Goal: Communication & Community: Answer question/provide support

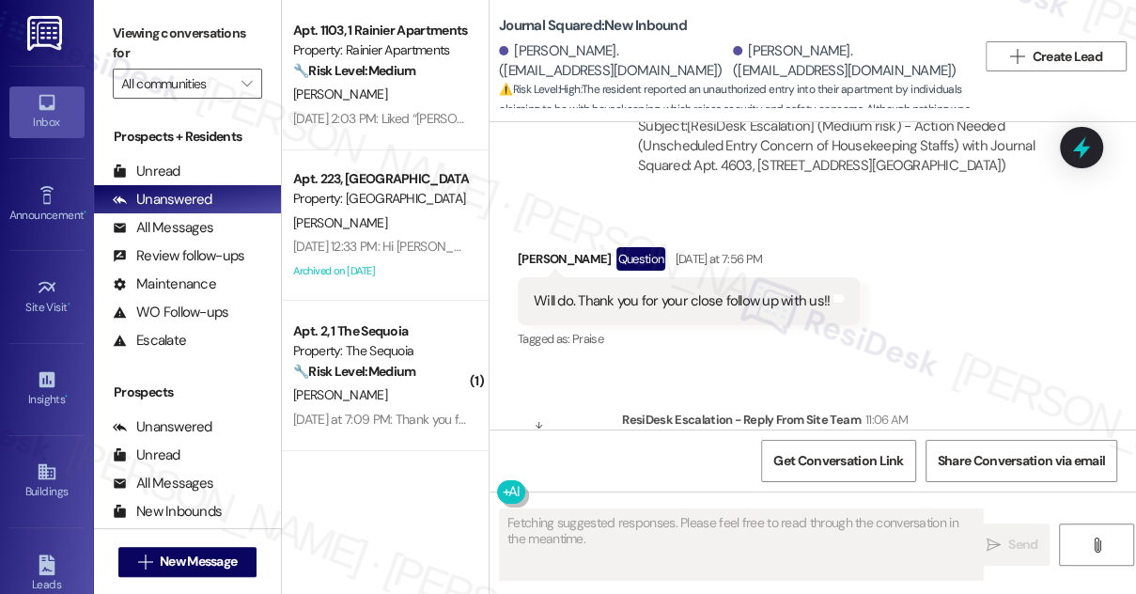
scroll to position [4274, 0]
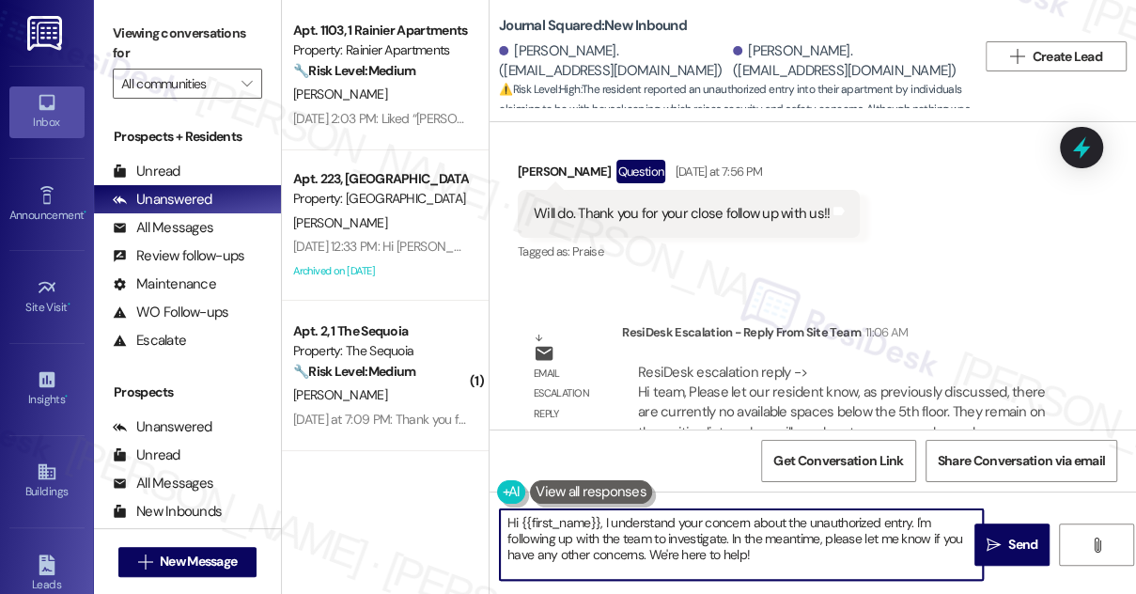
drag, startPoint x: 617, startPoint y: 530, endPoint x: 726, endPoint y: 542, distance: 109.7
click at [616, 530] on textarea "Hi {{first_name}}, I understand your concern about the unauthorized entry. I'm …" at bounding box center [741, 544] width 483 height 70
drag, startPoint x: 764, startPoint y: 562, endPoint x: 603, endPoint y: 515, distance: 167.4
click at [603, 515] on textarea "Hi {{first_name}}, I understand your concern about the unauthorized entry. I'm …" at bounding box center [741, 544] width 483 height 70
paste textarea "as previously discussed, there are currently no available spaces below the 5th …"
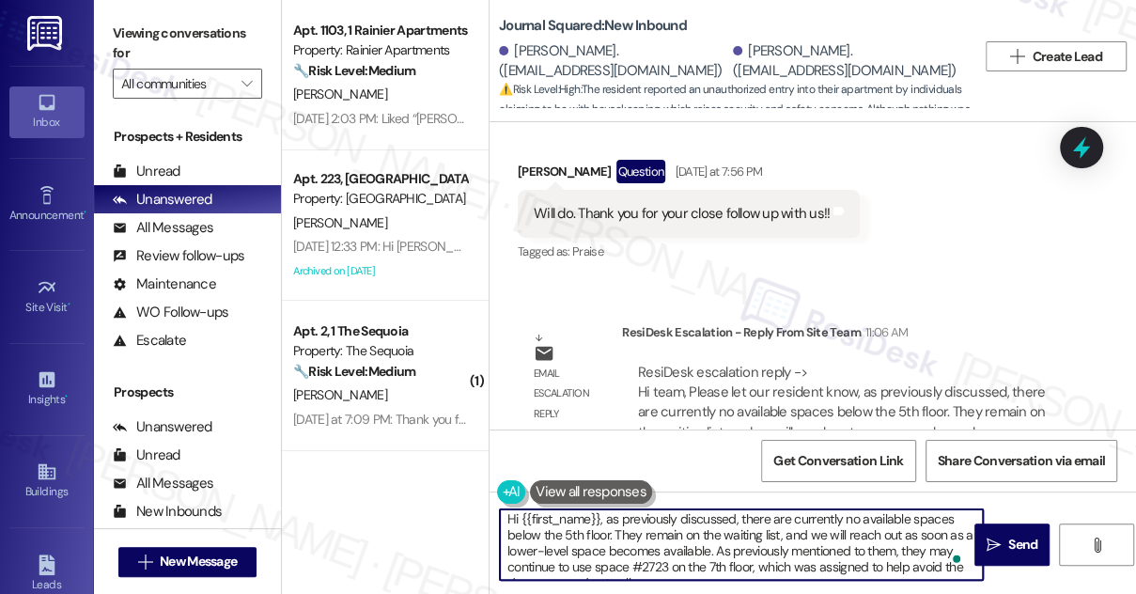
scroll to position [0, 0]
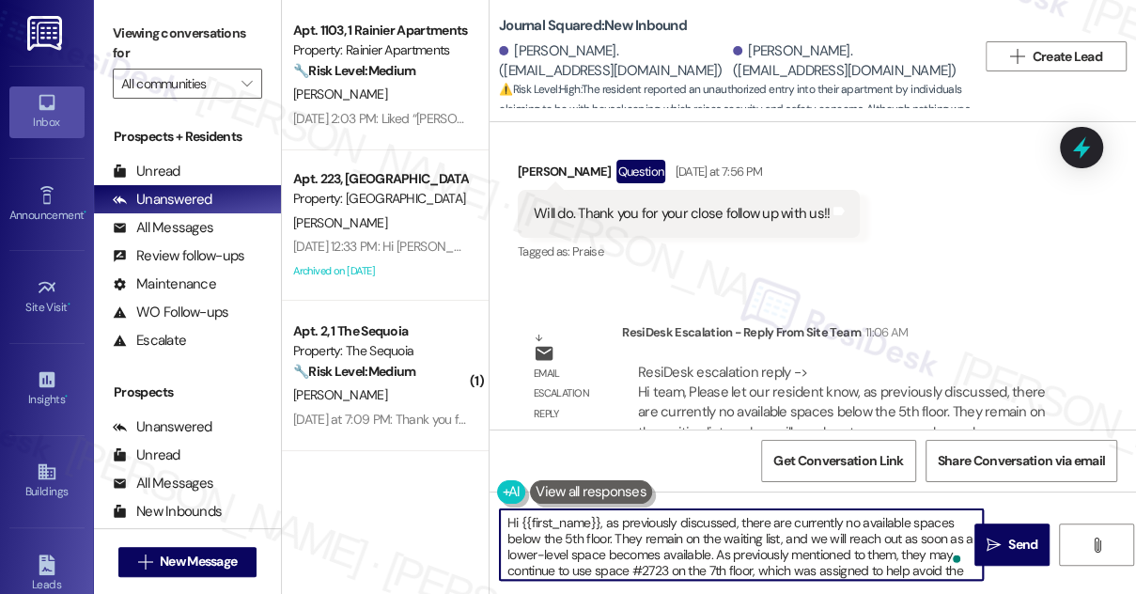
click at [606, 522] on textarea "Hi {{first_name}}, as previously discussed, there are currently no available sp…" at bounding box center [741, 544] width 483 height 70
click at [603, 522] on textarea "Hi {{first_name}}, as previously discussed, there are currently no available sp…" at bounding box center [741, 544] width 483 height 70
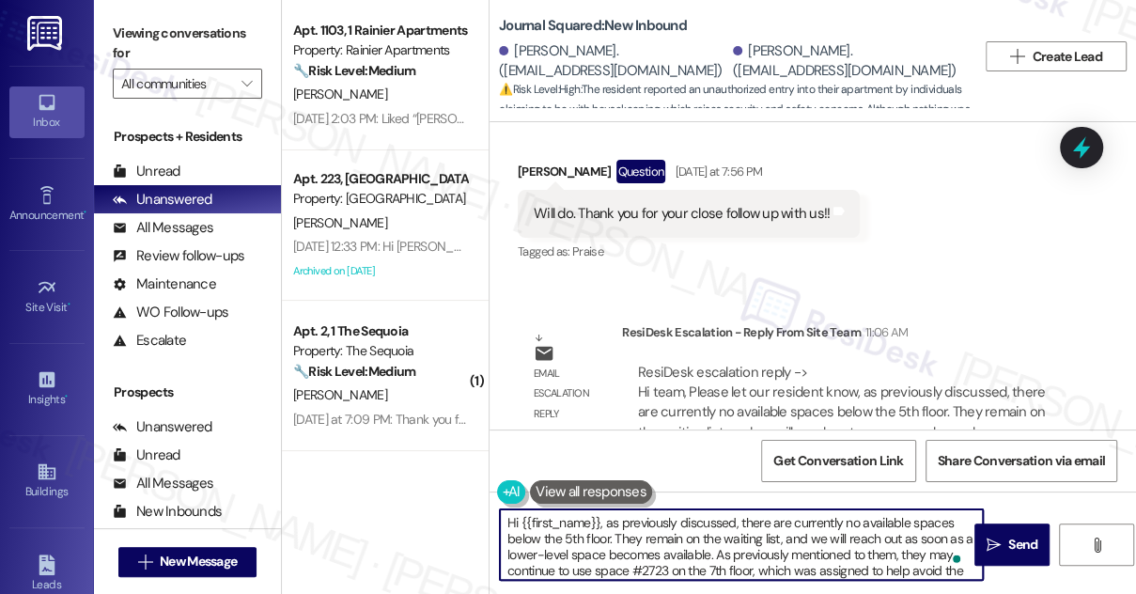
click at [736, 517] on textarea "Hi {{first_name}}, as previously discussed, there are currently no available sp…" at bounding box center [741, 544] width 483 height 70
click at [734, 517] on textarea "Hi {{first_name}}, as previously discussed, there are currently no available sp…" at bounding box center [741, 544] width 483 height 70
type textarea "Hi {{first_name}}, as previously discussed with you by one of the site staff, t…"
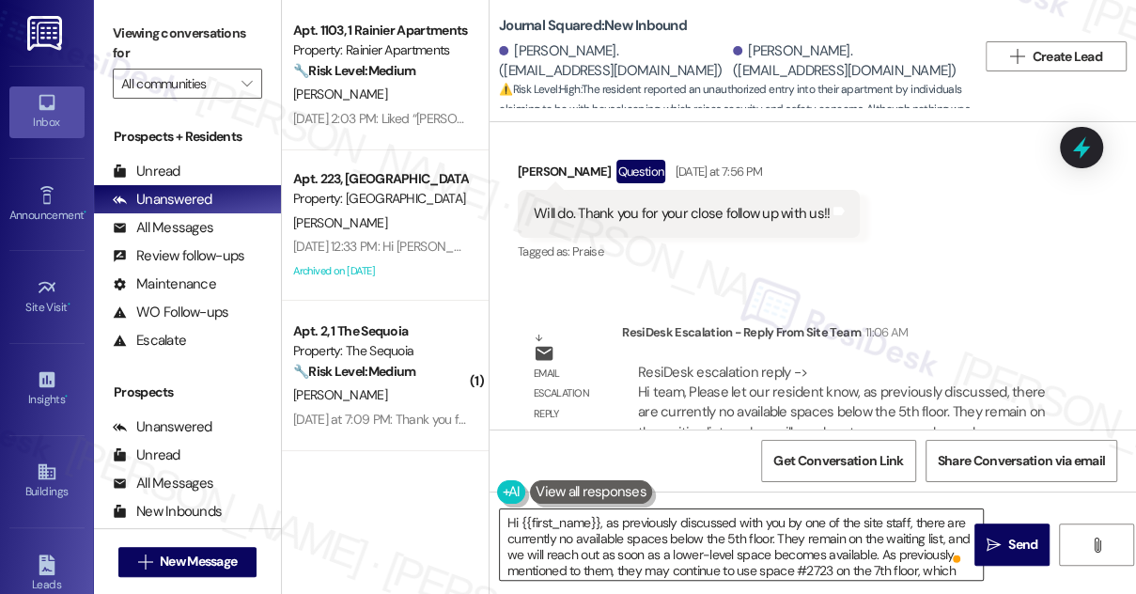
click at [603, 536] on textarea "Hi {{first_name}}, as previously discussed with you by one of the site staff, t…" at bounding box center [741, 544] width 483 height 70
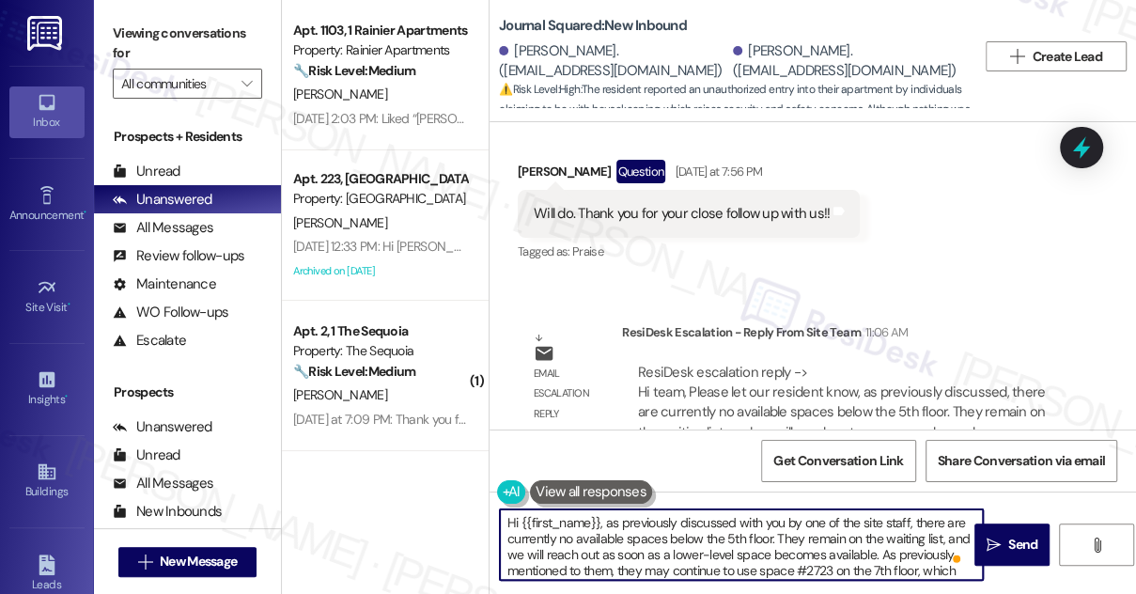
click at [603, 536] on textarea "Hi {{first_name}}, as previously discussed with you by one of the site staff, t…" at bounding box center [741, 544] width 483 height 70
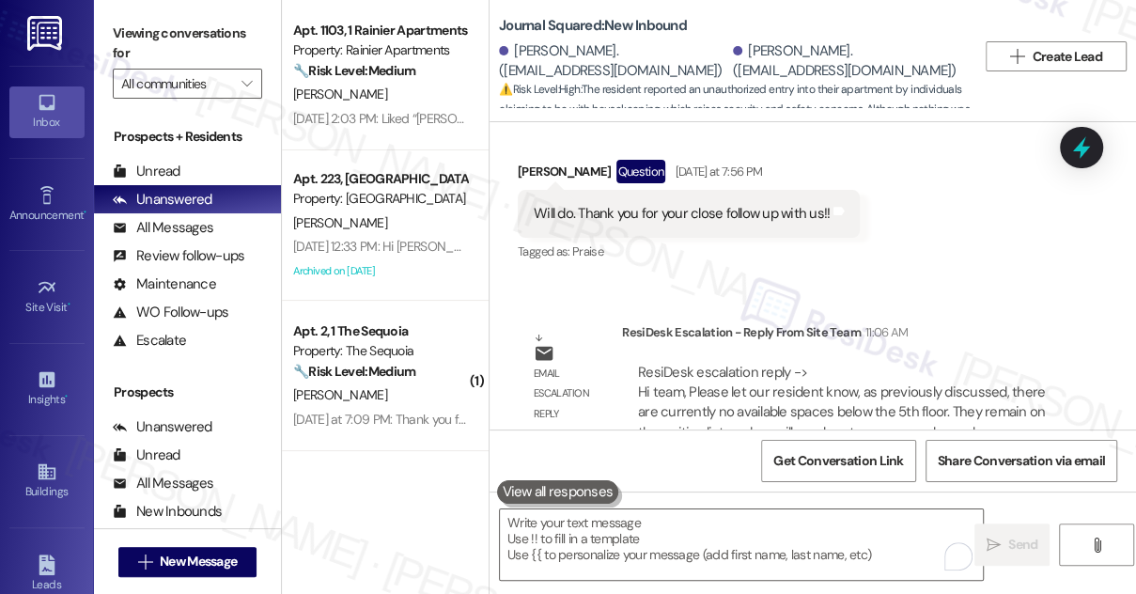
click at [138, 20] on label "Viewing conversations for" at bounding box center [187, 44] width 149 height 50
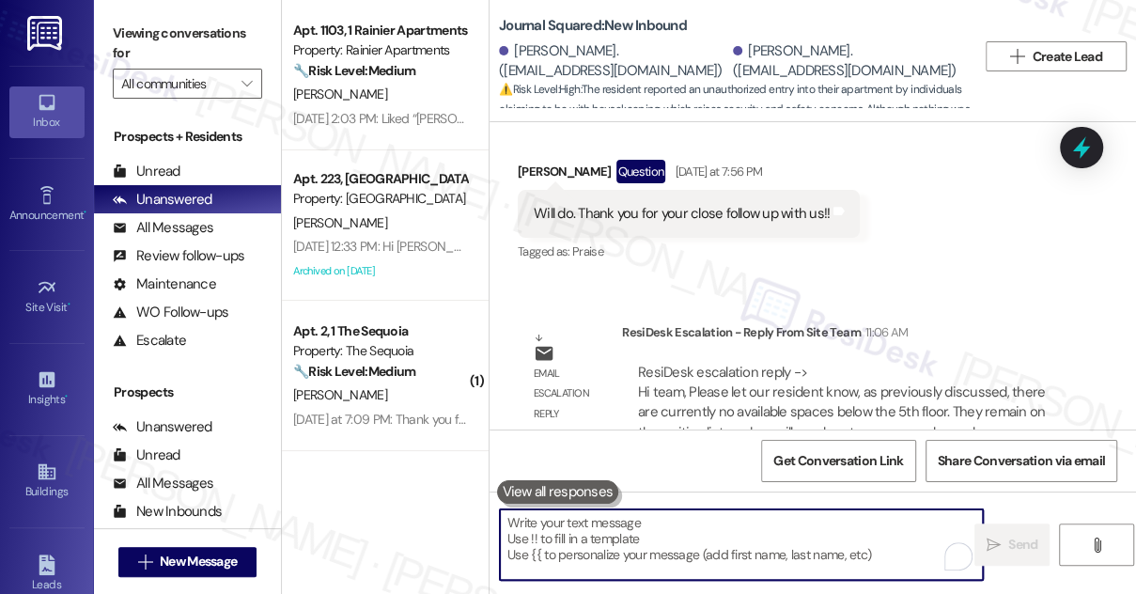
click at [665, 547] on textarea "To enrich screen reader interactions, please activate Accessibility in Grammarl…" at bounding box center [741, 544] width 483 height 70
paste textarea "As the site team mentioned earlier, there aren’t any available spaces below the…"
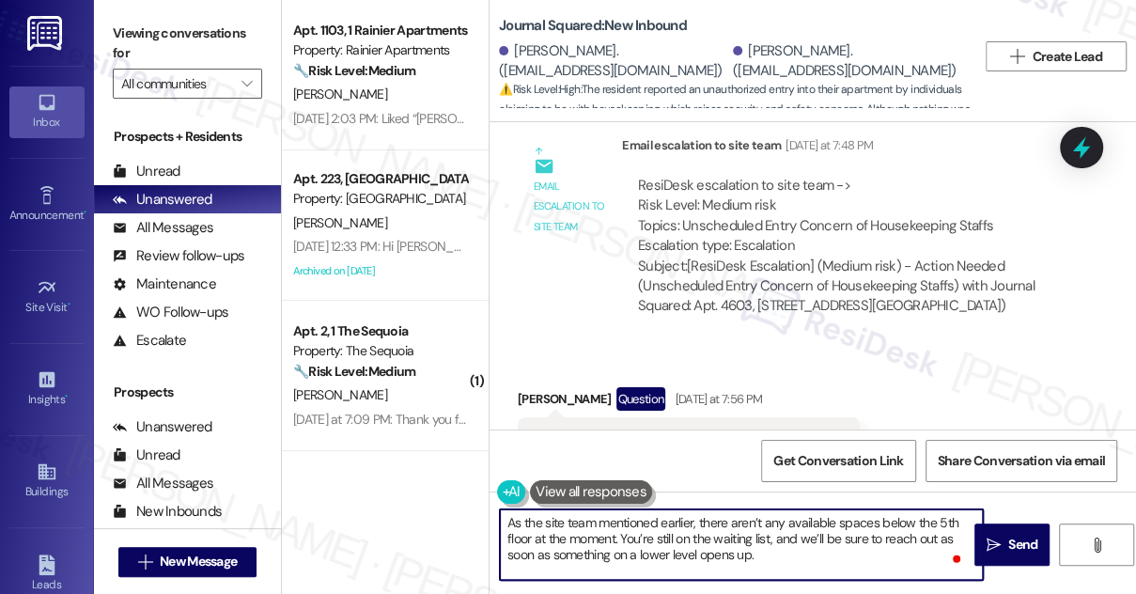
scroll to position [4019, 0]
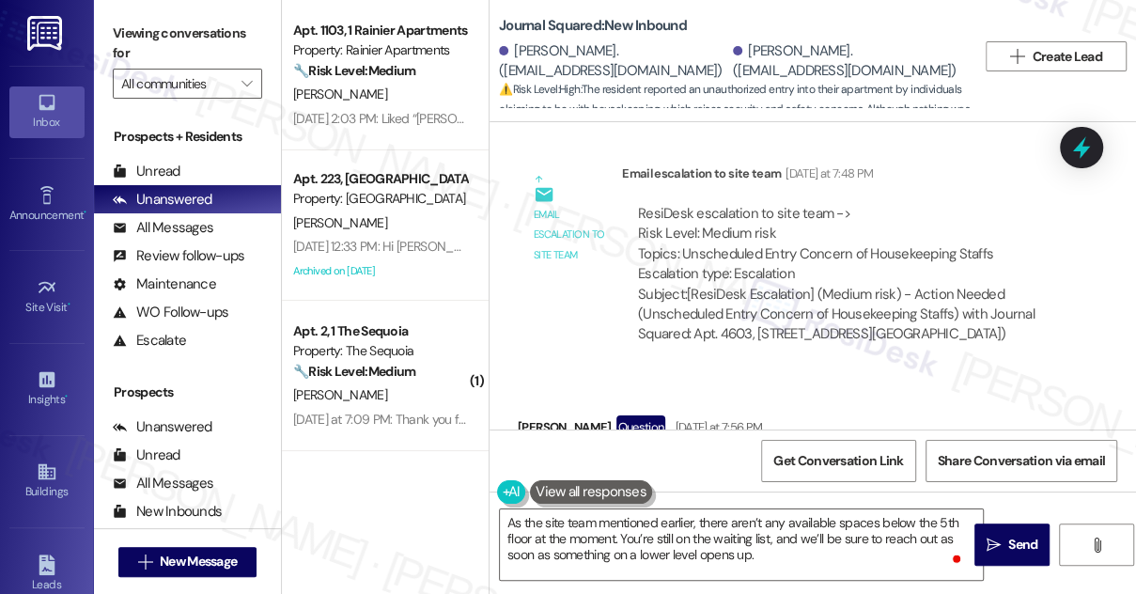
click at [534, 415] on div "Jimin Min Question Yesterday at 7:56 PM" at bounding box center [689, 430] width 342 height 30
copy div "Jimin"
click at [504, 525] on textarea "As the site team mentioned earlier, there aren’t any available spaces below the…" at bounding box center [741, 544] width 483 height 70
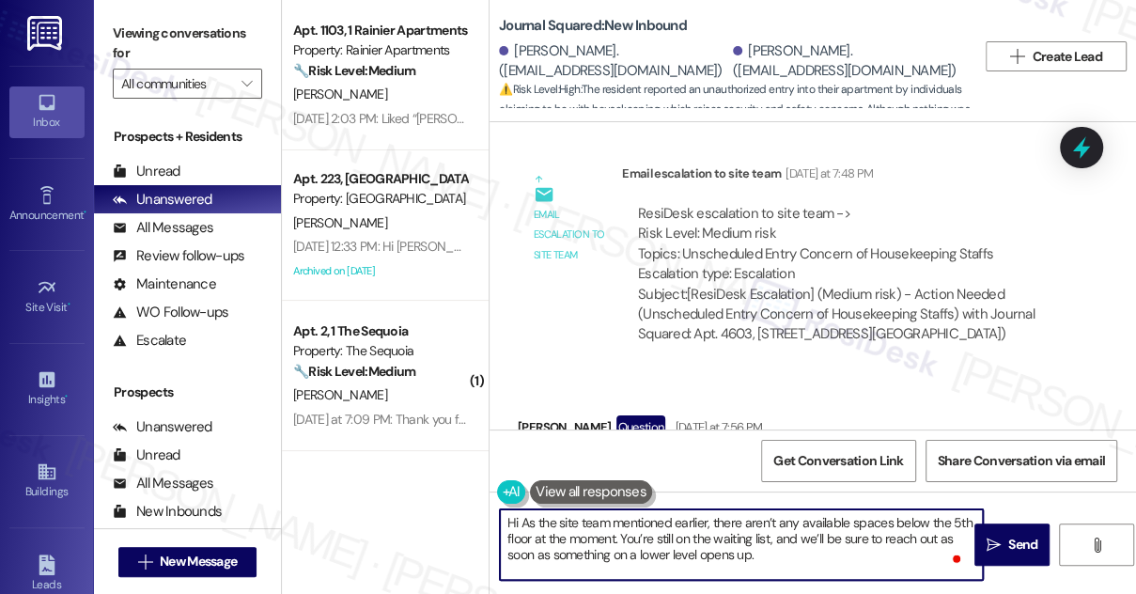
paste textarea "Jimin"
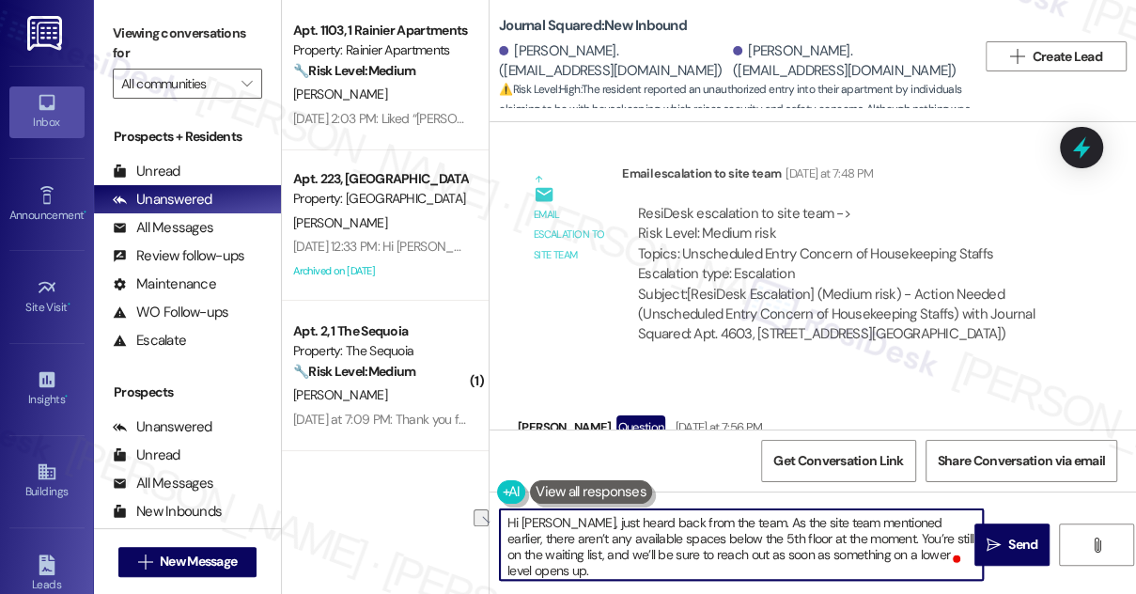
drag, startPoint x: 818, startPoint y: 521, endPoint x: 724, endPoint y: 521, distance: 94.0
click at [724, 521] on textarea "Hi Jimin, just heard back from the team. As the site team mentioned earlier, th…" at bounding box center [741, 544] width 483 height 70
click at [817, 525] on textarea "Hi Jimin, just heard back from the team. They mentioned earlier, there aren’t a…" at bounding box center [741, 544] width 483 height 70
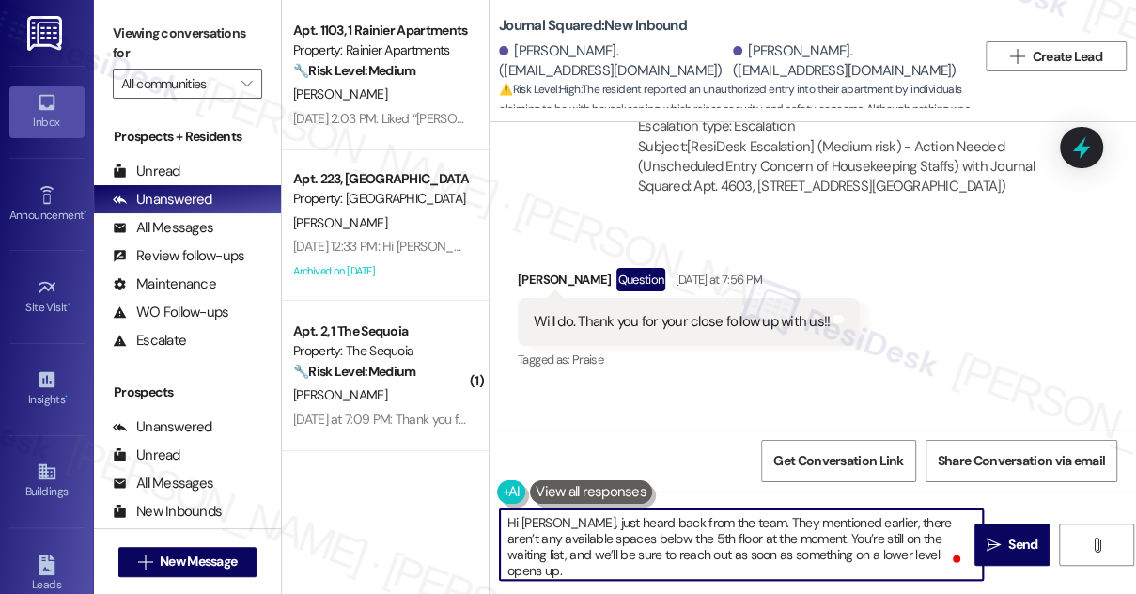
scroll to position [4274, 0]
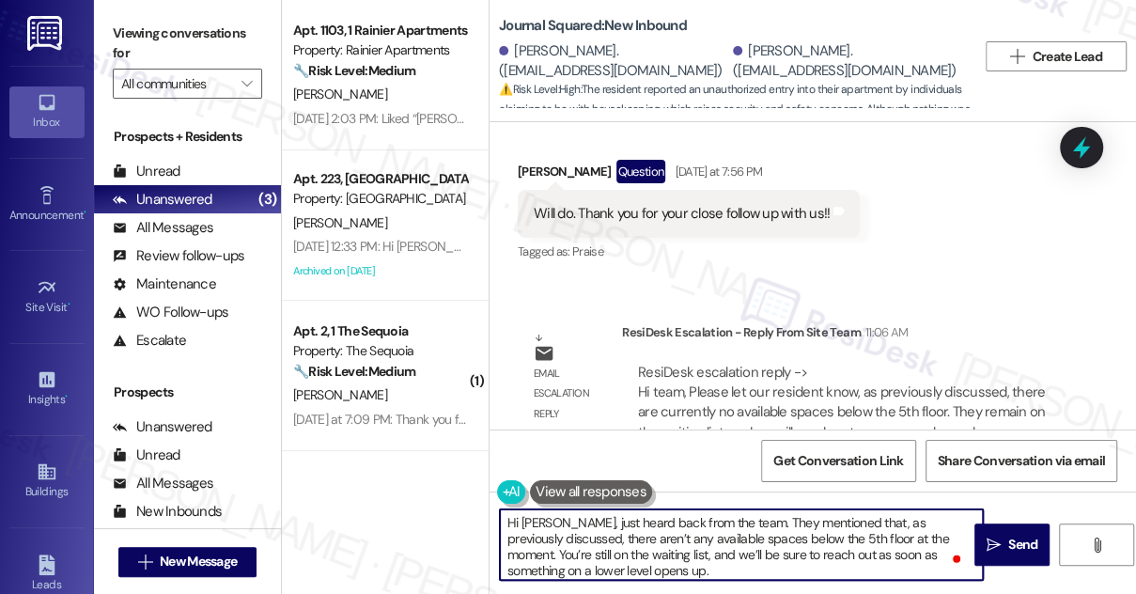
click at [662, 568] on textarea "Hi Jimin, just heard back from the team. They mentioned that, as previously dis…" at bounding box center [741, 544] width 483 height 70
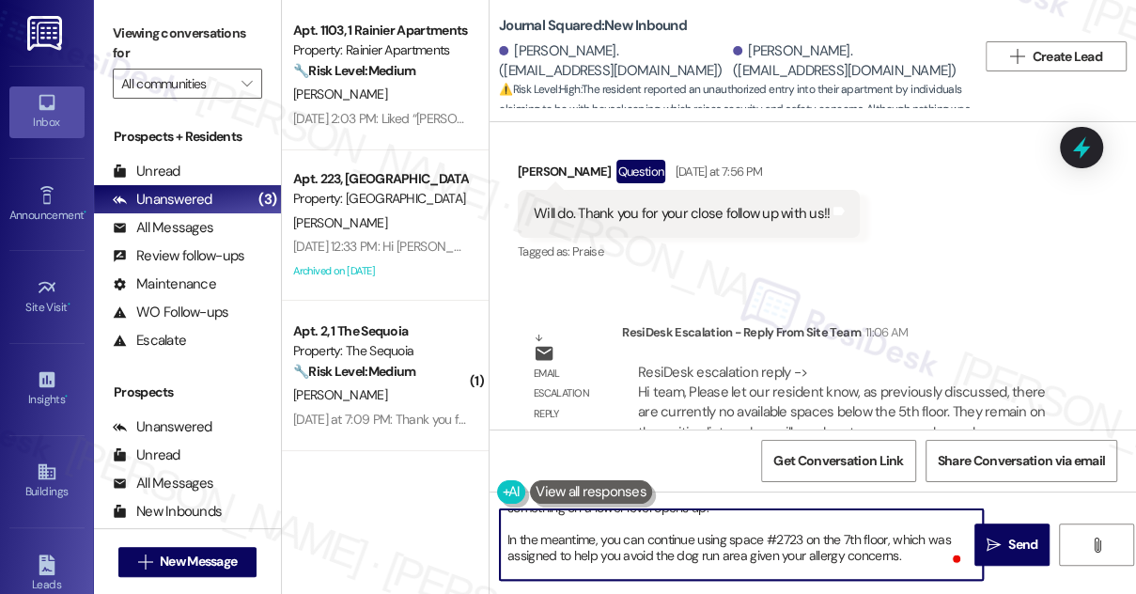
scroll to position [63, 0]
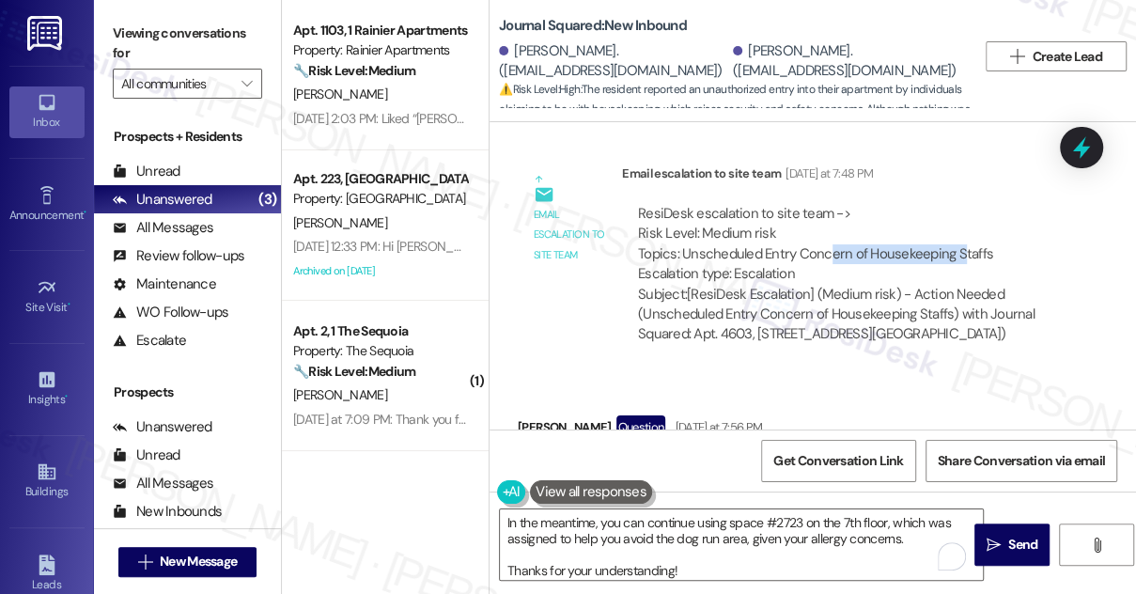
drag, startPoint x: 825, startPoint y: 213, endPoint x: 958, endPoint y: 212, distance: 133.4
click at [958, 212] on div "ResiDesk escalation to site team -> Risk Level: Medium risk Topics: Unscheduled…" at bounding box center [846, 244] width 417 height 81
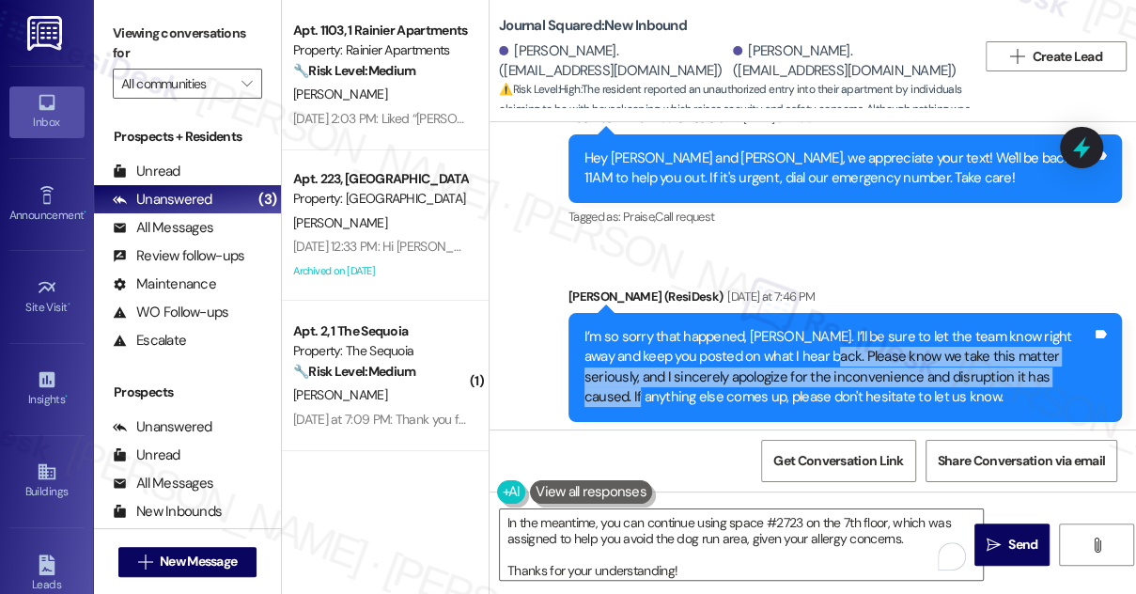
drag, startPoint x: 787, startPoint y: 313, endPoint x: 1049, endPoint y: 330, distance: 261.8
click at [1051, 330] on div "I’m so sorry that happened, [PERSON_NAME]. I’ll be sure to let the team know ri…" at bounding box center [837, 367] width 507 height 81
click at [866, 329] on div "I’m so sorry that happened, [PERSON_NAME]. I’ll be sure to let the team know ri…" at bounding box center [837, 367] width 507 height 81
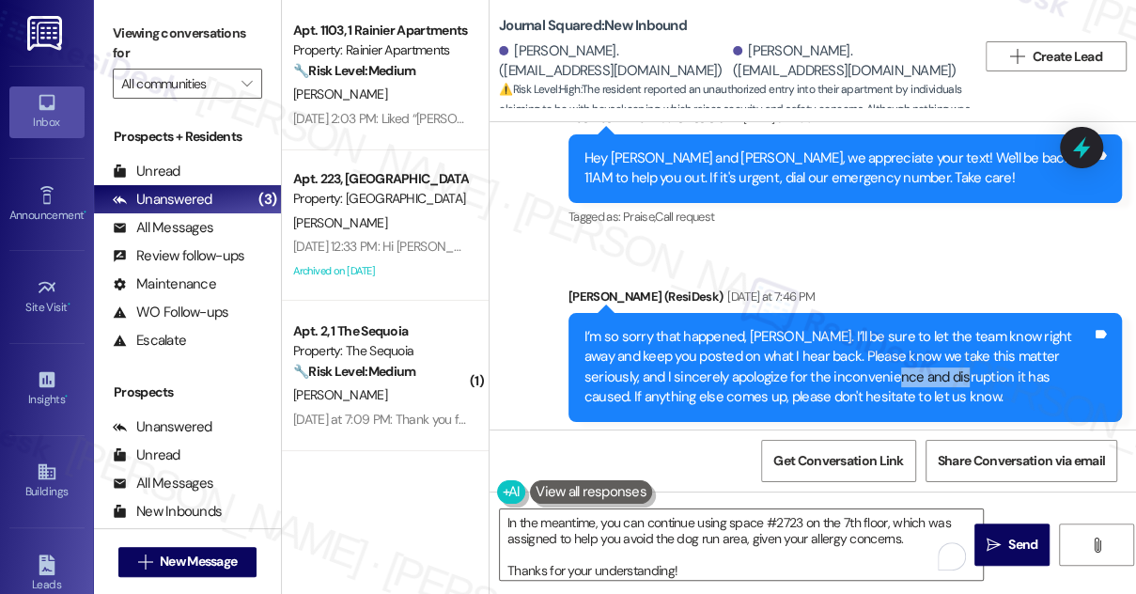
click at [866, 329] on div "I’m so sorry that happened, [PERSON_NAME]. I’ll be sure to let the team know ri…" at bounding box center [837, 367] width 507 height 81
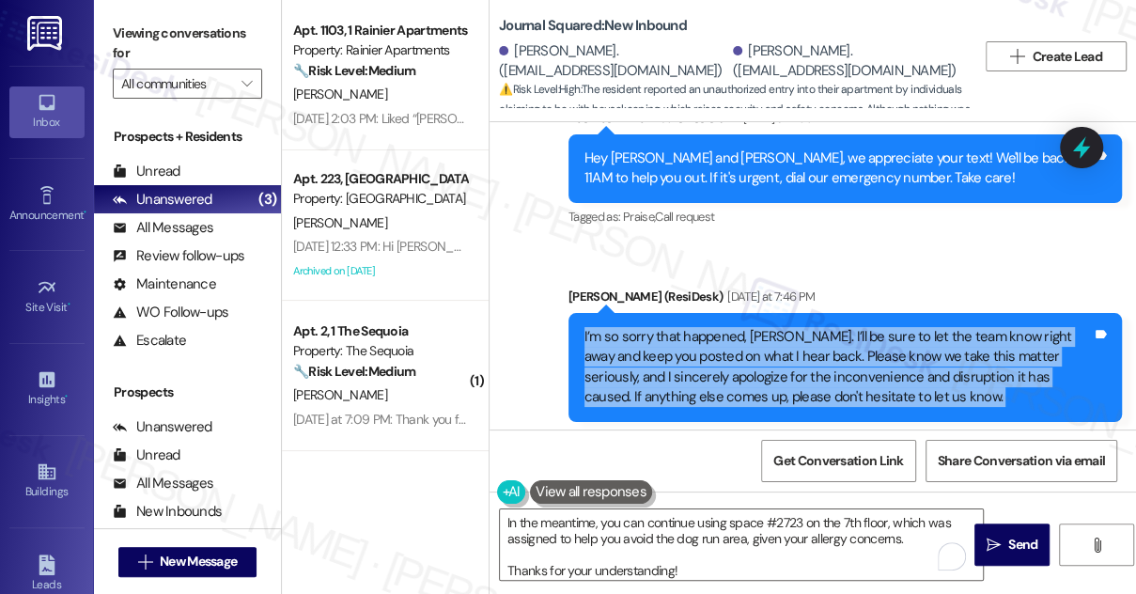
click at [866, 329] on div "I’m so sorry that happened, [PERSON_NAME]. I’ll be sure to let the team know ri…" at bounding box center [837, 367] width 507 height 81
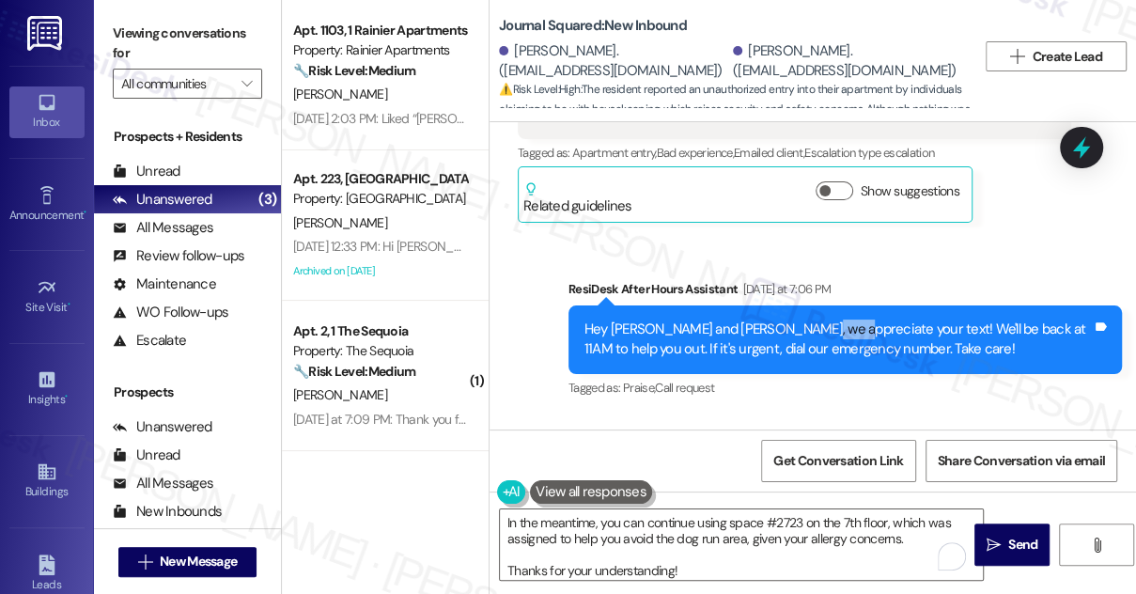
drag, startPoint x: 804, startPoint y: 267, endPoint x: 844, endPoint y: 279, distance: 41.3
click at [844, 305] on div "Hey Seongwoo and Jimin, we appreciate your text! We'll be back at 11AM to help …" at bounding box center [844, 339] width 553 height 69
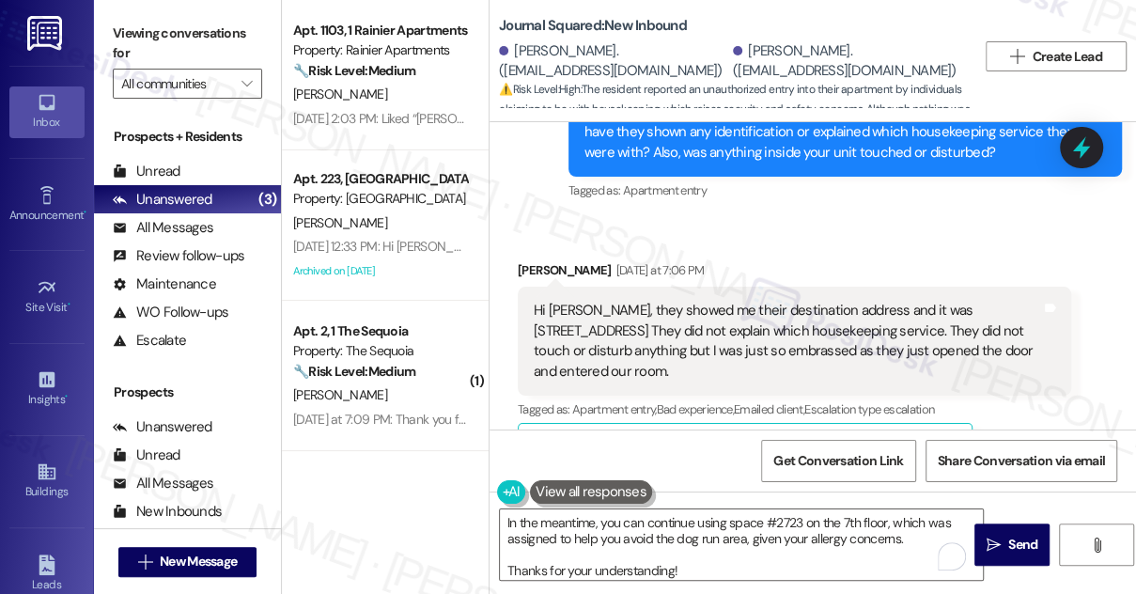
click at [785, 302] on div "Hi [PERSON_NAME], they showed me their destination address and it was [STREET_A…" at bounding box center [787, 341] width 507 height 81
click at [786, 301] on div "Hi [PERSON_NAME], they showed me their destination address and it was [STREET_A…" at bounding box center [787, 341] width 507 height 81
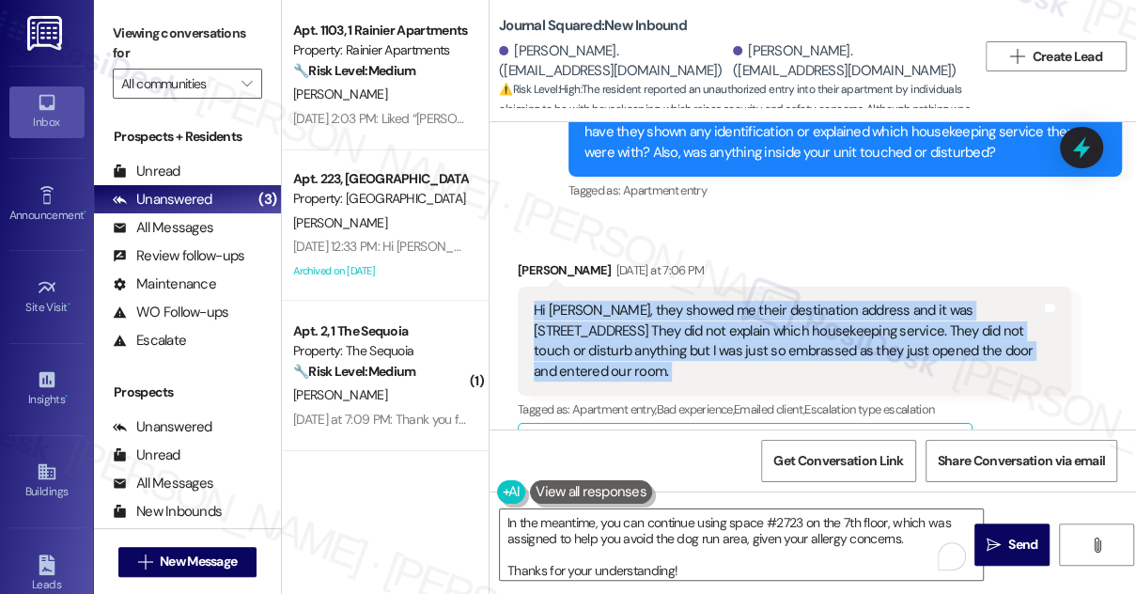
click at [786, 301] on div "Hi [PERSON_NAME], they showed me their destination address and it was [STREET_A…" at bounding box center [787, 341] width 507 height 81
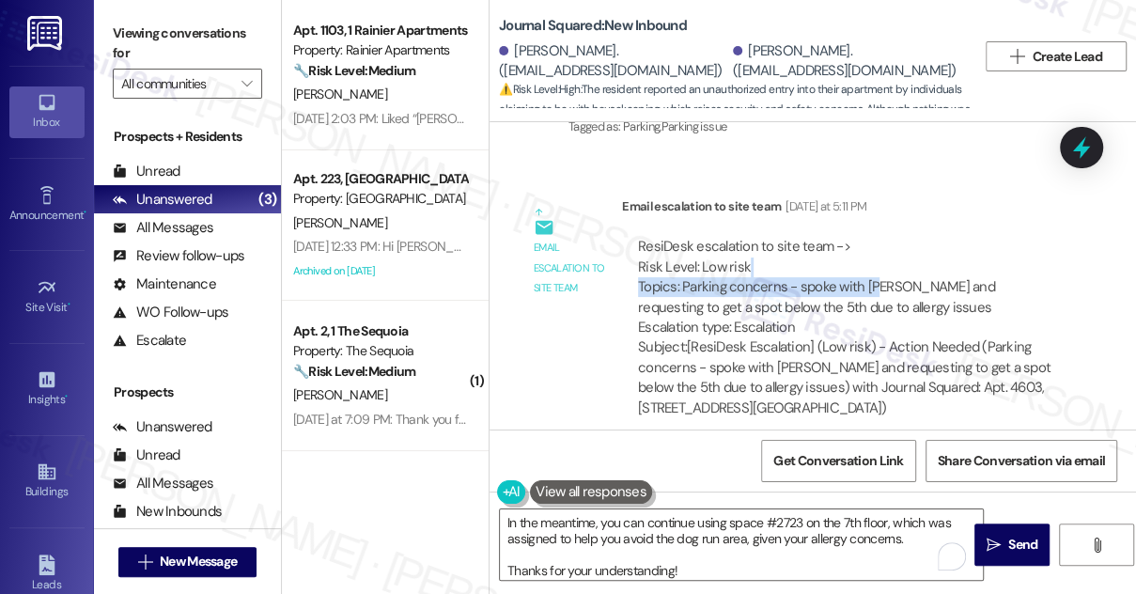
drag, startPoint x: 821, startPoint y: 257, endPoint x: 878, endPoint y: 262, distance: 56.6
click at [878, 262] on div "ResiDesk escalation to site team -> Risk Level: Low risk Topics: Parking concer…" at bounding box center [846, 287] width 417 height 101
click at [812, 287] on div "ResiDesk escalation to site team -> Risk Level: Low risk Topics: Parking concer…" at bounding box center [846, 287] width 417 height 101
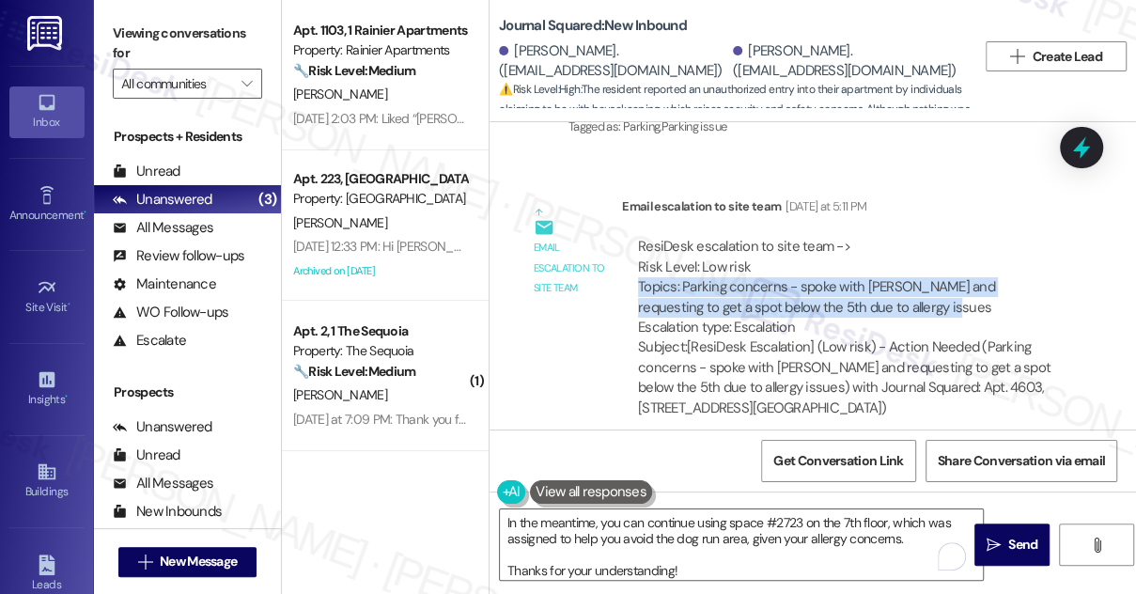
click at [812, 287] on div "ResiDesk escalation to site team -> Risk Level: Low risk Topics: Parking concer…" at bounding box center [846, 287] width 417 height 101
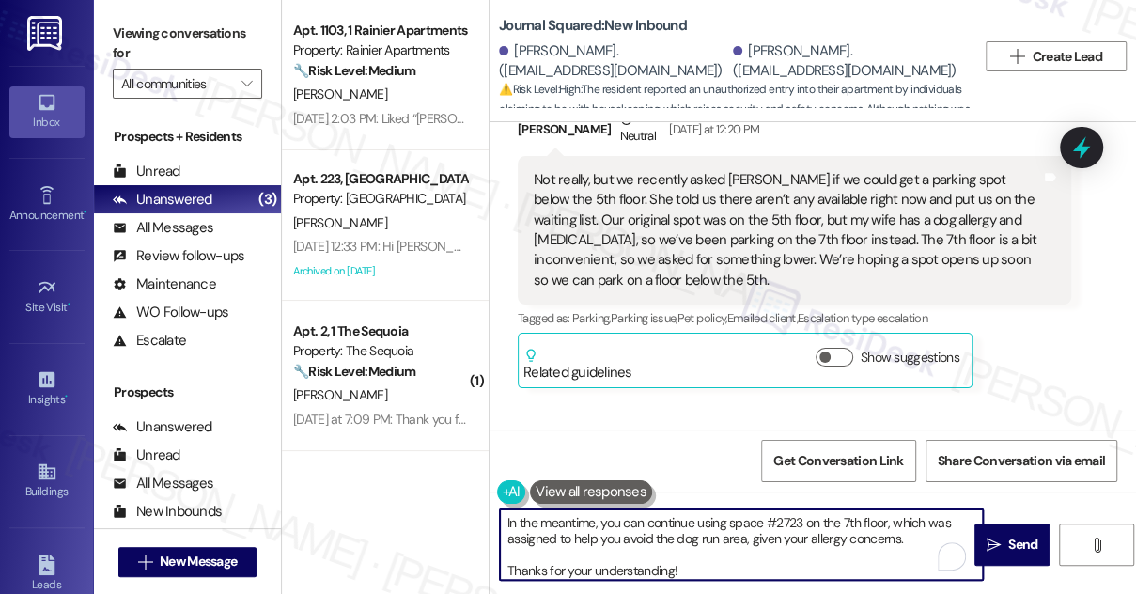
click at [791, 537] on textarea "Hi Jimin, just heard back from the team. They mentioned that, as previously dis…" at bounding box center [741, 544] width 483 height 70
click at [934, 543] on textarea "Hi Jimin, just heard back from the team. They mentioned that, as previously dis…" at bounding box center [741, 544] width 483 height 70
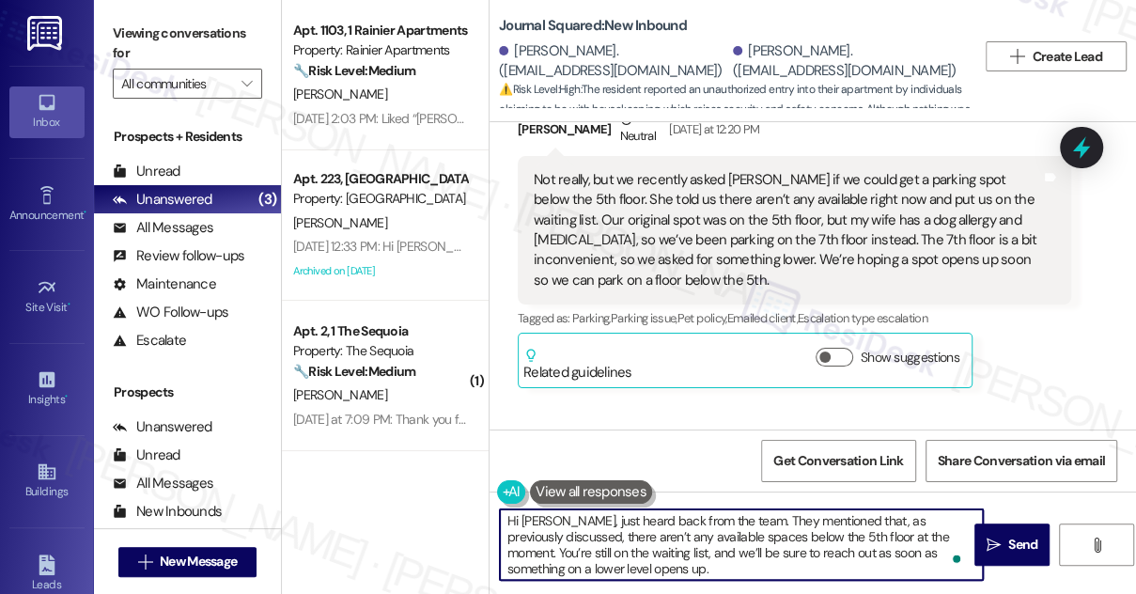
scroll to position [0, 0]
click at [593, 532] on textarea "Hi Jimin, just heard back from the team. They mentioned that, as previously dis…" at bounding box center [741, 544] width 483 height 70
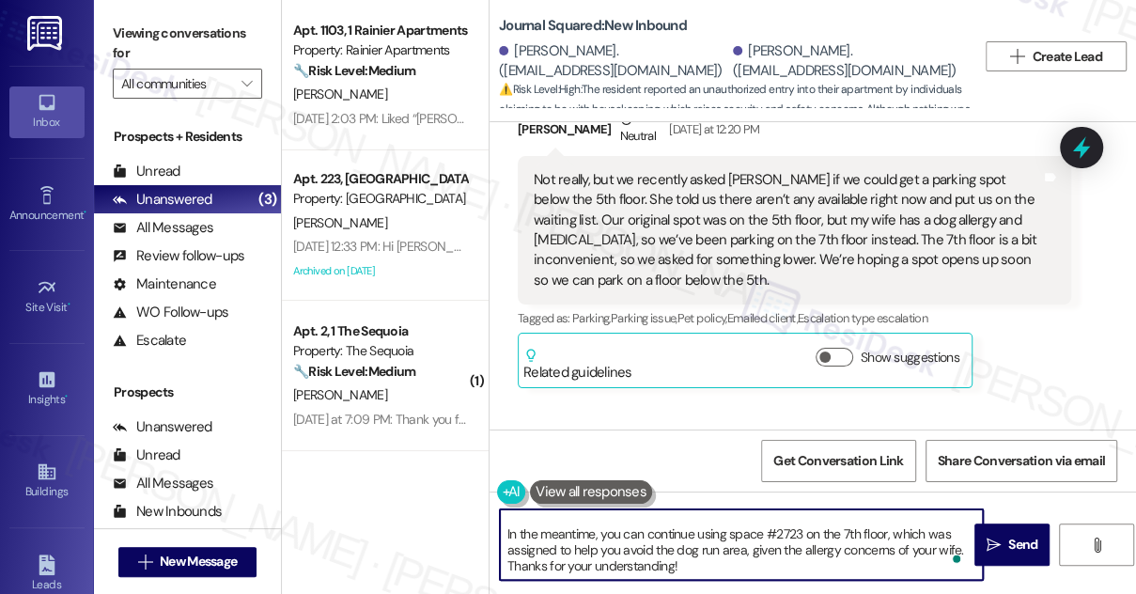
scroll to position [23, 0]
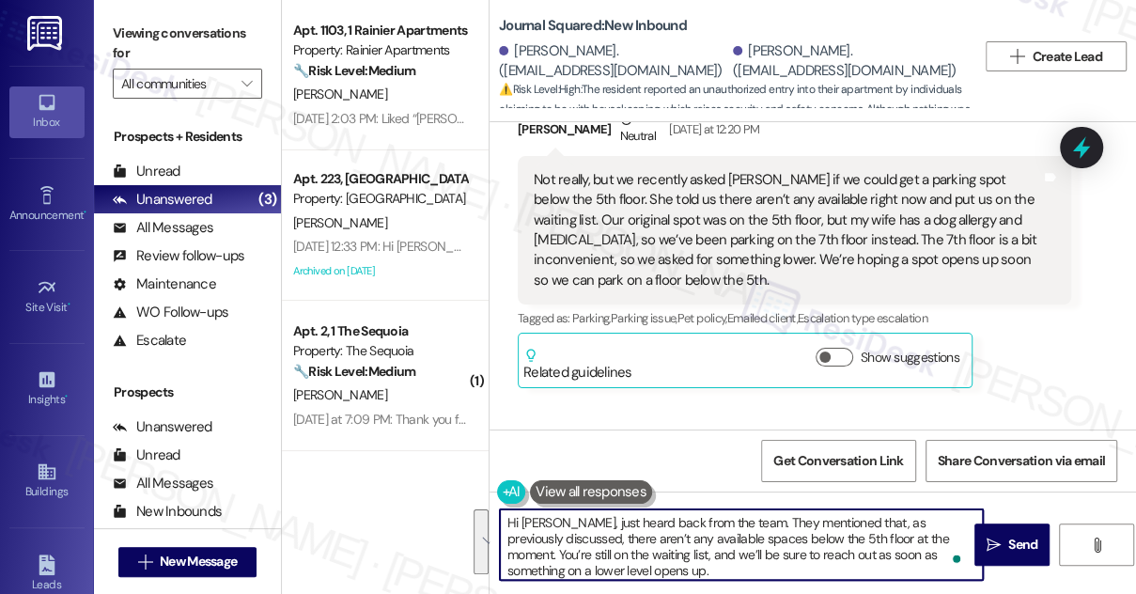
click at [704, 555] on textarea "Hi Jimin, just heard back from the team. They mentioned that, as previously dis…" at bounding box center [741, 544] width 483 height 70
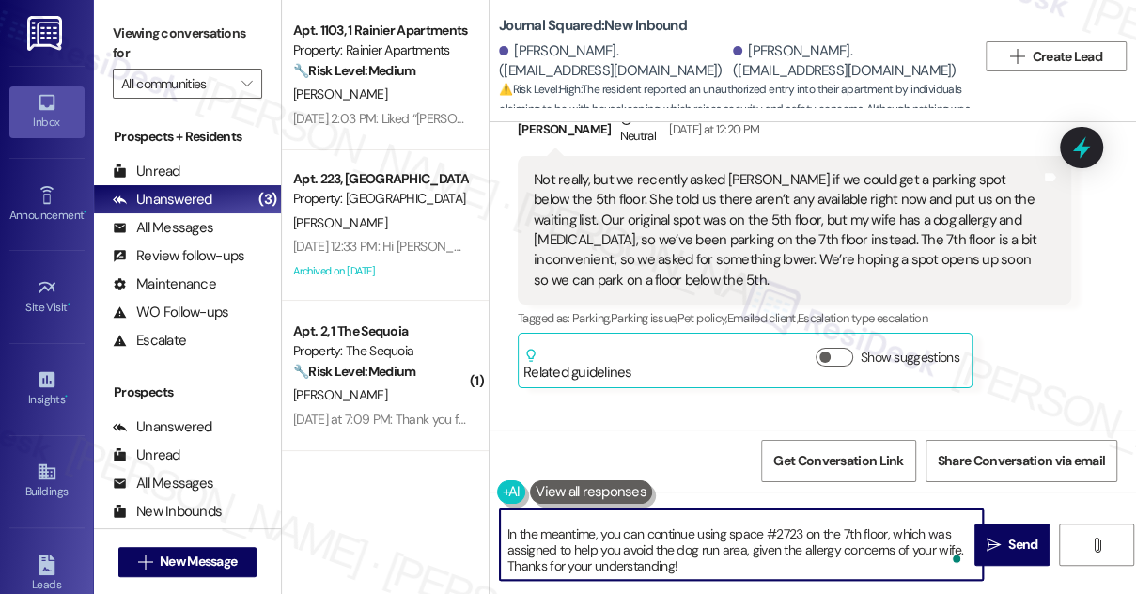
drag, startPoint x: 631, startPoint y: 533, endPoint x: 750, endPoint y: 557, distance: 120.9
click at [750, 557] on textarea "Hi Jimin, just heard back from the team. They mentioned that, as previously dis…" at bounding box center [741, 544] width 483 height 70
click at [682, 557] on textarea "Hi Jimin, just heard back from the team. They mentioned that, as previously dis…" at bounding box center [741, 544] width 483 height 70
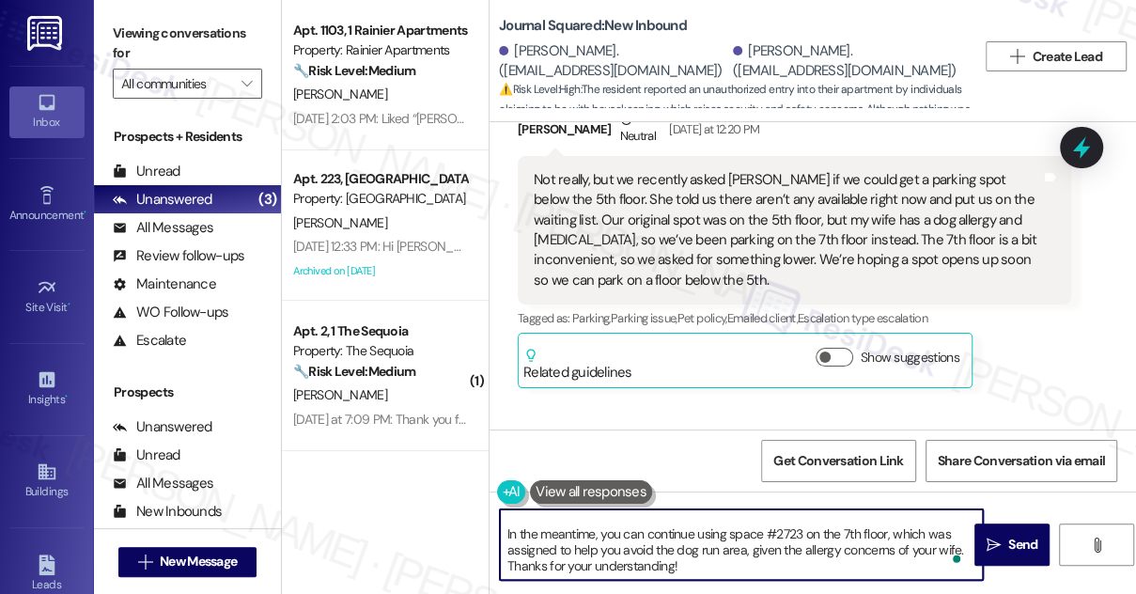
click at [749, 559] on textarea "Hi Jimin, just heard back from the team. They mentioned that, as previously dis…" at bounding box center [741, 544] width 483 height 70
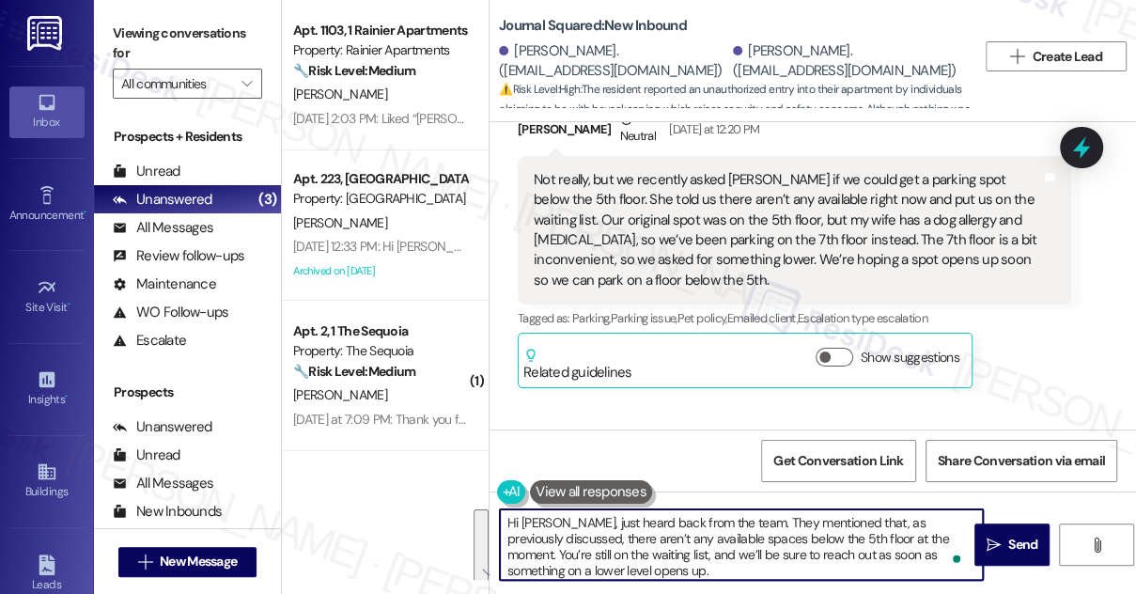
type textarea "Hi Jimin, just heard back from the team. They mentioned that, as previously dis…"
click at [662, 555] on textarea "Hi Jimin, just heard back from the team. They mentioned that, as previously dis…" at bounding box center [741, 544] width 483 height 70
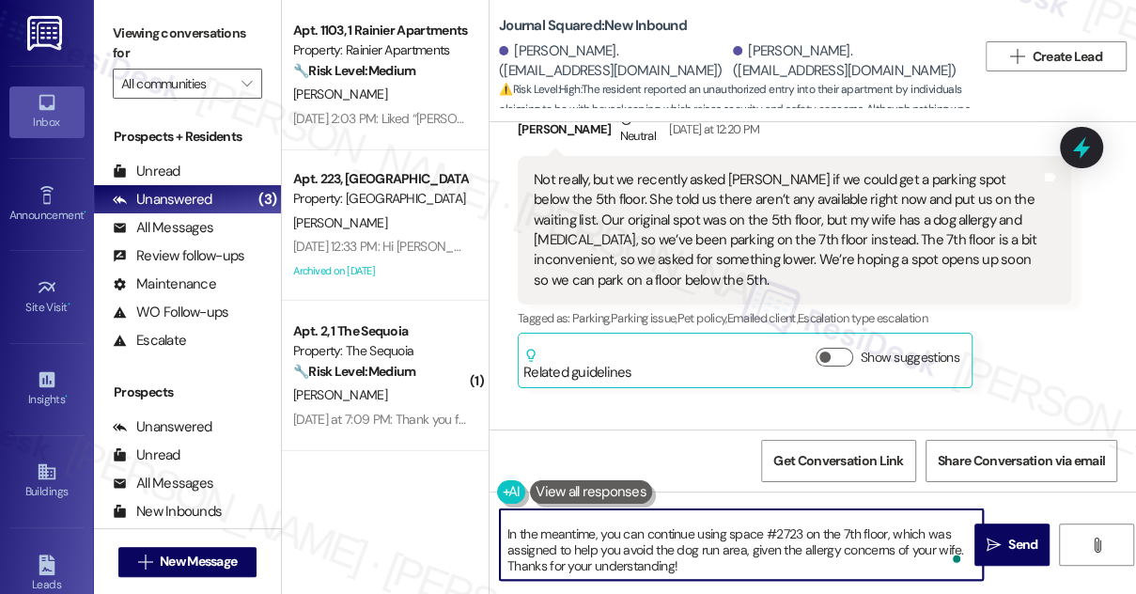
click at [685, 566] on textarea "Hi Jimin, just heard back from the team. They mentioned that, as previously dis…" at bounding box center [741, 544] width 483 height 70
click at [543, 566] on textarea "Hi Jimin, just heard back from the team. They mentioned that, as previously dis…" at bounding box center [741, 544] width 483 height 70
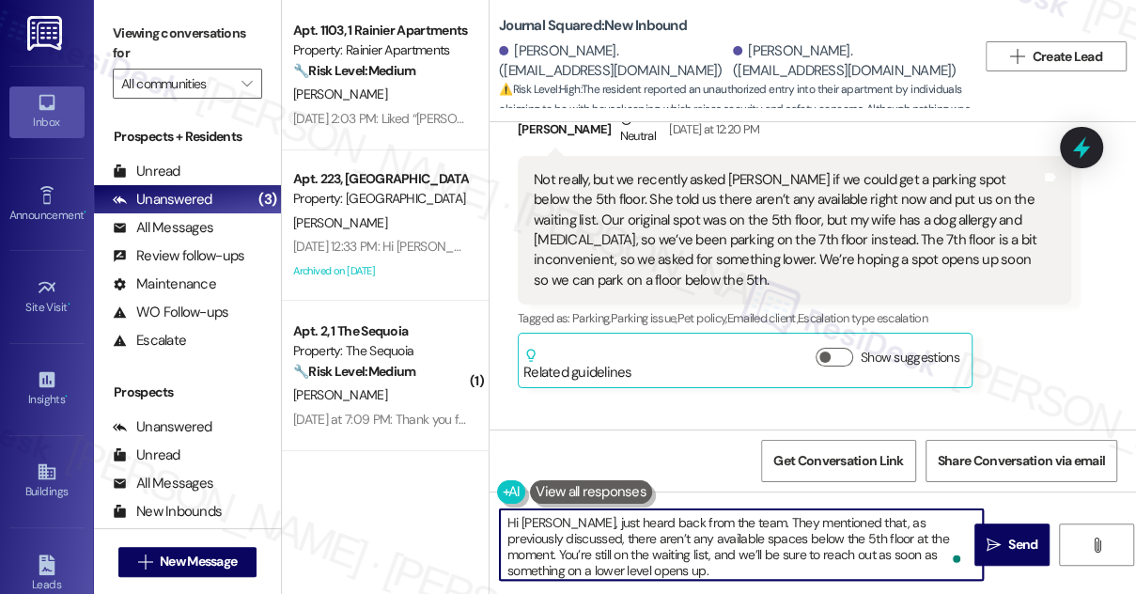
click at [675, 555] on textarea "Hi Jimin, just heard back from the team. They mentioned that, as previously dis…" at bounding box center [741, 544] width 483 height 70
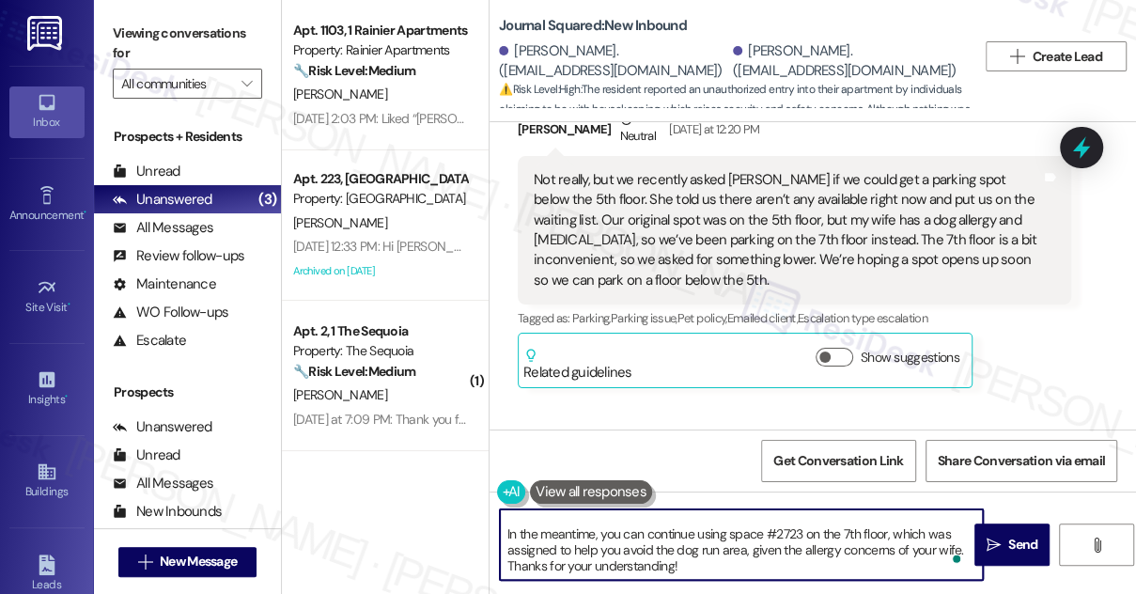
click at [643, 546] on textarea "Hi Jimin, just heard back from the team. They mentioned that, as previously dis…" at bounding box center [741, 544] width 483 height 70
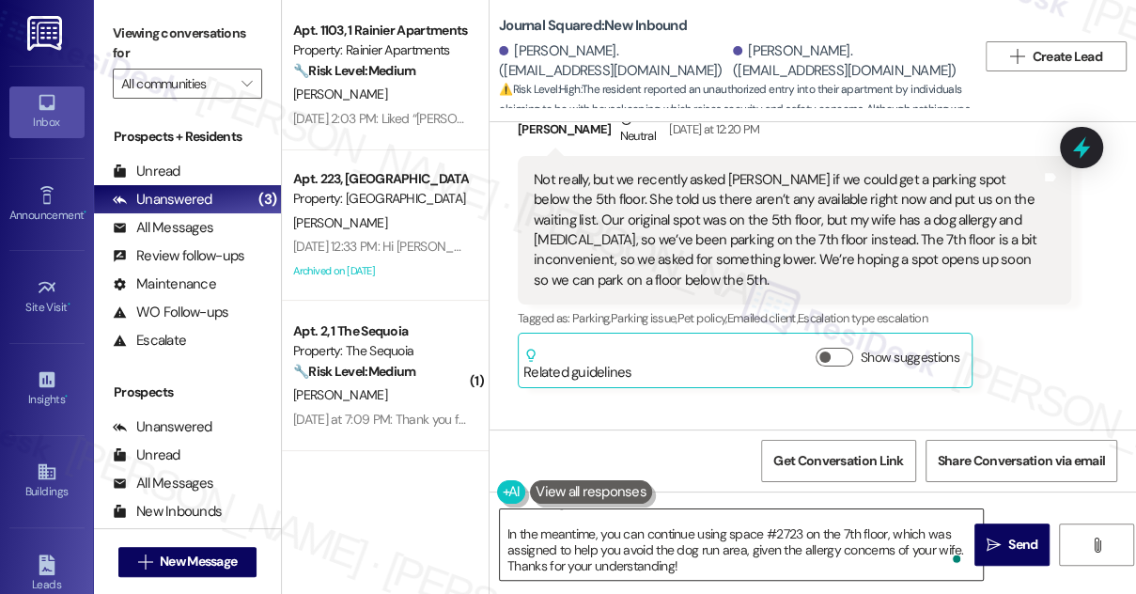
click at [851, 531] on textarea "Hi Jimin, just heard back from the team. They mentioned that, as previously dis…" at bounding box center [741, 544] width 483 height 70
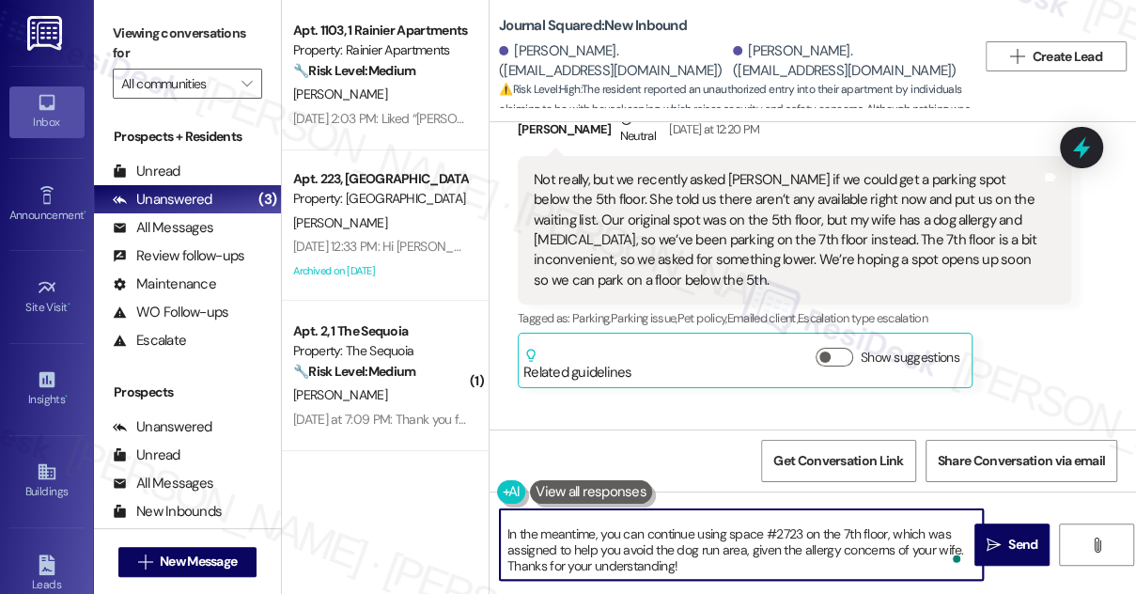
click at [738, 561] on textarea "Hi Jimin, just heard back from the team. They mentioned that, as previously dis…" at bounding box center [741, 544] width 483 height 70
click at [980, 536] on button " Send" at bounding box center [1011, 544] width 75 height 42
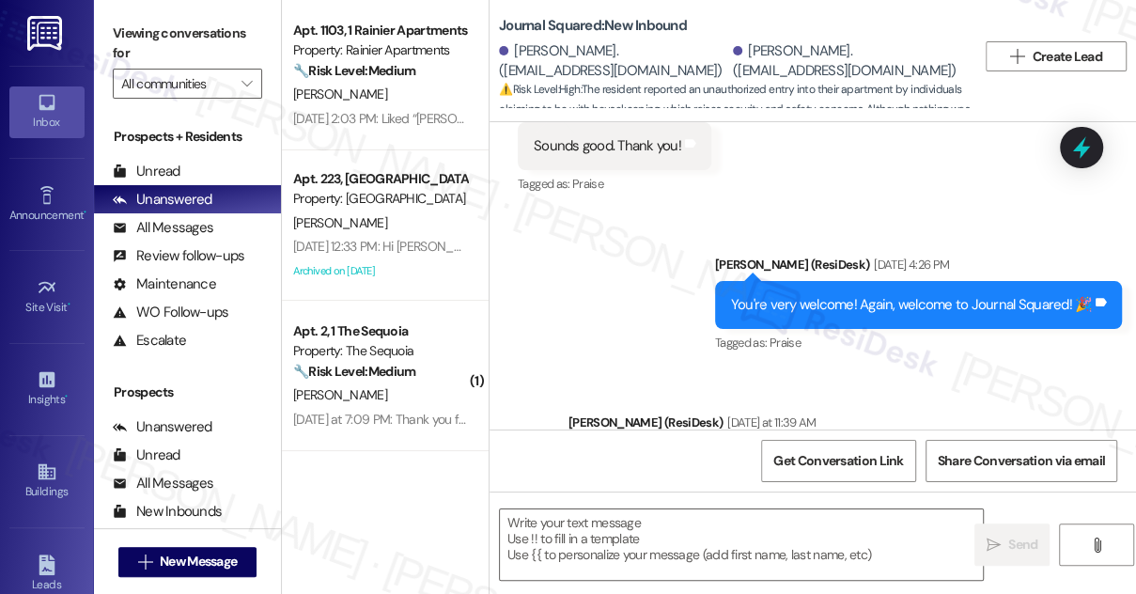
type textarea "Fetching suggested responses. Please feel free to read through the conversation…"
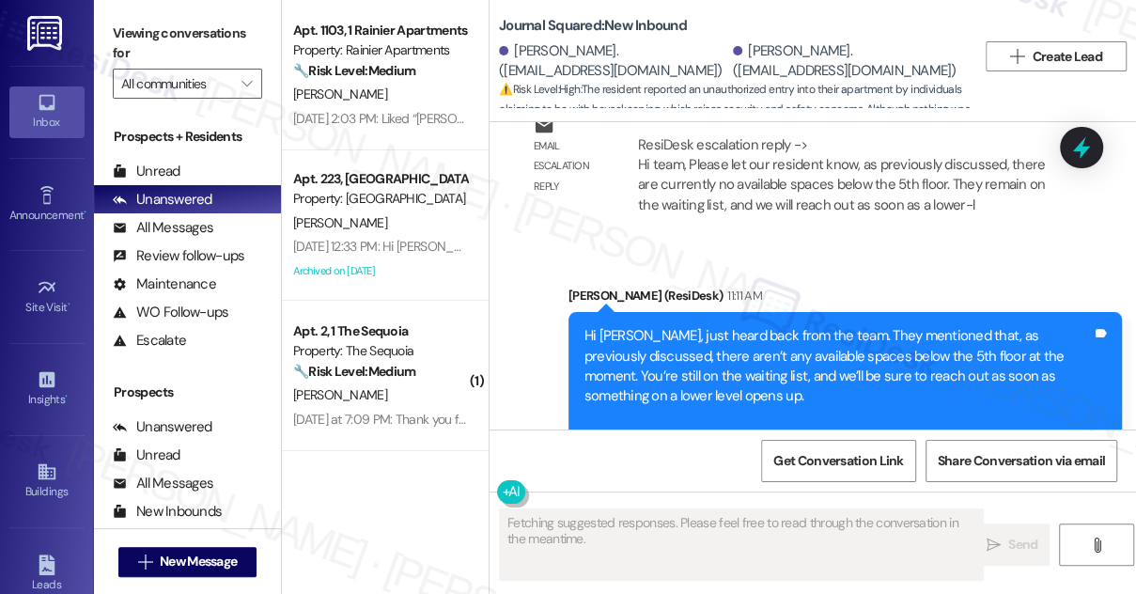
scroll to position [4574, 0]
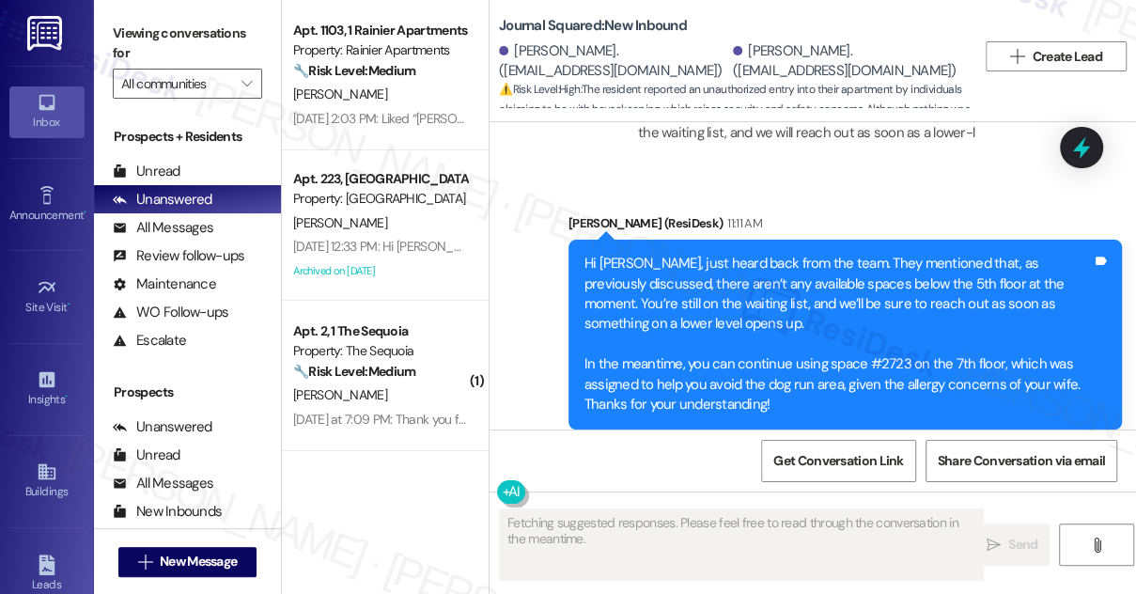
click at [659, 254] on div "Hi [PERSON_NAME], just heard back from the team. They mentioned that, as previo…" at bounding box center [837, 334] width 507 height 161
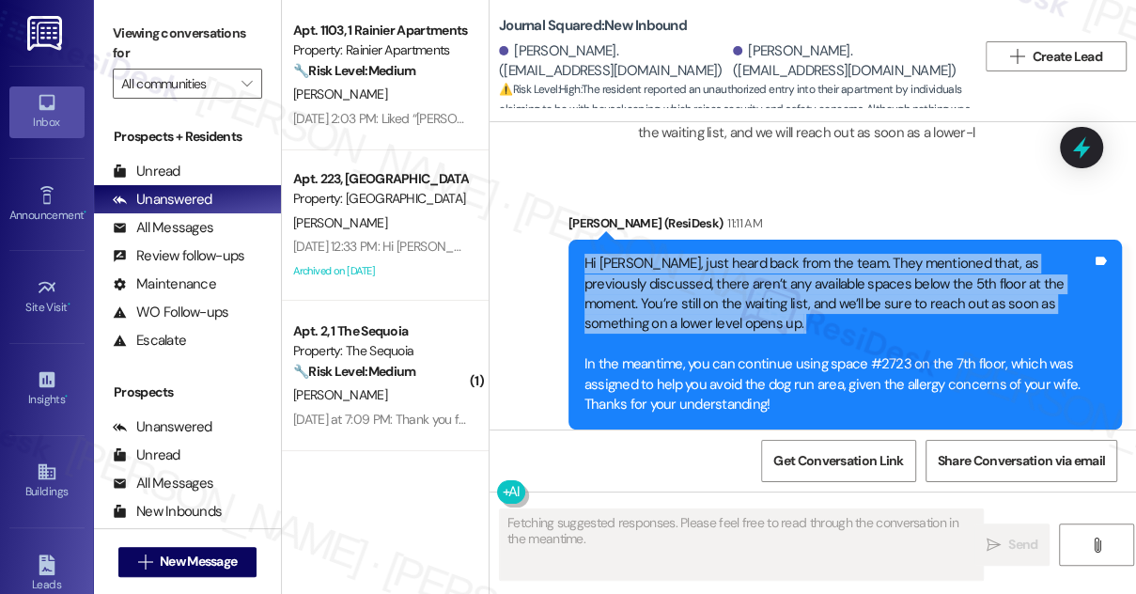
click at [659, 254] on div "Hi [PERSON_NAME], just heard back from the team. They mentioned that, as previo…" at bounding box center [837, 334] width 507 height 161
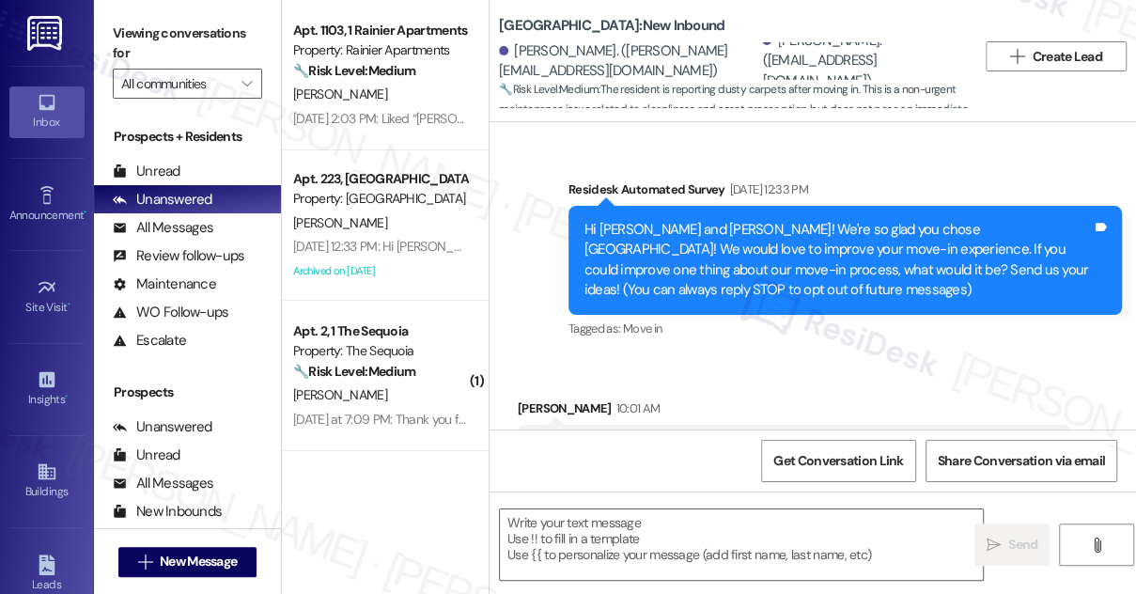
scroll to position [125, 0]
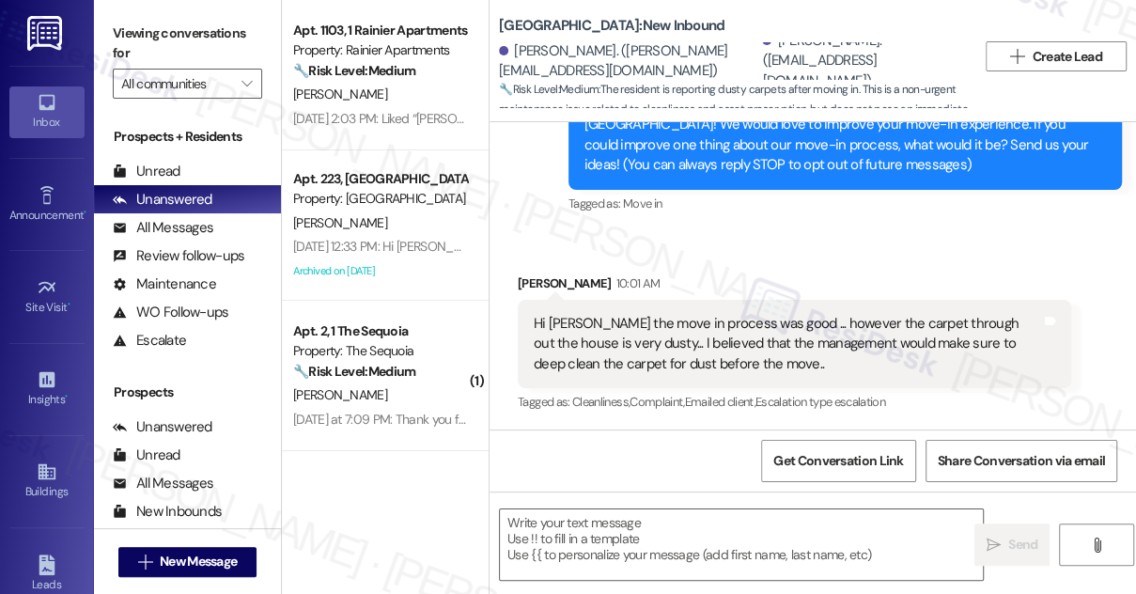
type textarea "Fetching suggested responses. Please feel free to read through the conversation…"
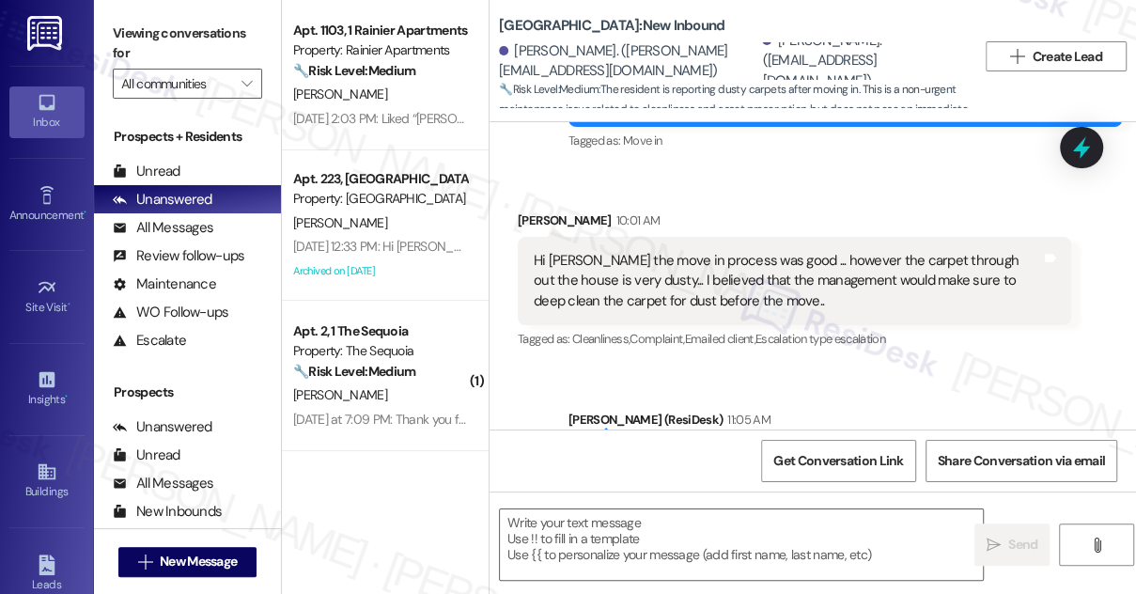
scroll to position [381, 0]
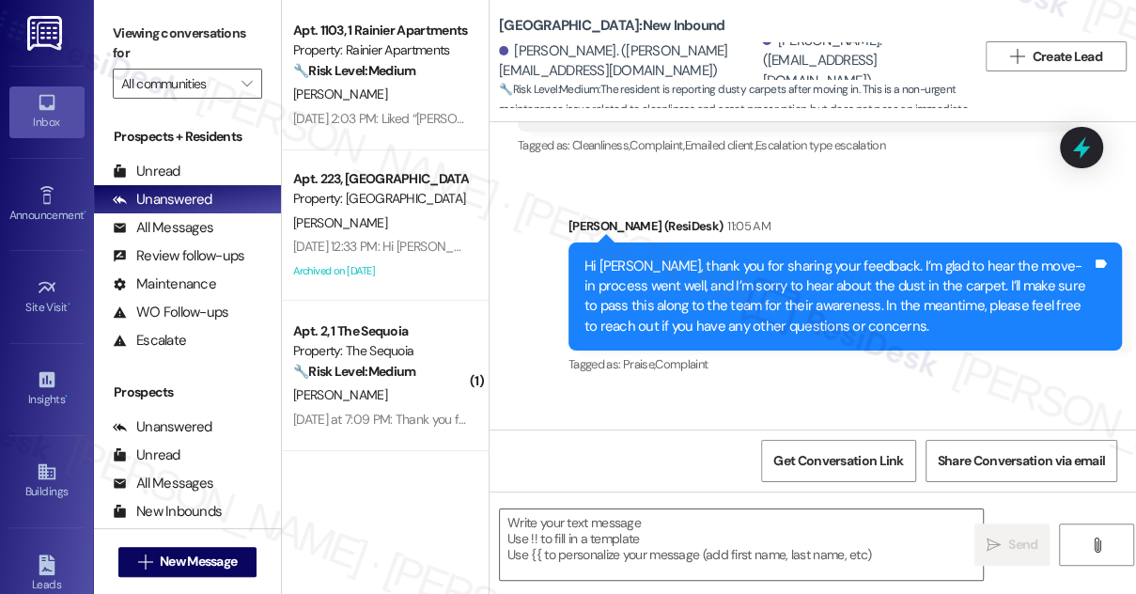
click at [729, 283] on div "Hi [PERSON_NAME], thank you for sharing your feedback. I’m glad to hear the mov…" at bounding box center [837, 297] width 507 height 81
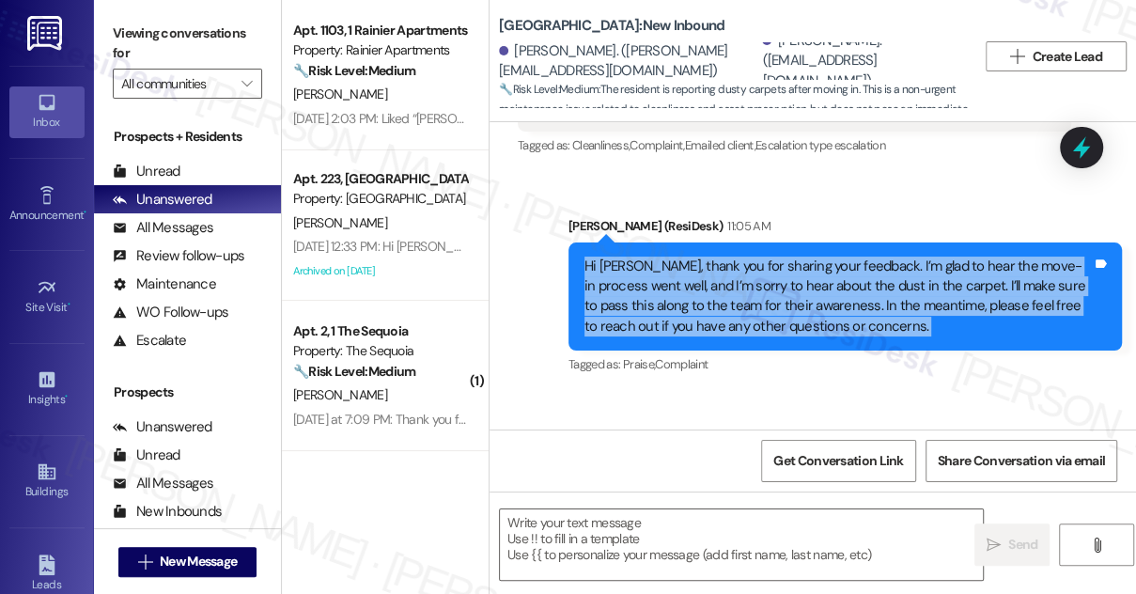
click at [729, 283] on div "Hi [PERSON_NAME], thank you for sharing your feedback. I’m glad to hear the mov…" at bounding box center [837, 297] width 507 height 81
click at [661, 521] on textarea at bounding box center [741, 544] width 483 height 70
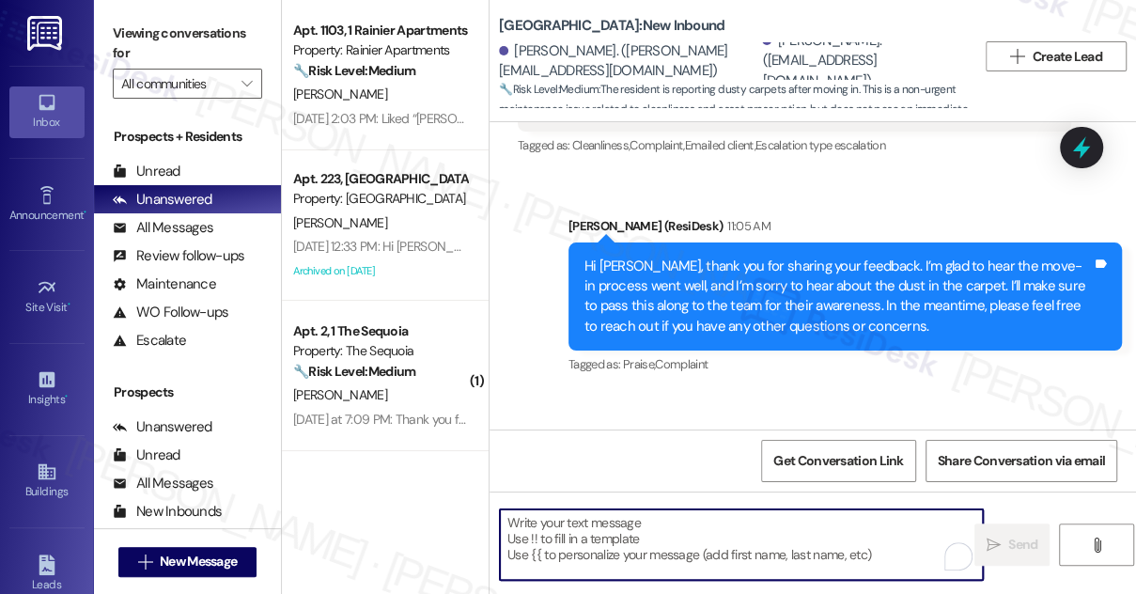
paste textarea "hanks for the feedback they moved in with new carpeting in the living and dinin…"
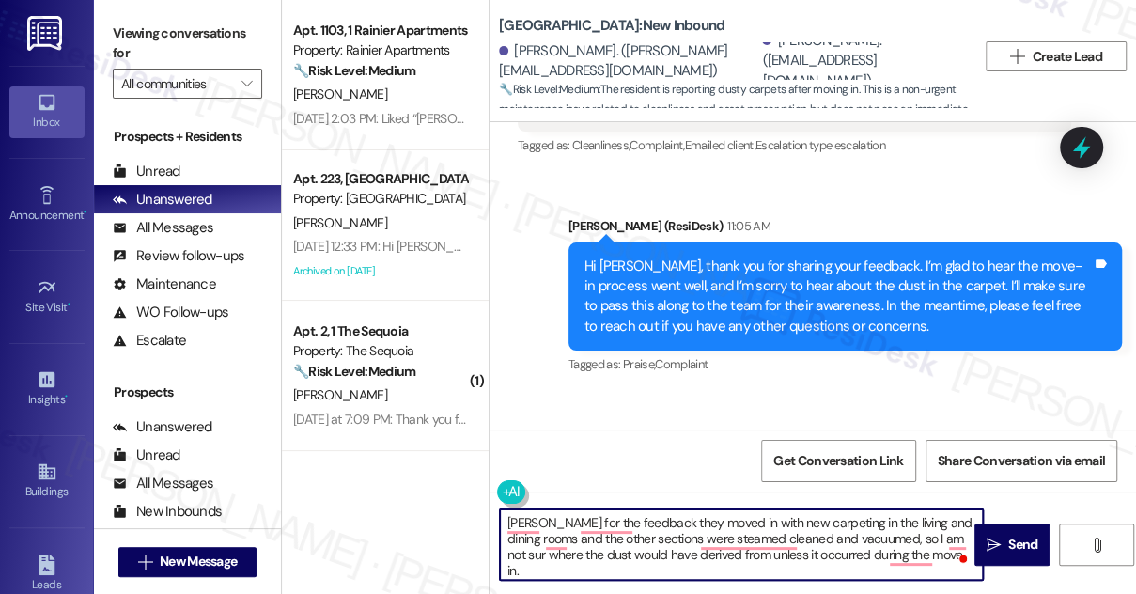
click at [505, 515] on textarea "hanks for the feedback they moved in with new carpeting in the living and dinin…" at bounding box center [741, 544] width 483 height 70
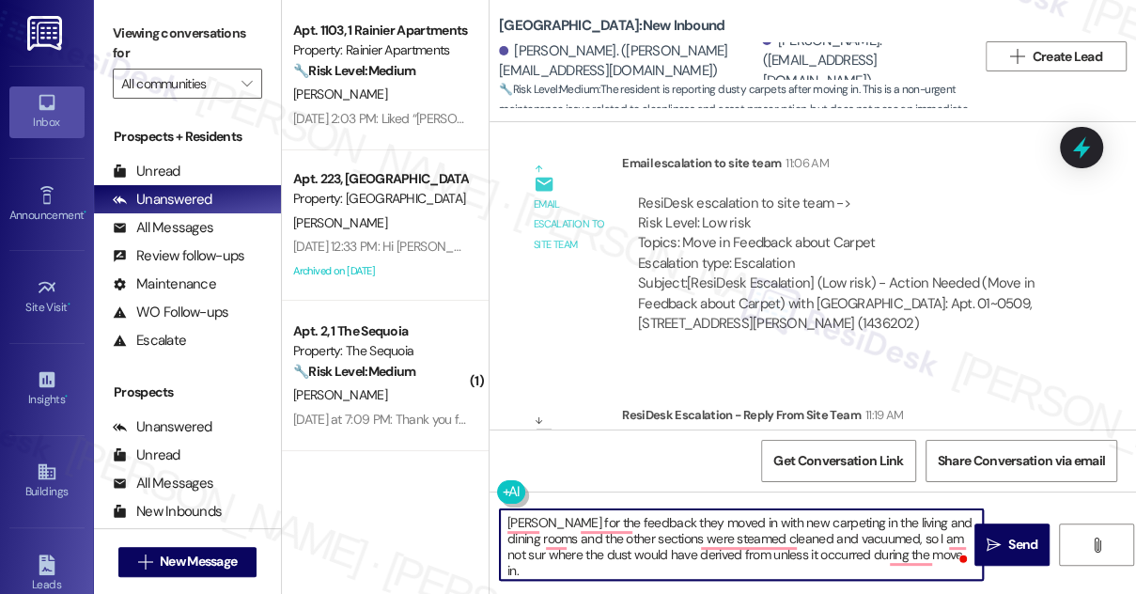
scroll to position [788, 0]
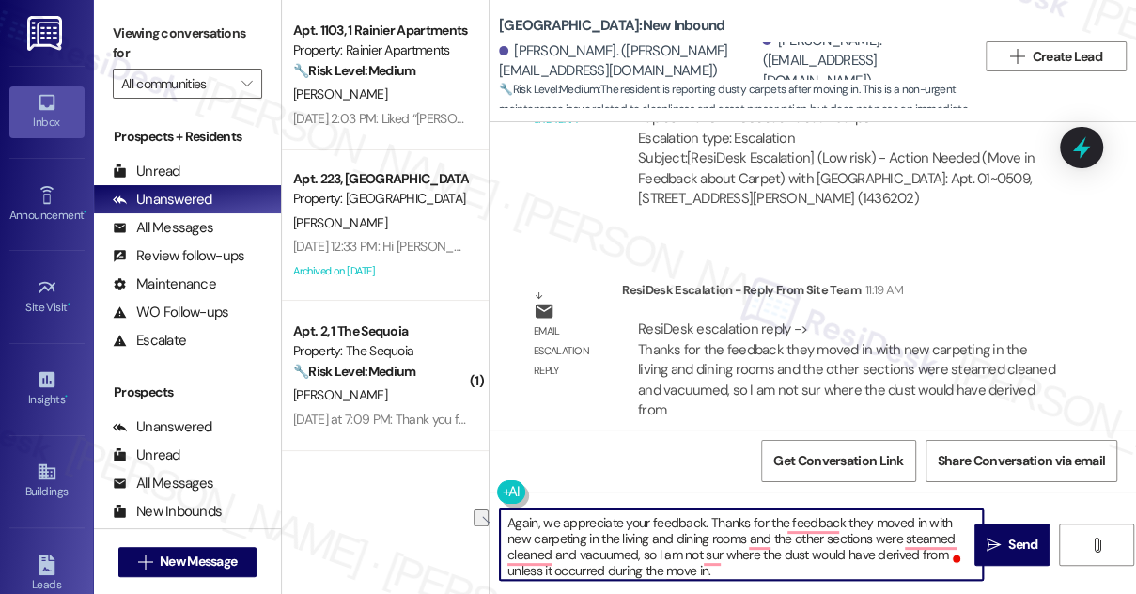
drag, startPoint x: 702, startPoint y: 518, endPoint x: 901, endPoint y: 520, distance: 199.2
click at [901, 520] on textarea "Again, we appreciate your feedback. Thanks for the feedback they moved in with …" at bounding box center [741, 544] width 483 height 70
click at [824, 530] on textarea "Again, we appreciate your feedback. Thanks for the feedback they moved in with …" at bounding box center [741, 544] width 483 height 70
drag, startPoint x: 706, startPoint y: 520, endPoint x: 842, endPoint y: 521, distance: 136.3
click at [842, 521] on textarea "Again, we appreciate your feedback. Thanks for the feedback they moved in with …" at bounding box center [741, 544] width 483 height 70
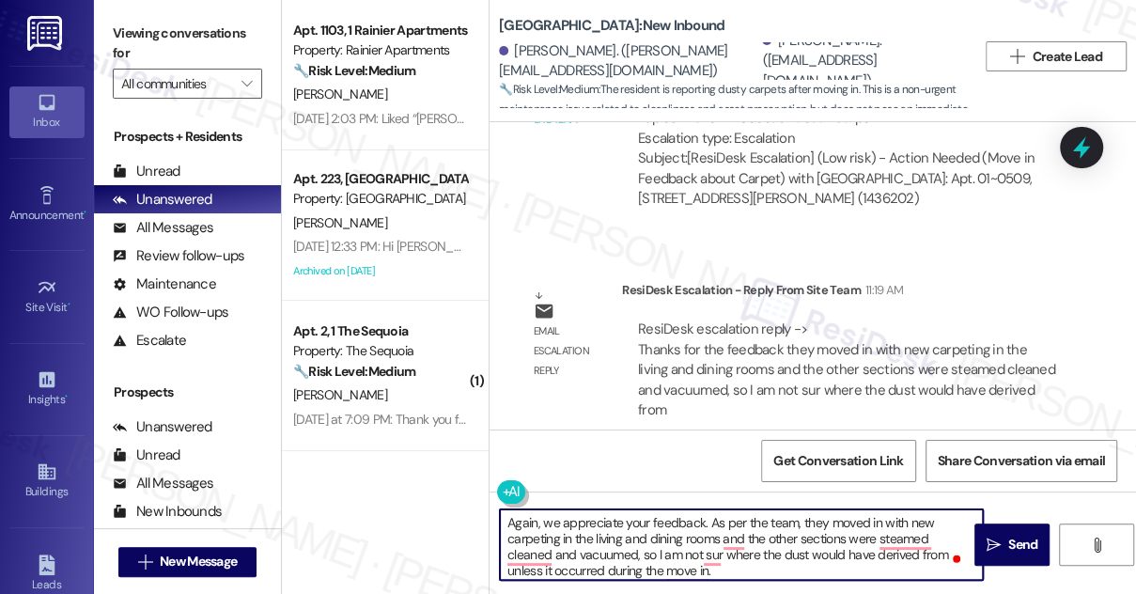
click at [814, 519] on textarea "Again, we appreciate your feedback. As per the team, they moved in with new car…" at bounding box center [741, 544] width 483 height 70
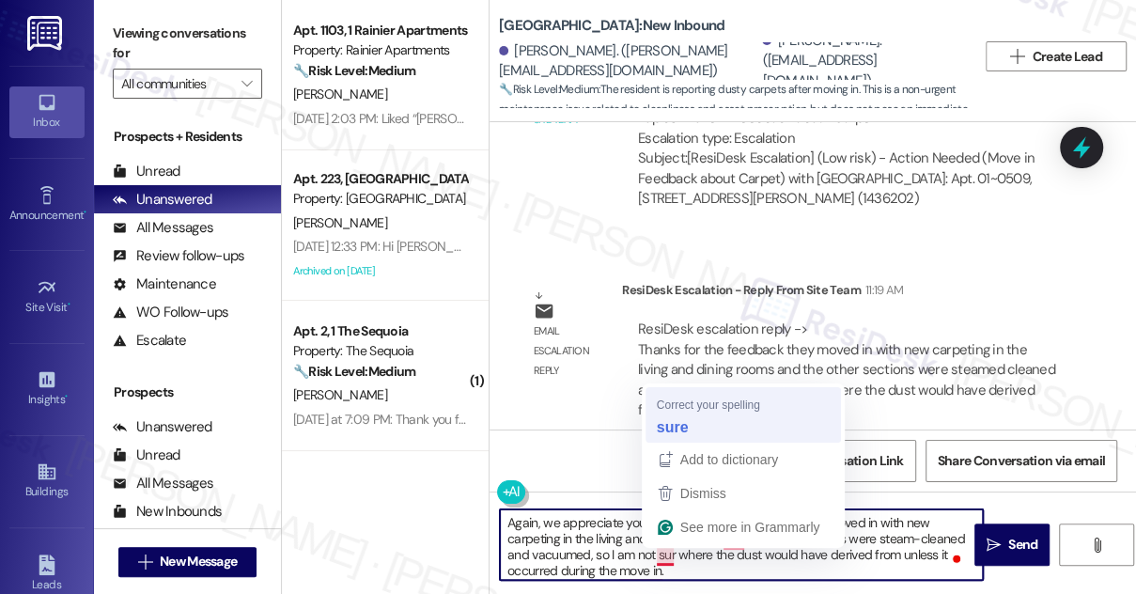
type textarea "Again, we appreciate your feedback. As per the team, you moved in with new carp…"
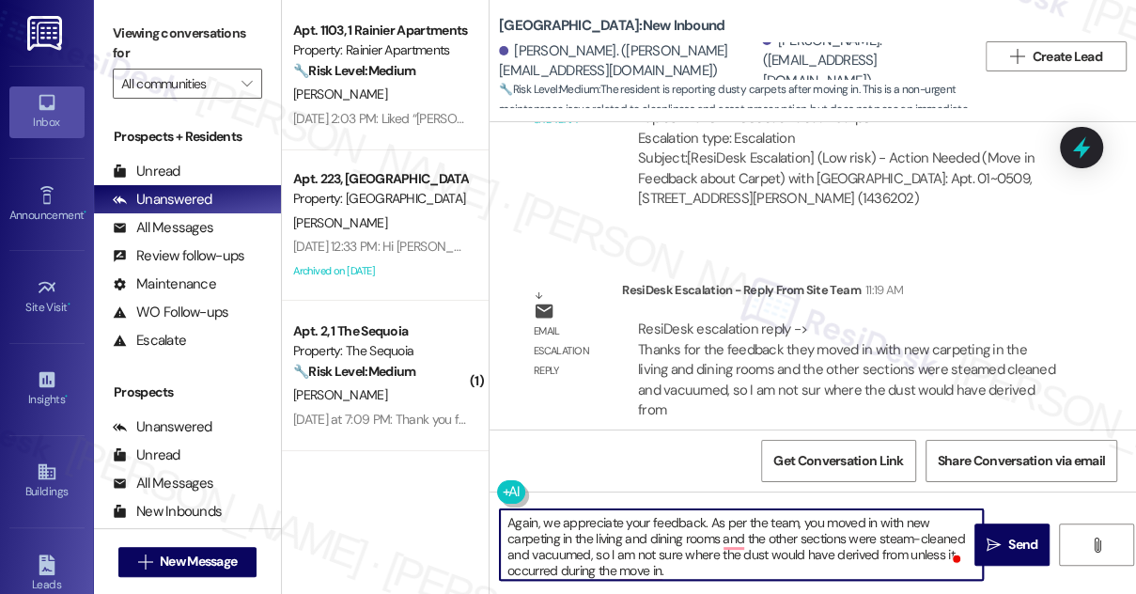
click at [649, 545] on textarea "Again, we appreciate your feedback. As per the team, you moved in with new carp…" at bounding box center [741, 544] width 483 height 70
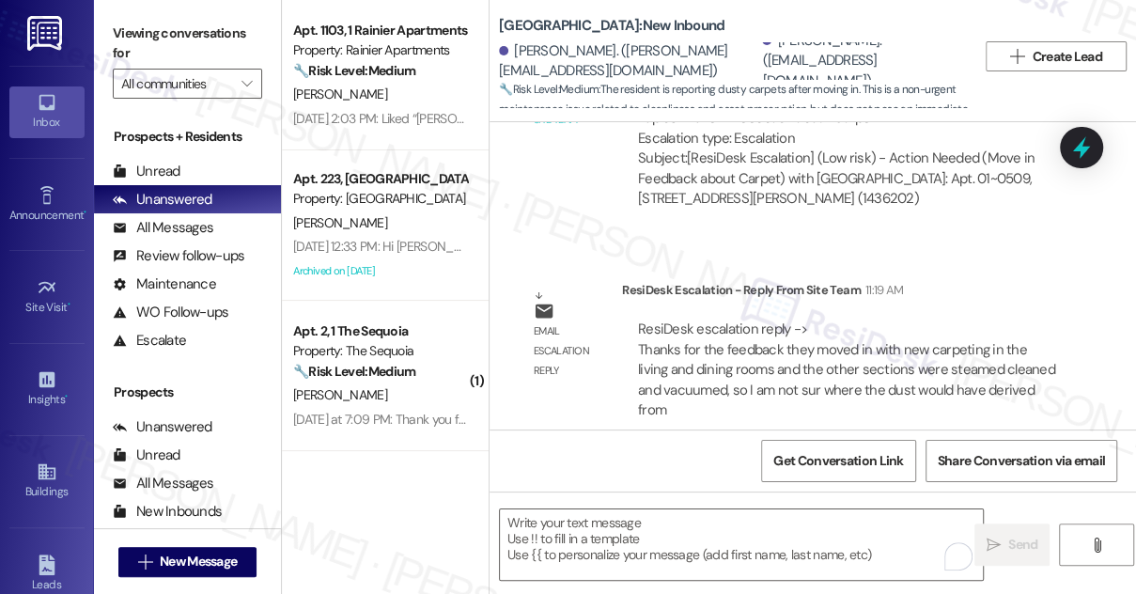
click at [139, 37] on label "Viewing conversations for" at bounding box center [187, 44] width 149 height 50
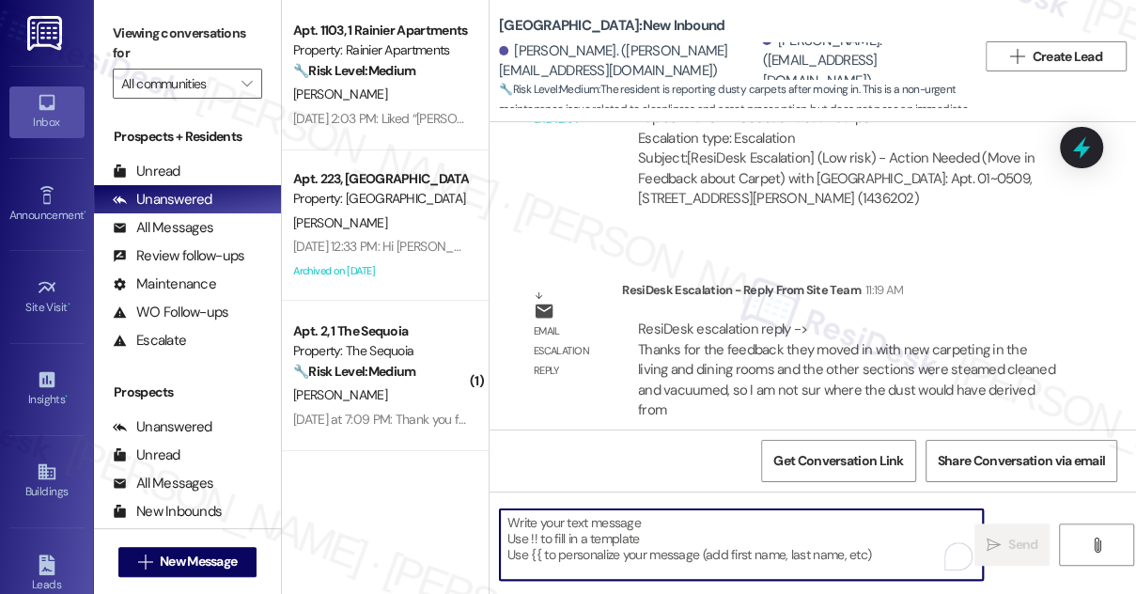
click at [544, 521] on textarea "To enrich screen reader interactions, please activate Accessibility in Grammarl…" at bounding box center [741, 544] width 483 height 70
paste textarea "Again, we appreciate your feedback. As shared by the site team, your unit had n…"
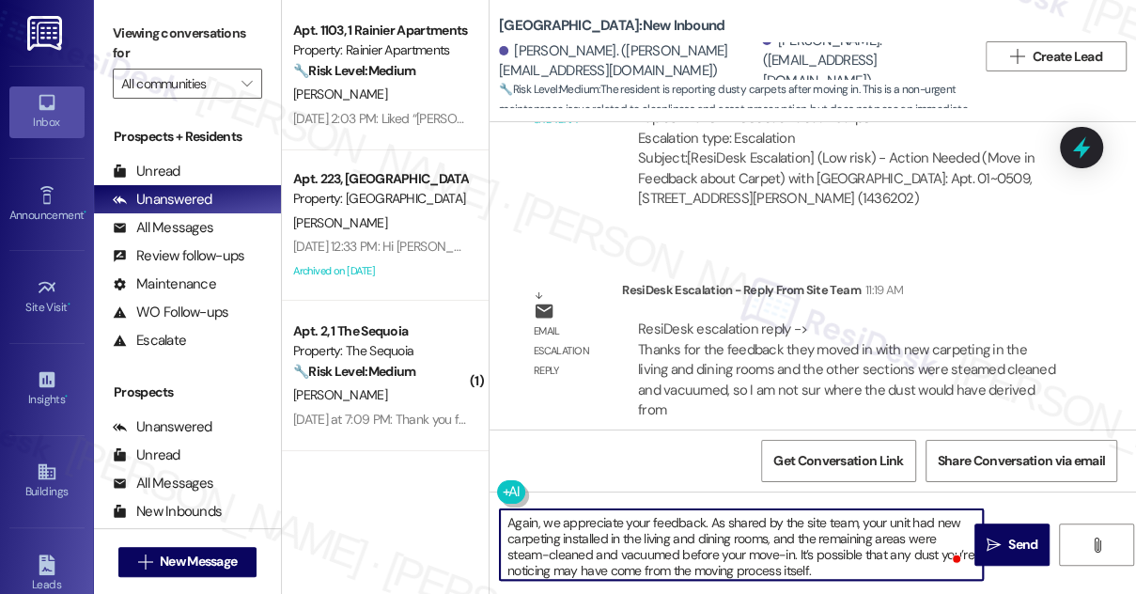
scroll to position [0, 0]
click at [740, 522] on textarea "Again, we appreciate your feedback. As shared by the site team, your unit had n…" at bounding box center [741, 544] width 483 height 70
click at [675, 543] on textarea "Again, we appreciate your feedback. As shared by the site team, your unit had n…" at bounding box center [741, 544] width 483 height 70
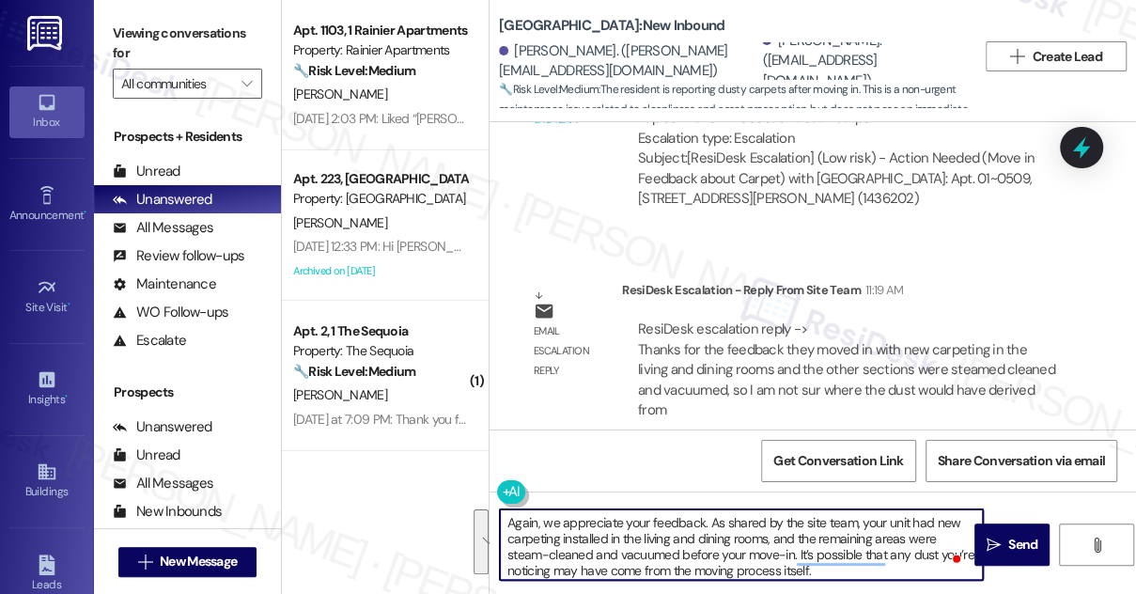
click at [675, 543] on textarea "Again, we appreciate your feedback. As shared by the site team, your unit had n…" at bounding box center [741, 544] width 483 height 70
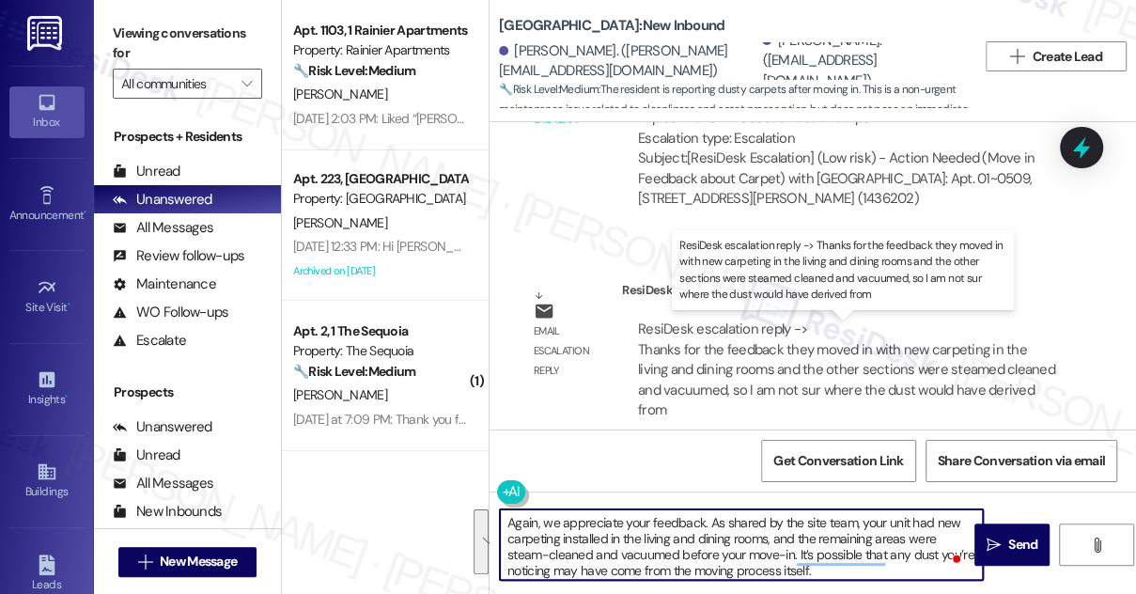
click at [791, 341] on div "ResiDesk escalation reply -> Thanks for the feedback they moved in with new car…" at bounding box center [846, 369] width 417 height 100
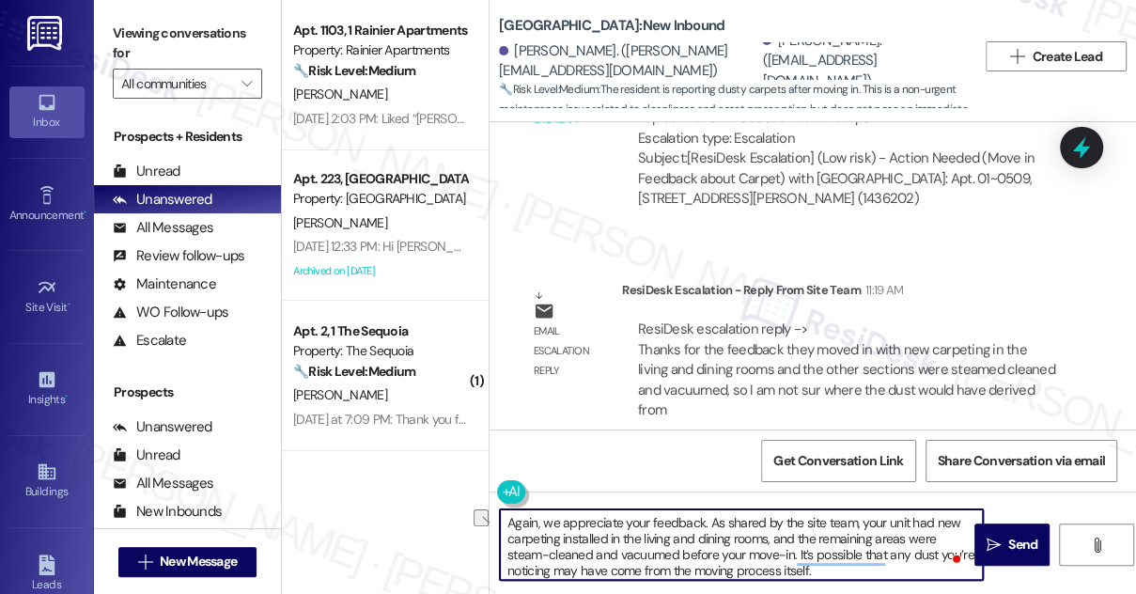
drag, startPoint x: 606, startPoint y: 560, endPoint x: 786, endPoint y: 556, distance: 179.5
click at [786, 556] on textarea "Again, we appreciate your feedback. As shared by the site team, your unit had n…" at bounding box center [741, 544] width 483 height 70
click at [642, 336] on div "ResiDesk escalation reply -> Thanks for the feedback they moved in with new car…" at bounding box center [846, 369] width 417 height 100
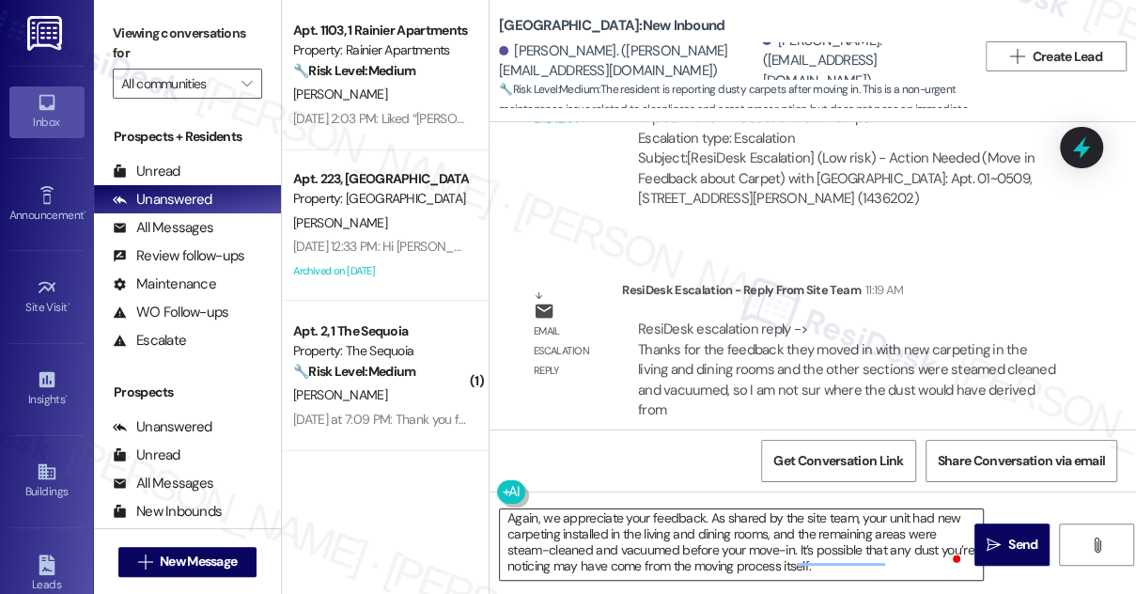
scroll to position [5, 0]
click at [859, 562] on textarea "Again, we appreciate your feedback. As shared by the site team, your unit had n…" at bounding box center [741, 544] width 483 height 70
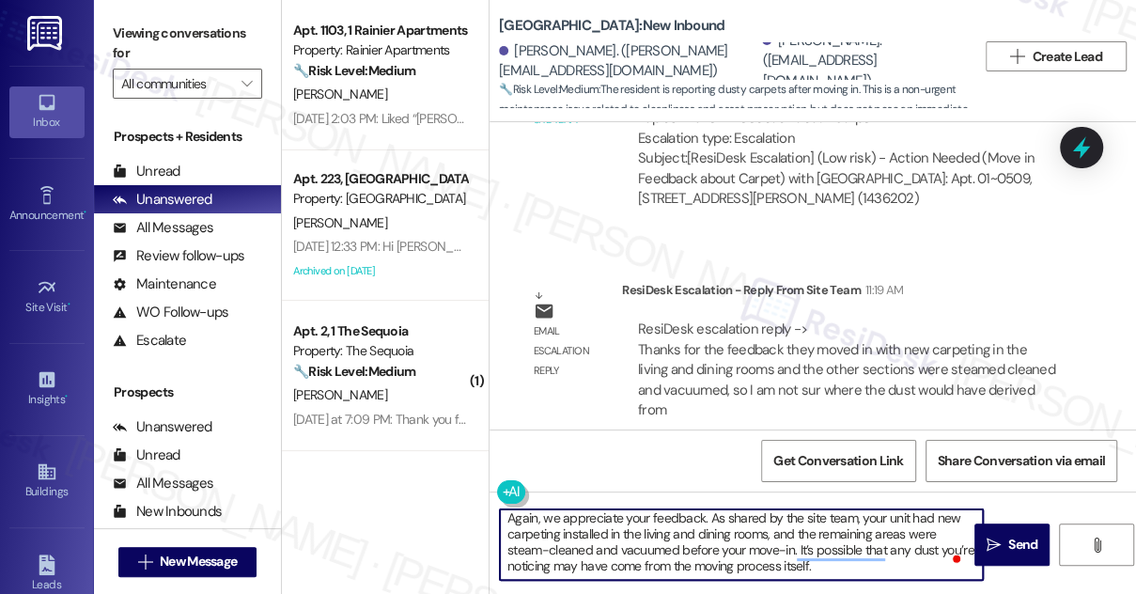
click at [857, 561] on textarea "Again, we appreciate your feedback. As shared by the site team, your unit had n…" at bounding box center [741, 544] width 483 height 70
drag, startPoint x: 872, startPoint y: 566, endPoint x: 803, endPoint y: 566, distance: 68.6
click at [803, 566] on textarea "Again, we appreciate your feedback. As shared by the site team, your unit had n…" at bounding box center [741, 544] width 483 height 70
click at [879, 566] on textarea "Again, we appreciate your feedback. As shared by the site team, your unit had n…" at bounding box center [741, 544] width 483 height 70
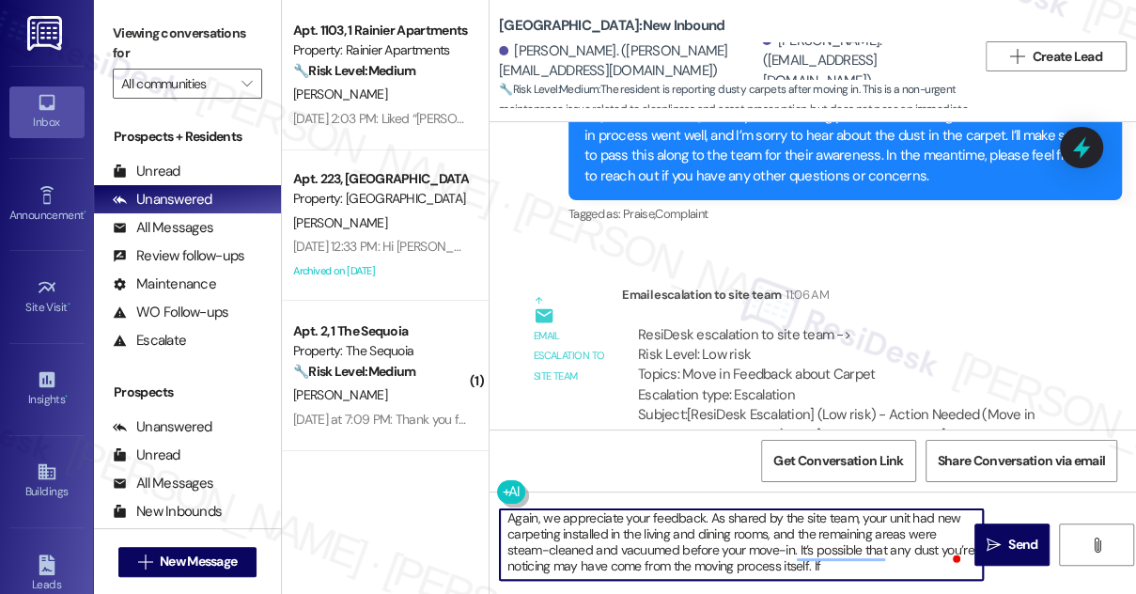
scroll to position [446, 0]
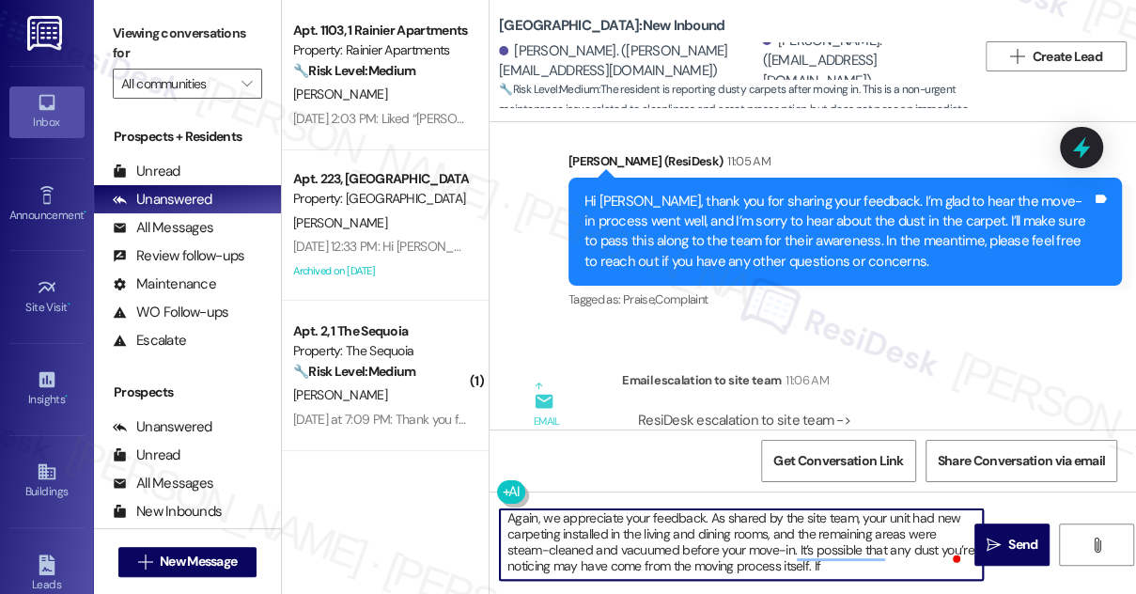
click at [882, 572] on textarea "Again, we appreciate your feedback. As shared by the site team, your unit had n…" at bounding box center [741, 544] width 483 height 70
click at [646, 537] on textarea "Again, we appreciate your feedback. As shared by the site team, your unit had n…" at bounding box center [741, 544] width 483 height 70
click at [628, 535] on textarea "Again, we appreciate your feedback. As shared by the site team, your unit had n…" at bounding box center [741, 544] width 483 height 70
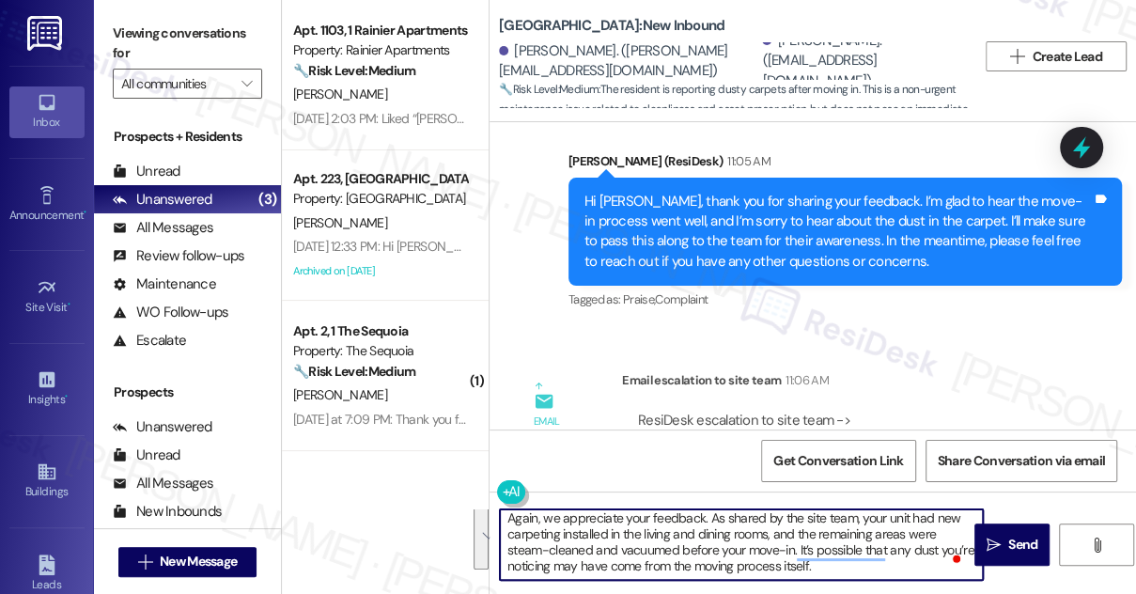
click at [628, 535] on textarea "Again, we appreciate your feedback. As shared by the site team, your unit had n…" at bounding box center [741, 544] width 483 height 70
click at [629, 555] on textarea "Again, we appreciate your feedback. As shared by the site team, your unit had n…" at bounding box center [741, 544] width 483 height 70
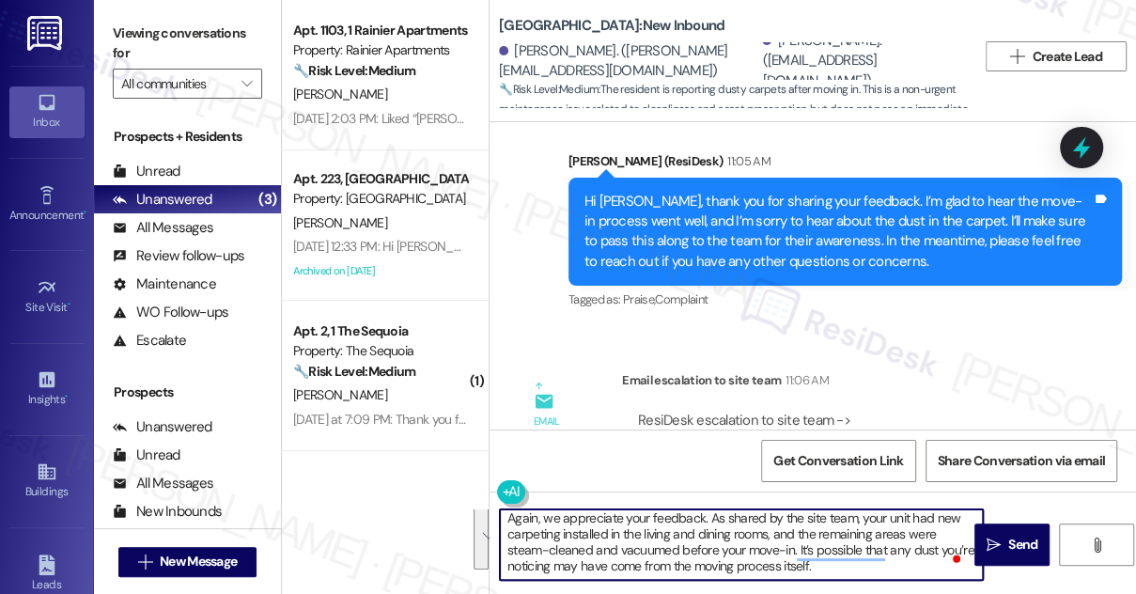
click at [875, 566] on textarea "Again, we appreciate your feedback. As shared by the site team, your unit had n…" at bounding box center [741, 544] width 483 height 70
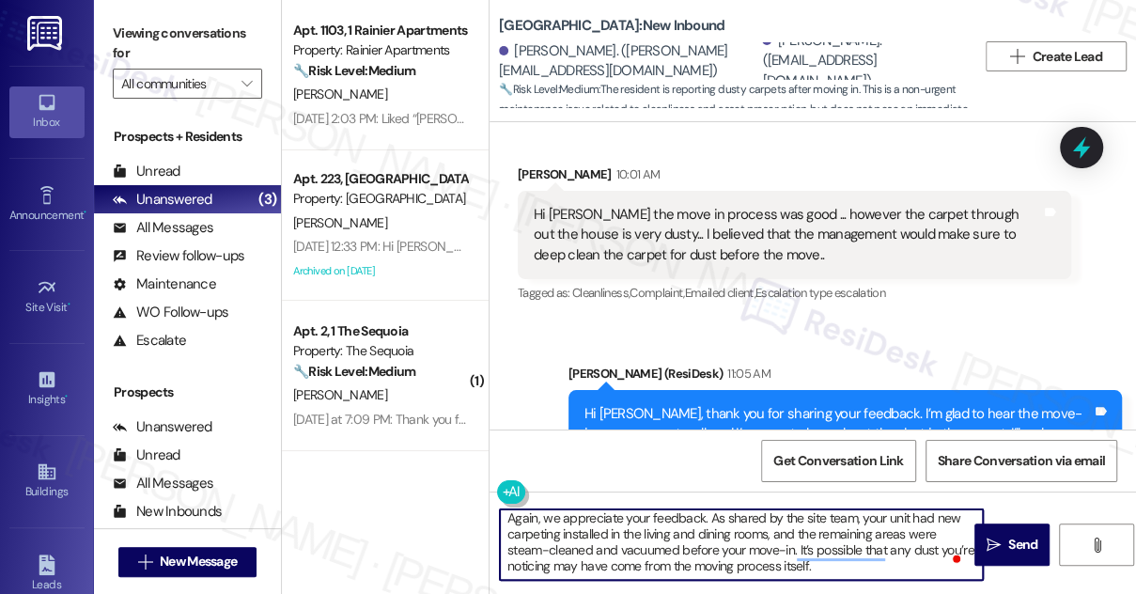
scroll to position [190, 0]
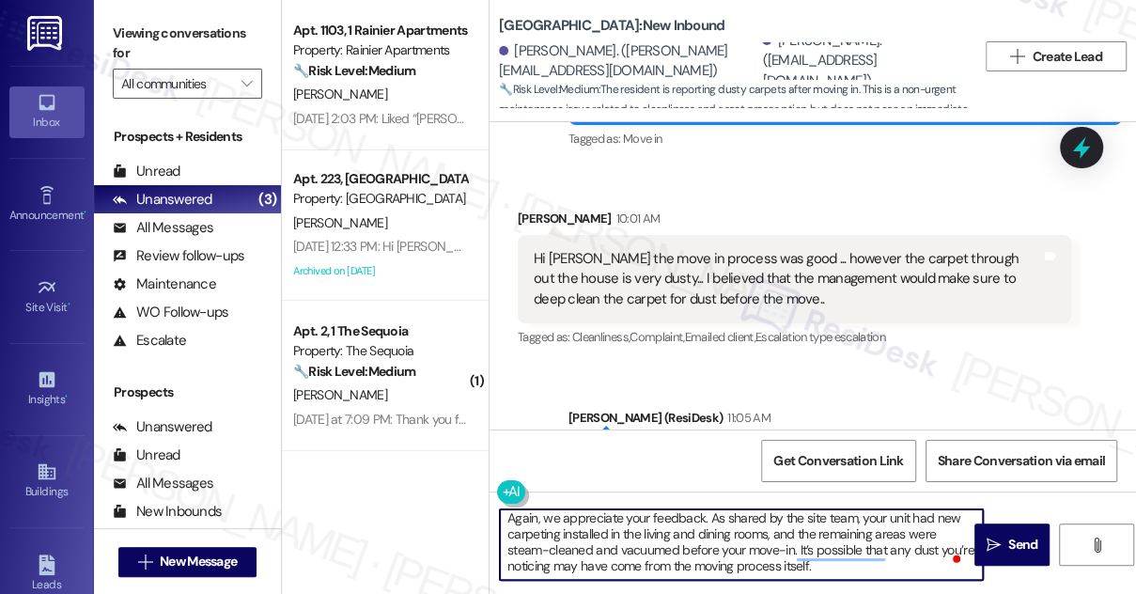
type textarea "Again, we appreciate your feedback. As shared by the site team, your unit had n…"
click at [581, 255] on div "Hi Sarah the move in process was good ... however the carpet through out the ho…" at bounding box center [787, 279] width 507 height 60
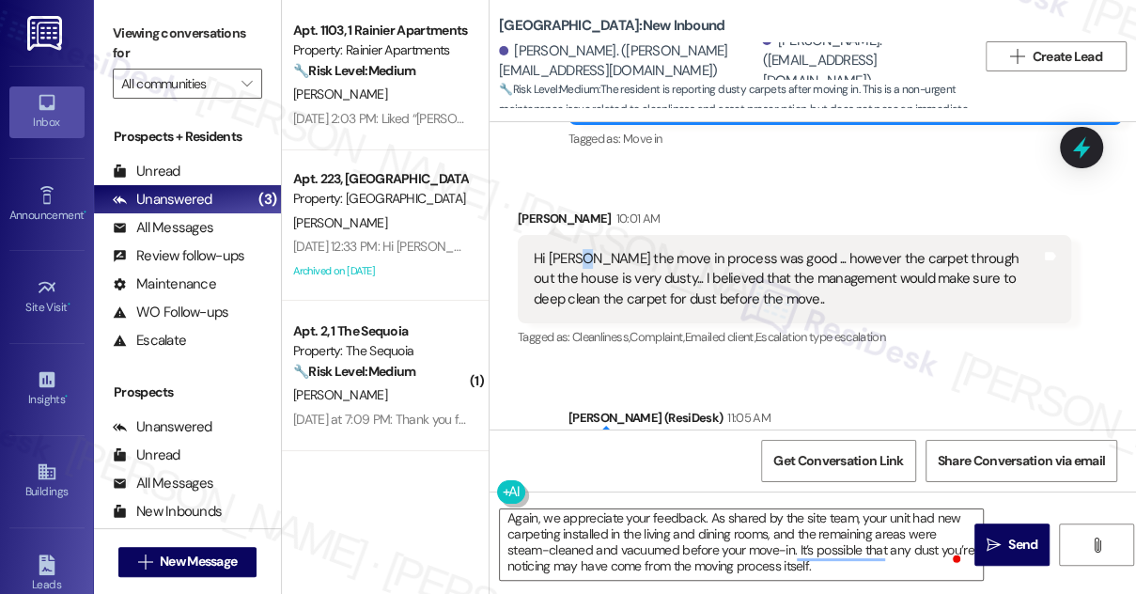
click at [581, 255] on div "Hi Sarah the move in process was good ... however the carpet through out the ho…" at bounding box center [787, 279] width 507 height 60
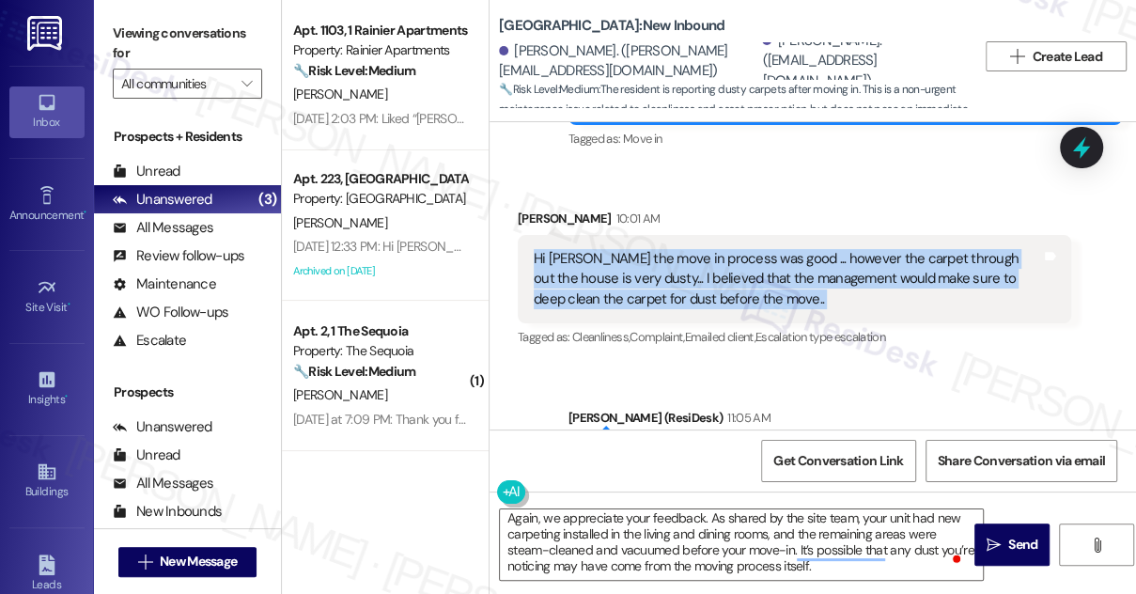
click at [581, 255] on div "Hi Sarah the move in process was good ... however the carpet through out the ho…" at bounding box center [787, 279] width 507 height 60
click at [745, 272] on div "Hi Sarah the move in process was good ... however the carpet through out the ho…" at bounding box center [787, 279] width 507 height 60
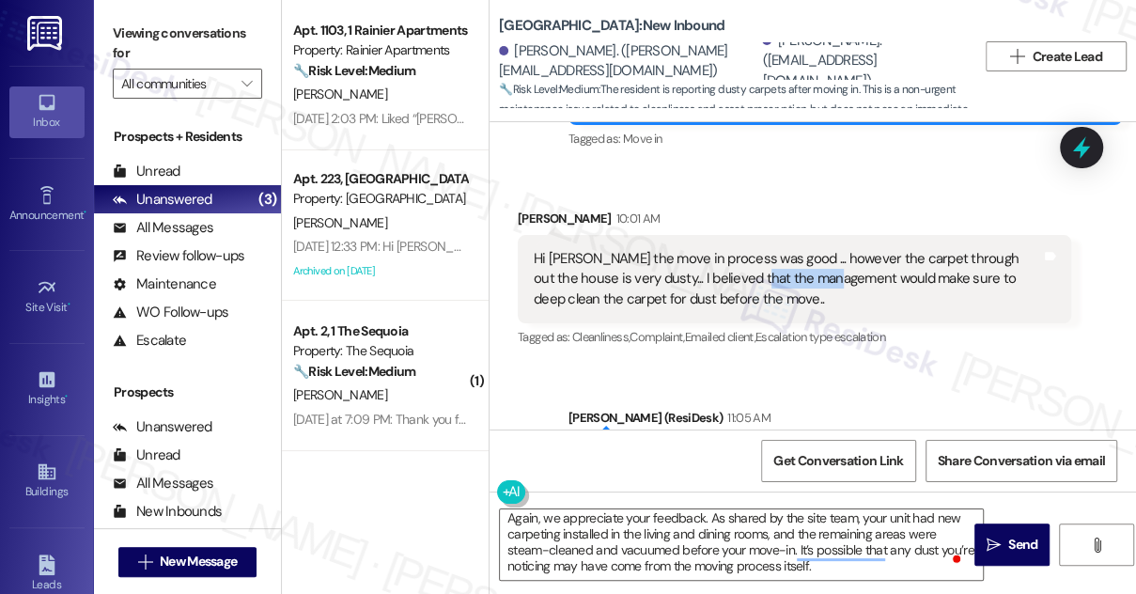
click at [745, 272] on div "Hi Sarah the move in process was good ... however the carpet through out the ho…" at bounding box center [787, 279] width 507 height 60
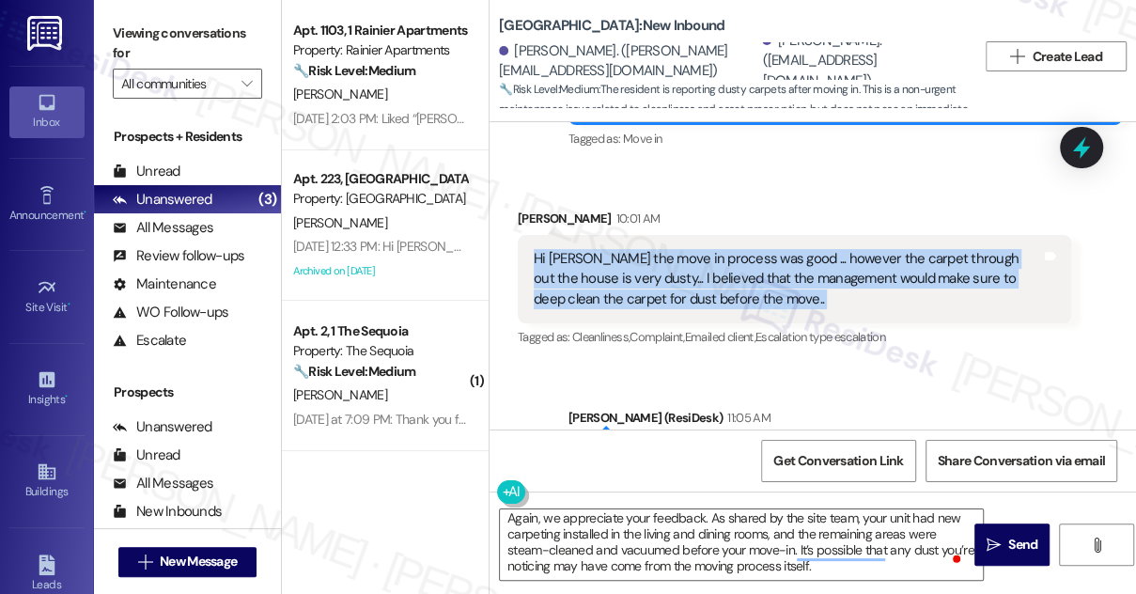
click at [745, 272] on div "Hi Sarah the move in process was good ... however the carpet through out the ho…" at bounding box center [787, 279] width 507 height 60
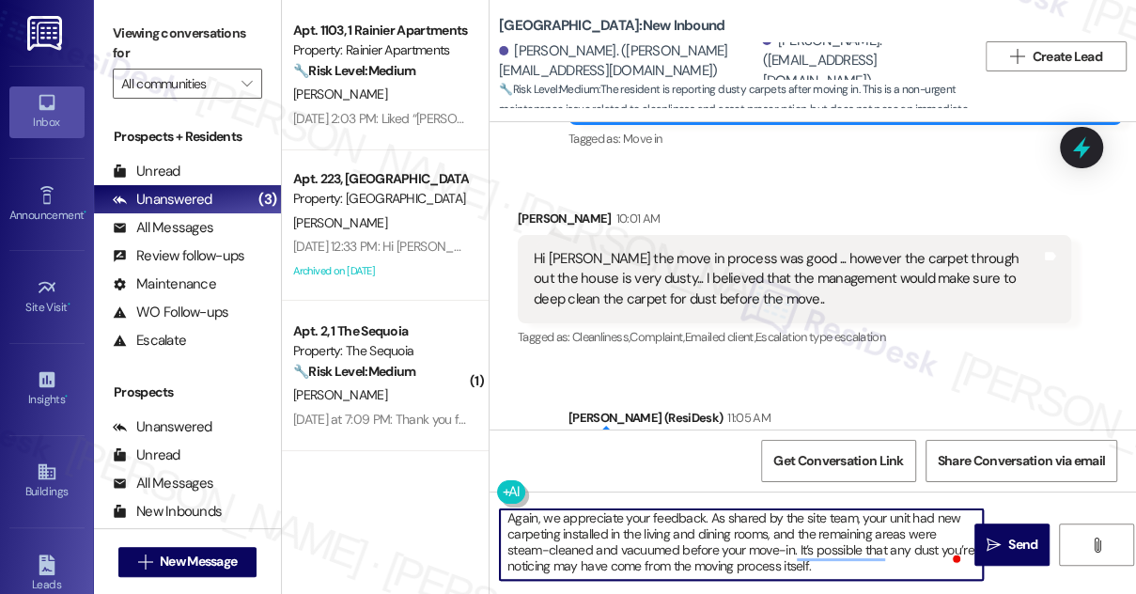
click at [666, 528] on textarea "Again, we appreciate your feedback. As shared by the site team, your unit had n…" at bounding box center [741, 544] width 483 height 70
click at [771, 539] on textarea "Again, we appreciate your feedback. As shared by the site team, your unit had n…" at bounding box center [741, 544] width 483 height 70
click at [659, 543] on textarea "Again, we appreciate your feedback. As shared by the site team, your unit had n…" at bounding box center [741, 544] width 483 height 70
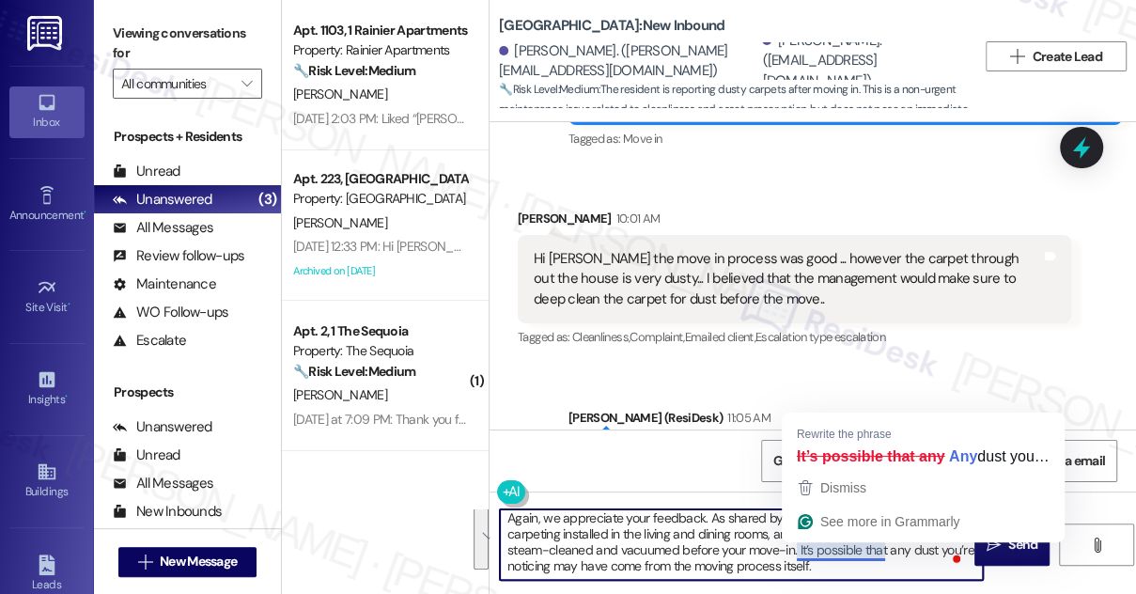
click at [813, 549] on textarea "Again, we appreciate your feedback. As shared by the site team, your unit had n…" at bounding box center [741, 544] width 483 height 70
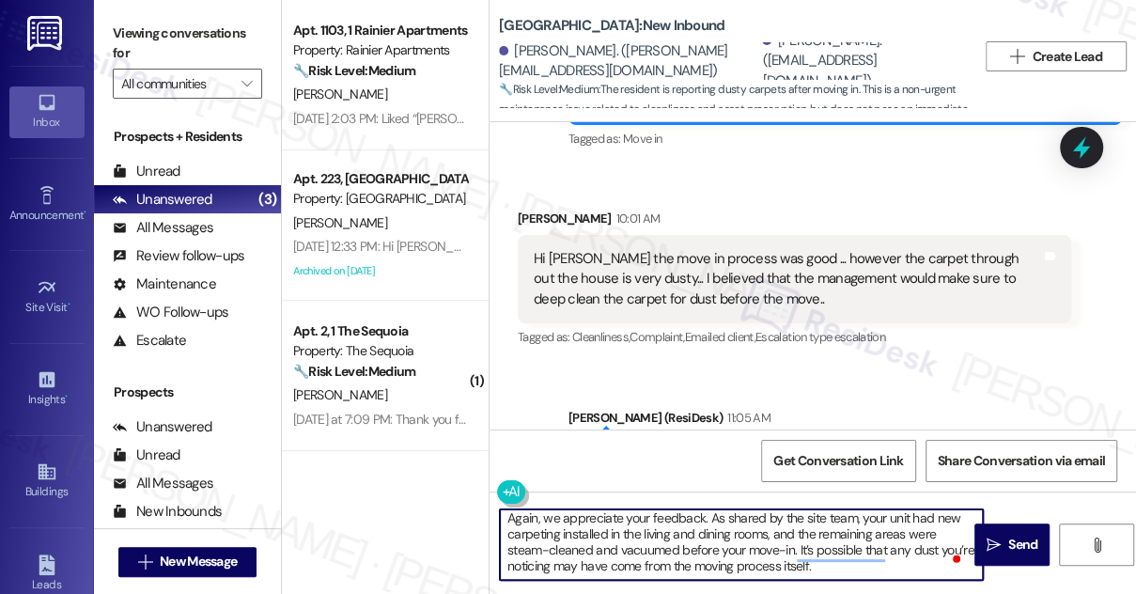
scroll to position [5, 0]
click at [617, 527] on textarea "Again, we appreciate your feedback. As shared by the site team, your unit had n…" at bounding box center [741, 544] width 483 height 70
click at [753, 550] on textarea "Again, we appreciate your feedback. As shared by the site team, your unit had n…" at bounding box center [741, 544] width 483 height 70
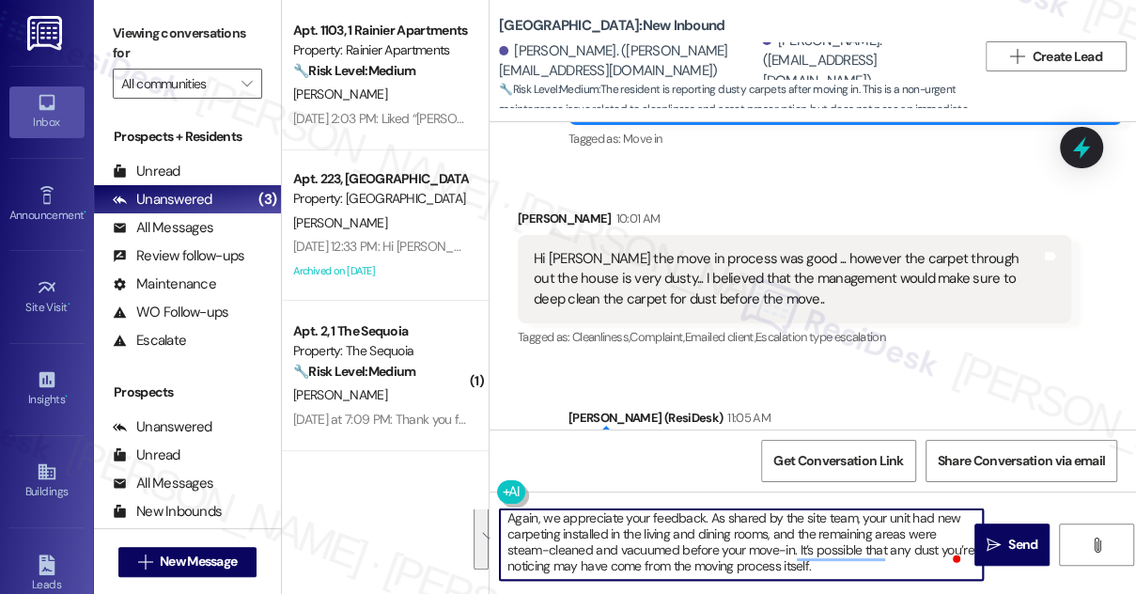
click at [753, 550] on textarea "Again, we appreciate your feedback. As shared by the site team, your unit had n…" at bounding box center [741, 544] width 483 height 70
click at [717, 551] on textarea "Again, we appreciate your feedback. As shared by the site team, your unit had n…" at bounding box center [741, 544] width 483 height 70
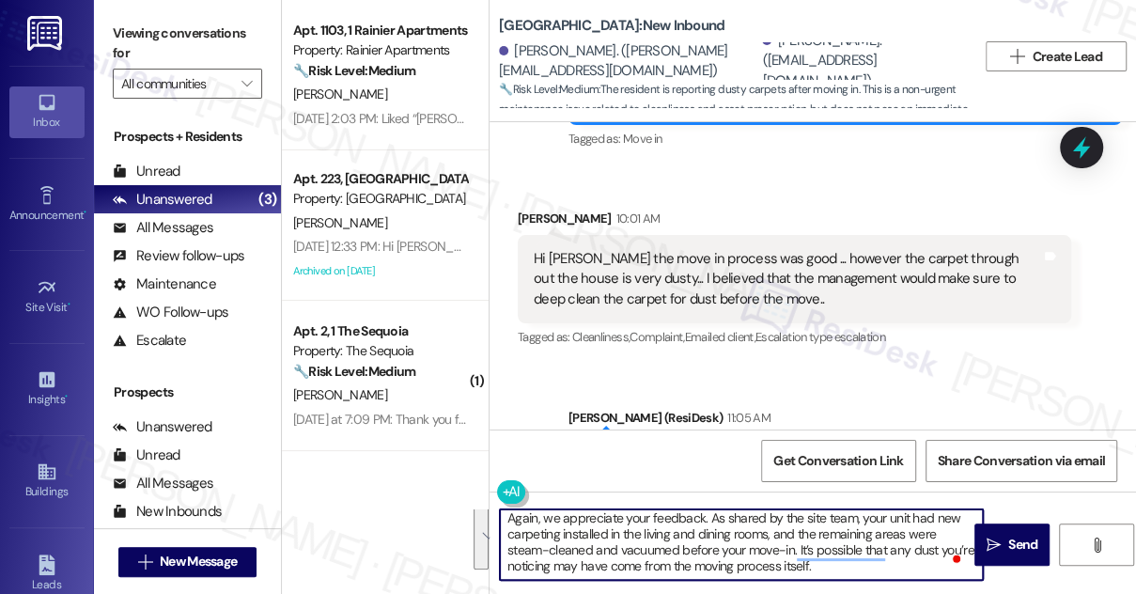
click at [689, 544] on textarea "Again, we appreciate your feedback. As shared by the site team, your unit had n…" at bounding box center [741, 544] width 483 height 70
click at [872, 574] on textarea "Again, we appreciate your feedback. As shared by the site team, your unit had n…" at bounding box center [741, 544] width 483 height 70
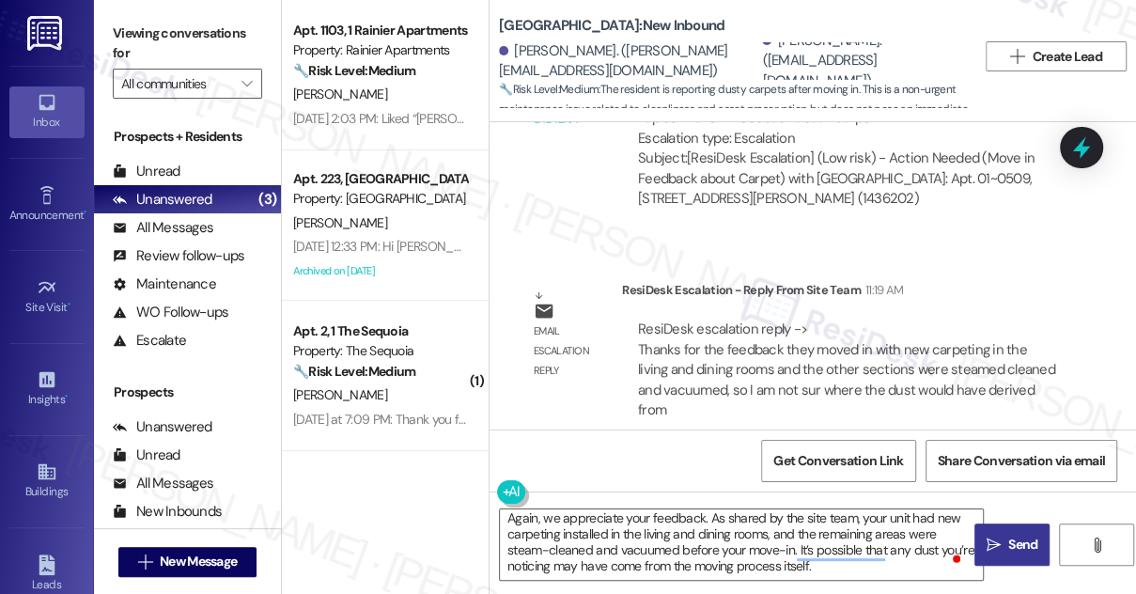
click at [1000, 529] on button " Send" at bounding box center [1011, 544] width 75 height 42
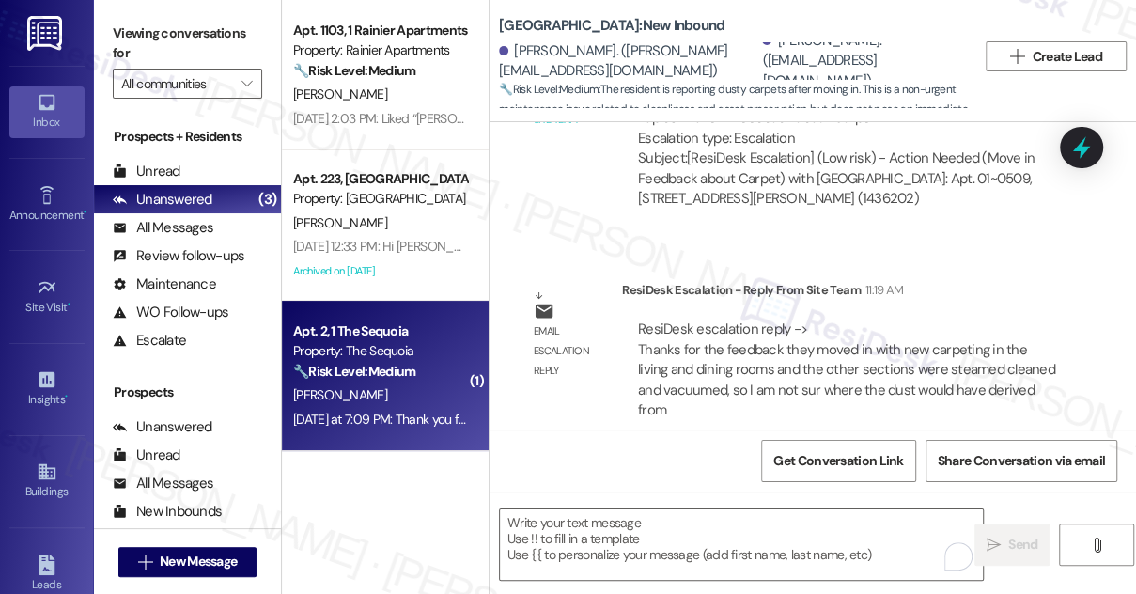
click at [419, 415] on div "Yesterday at 7:09 PM: Thank you for your message. Our offices are currently clo…" at bounding box center [869, 419] width 1153 height 17
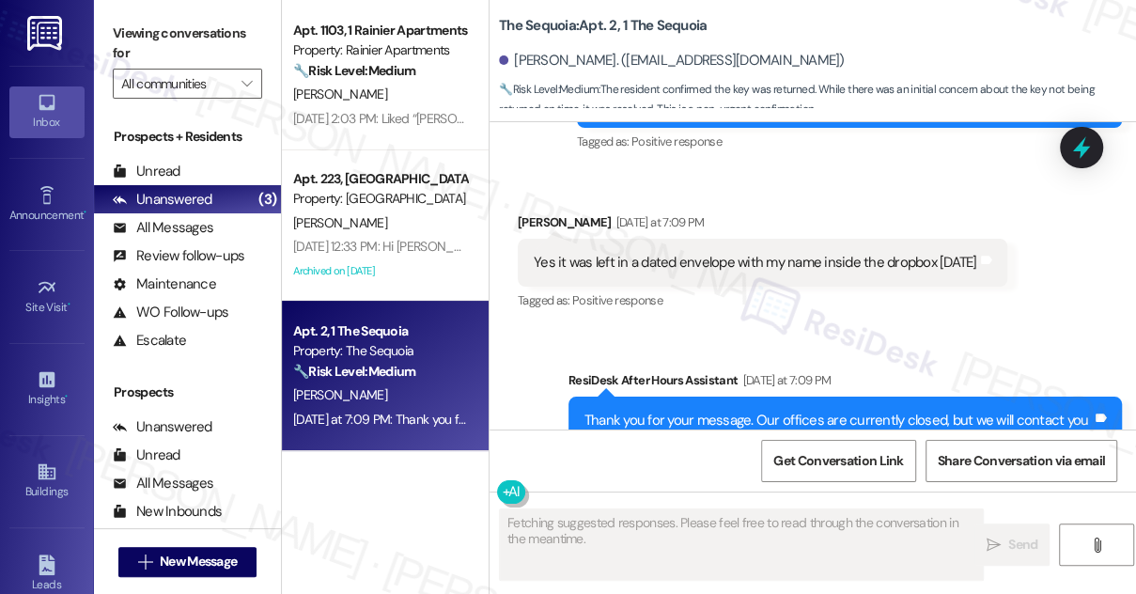
scroll to position [11960, 0]
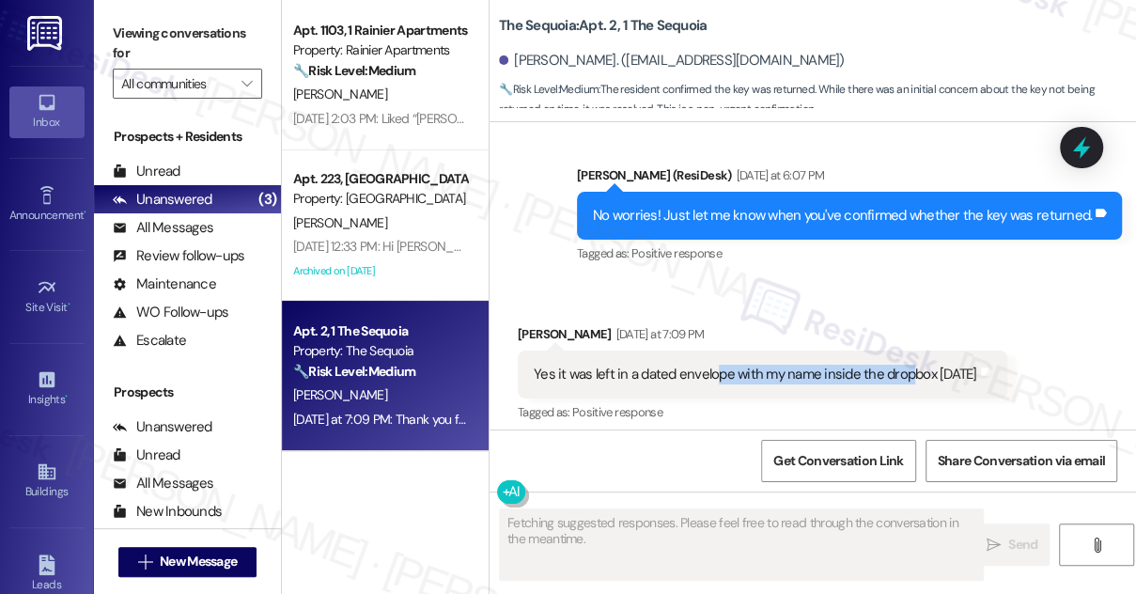
drag, startPoint x: 711, startPoint y: 325, endPoint x: 904, endPoint y: 325, distance: 192.6
click at [904, 365] on div "Yes it was left in a dated envelope with my name inside the dropbox on Saturday" at bounding box center [756, 375] width 444 height 20
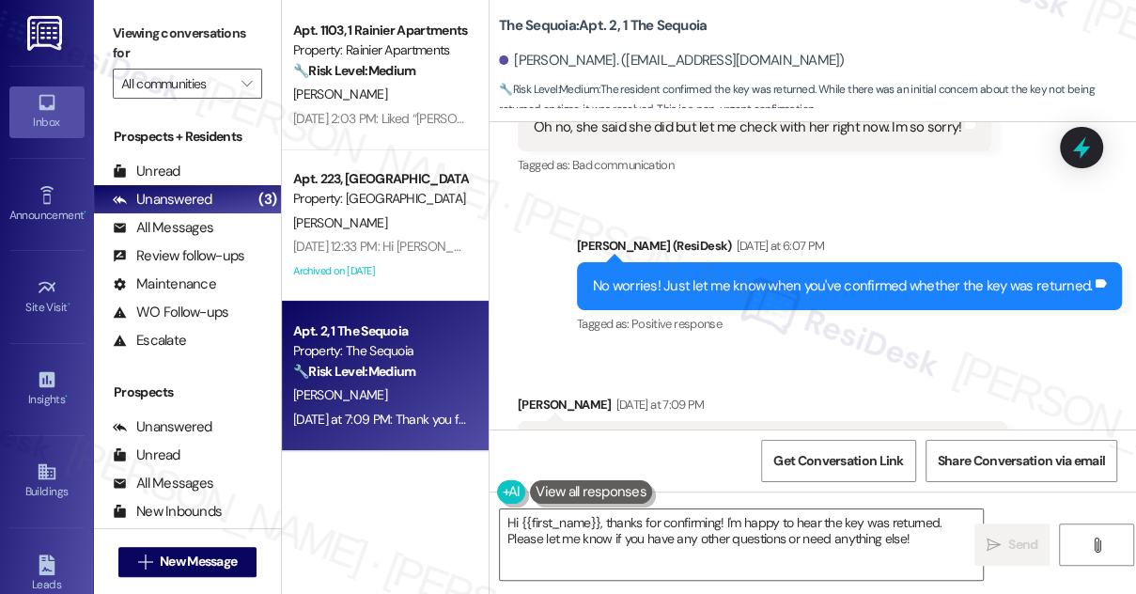
scroll to position [11789, 0]
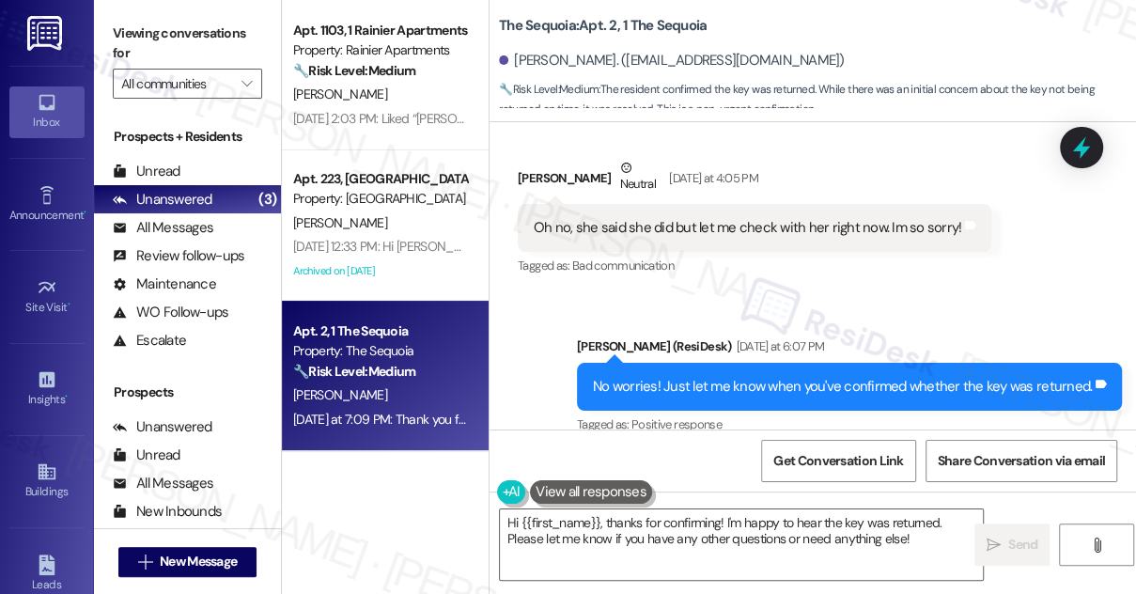
click at [791, 377] on div "No worries! Just let me know when you've confirmed whether the key was returned." at bounding box center [842, 387] width 499 height 20
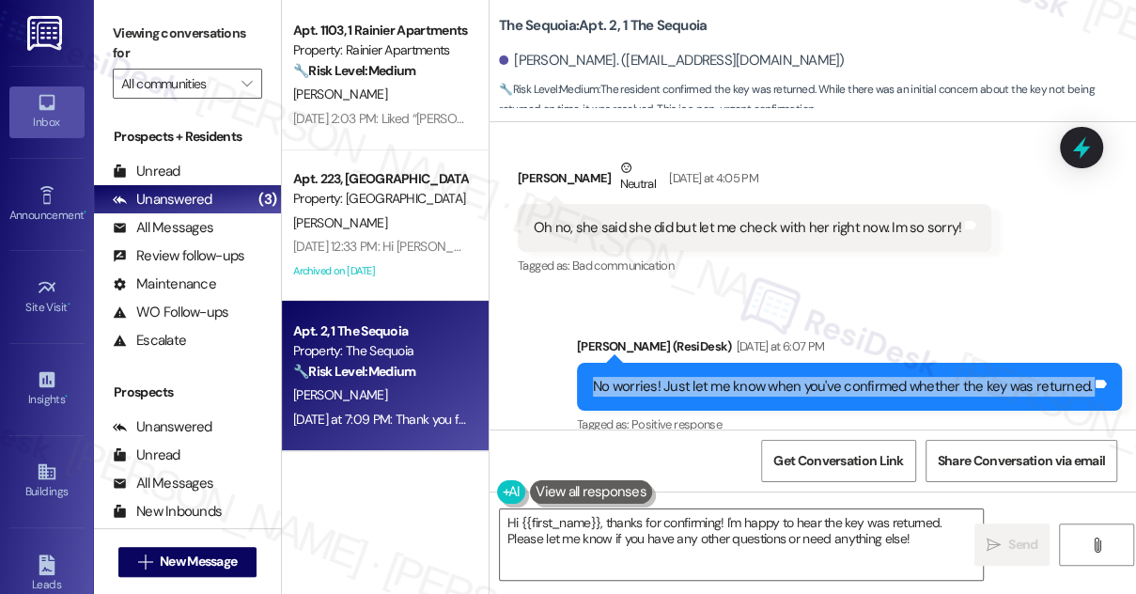
click at [791, 377] on div "No worries! Just let me know when you've confirmed whether the key was returned." at bounding box center [842, 387] width 499 height 20
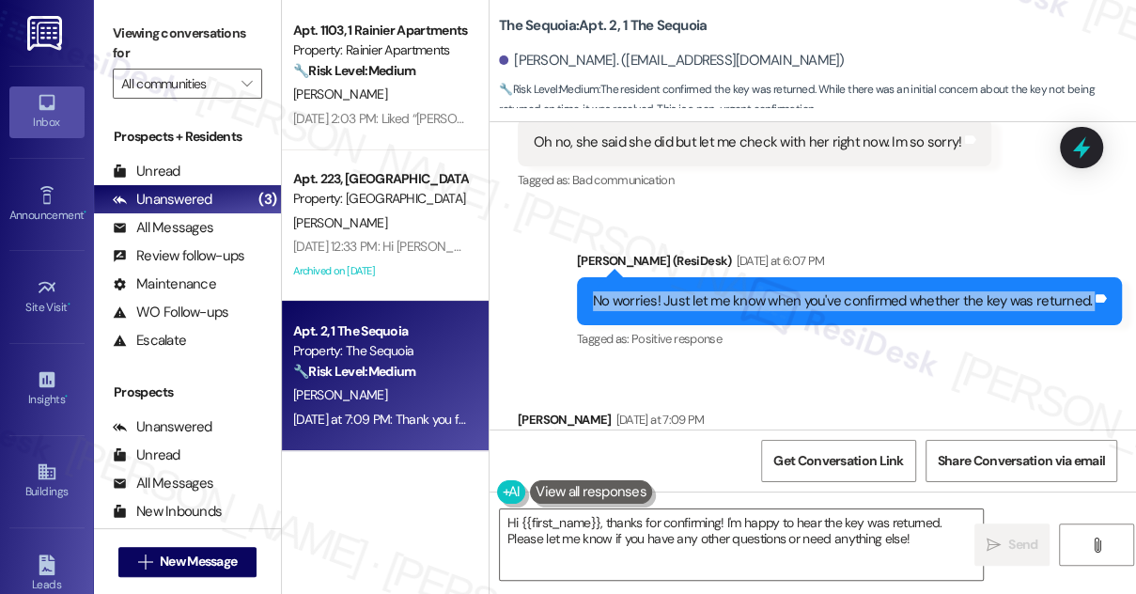
scroll to position [11704, 0]
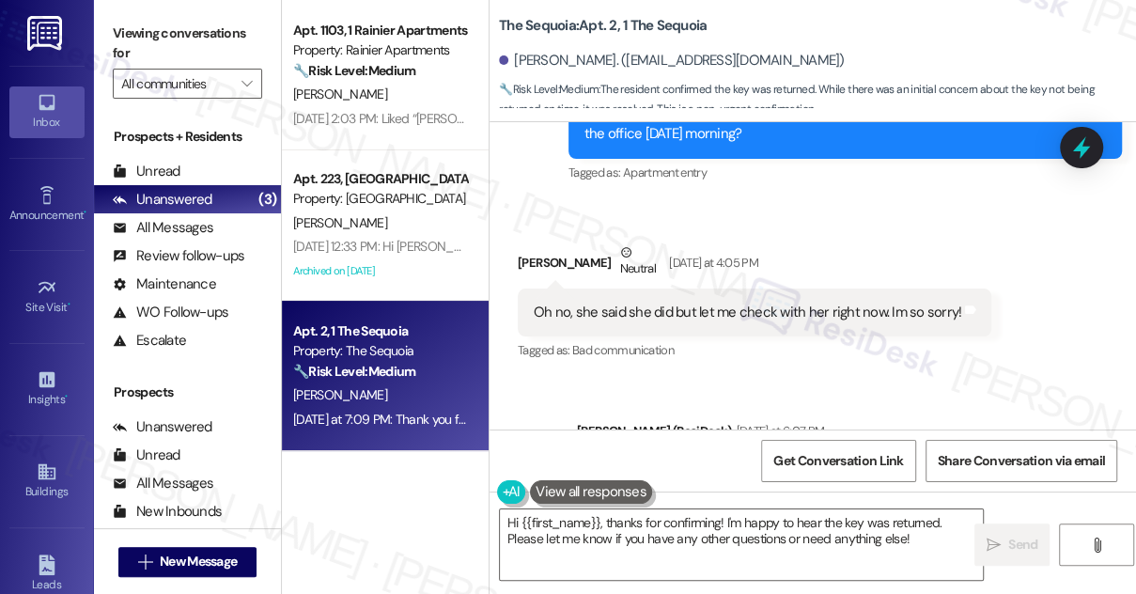
click at [665, 288] on div "Oh no, she said she did but let me check with her right now. Im so sorry! Tags …" at bounding box center [755, 312] width 474 height 48
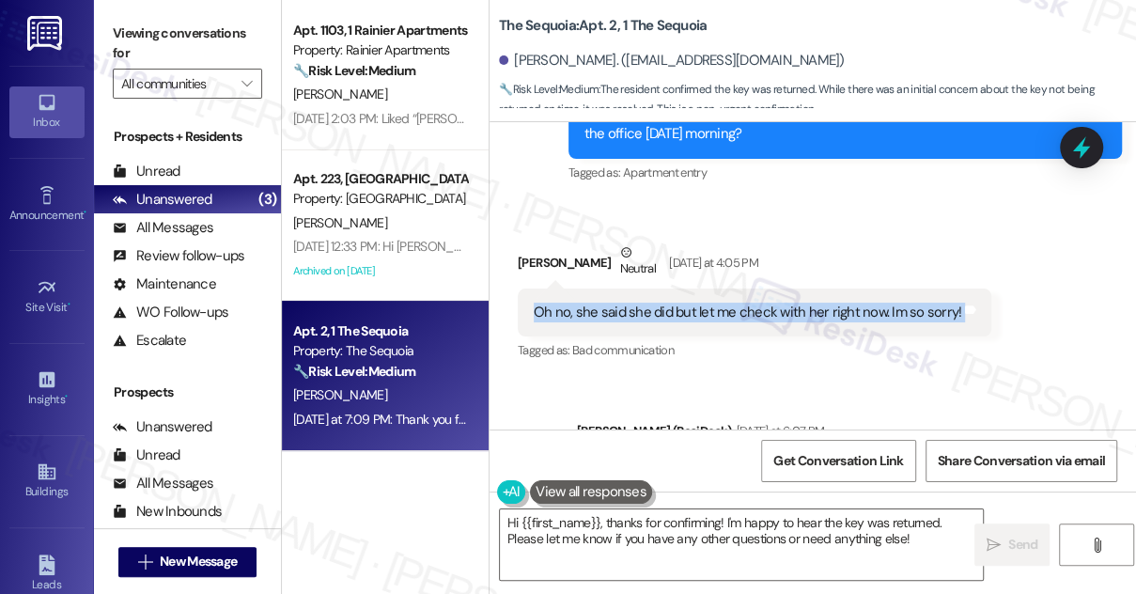
click at [665, 288] on div "Oh no, she said she did but let me check with her right now. Im so sorry! Tags …" at bounding box center [755, 312] width 474 height 48
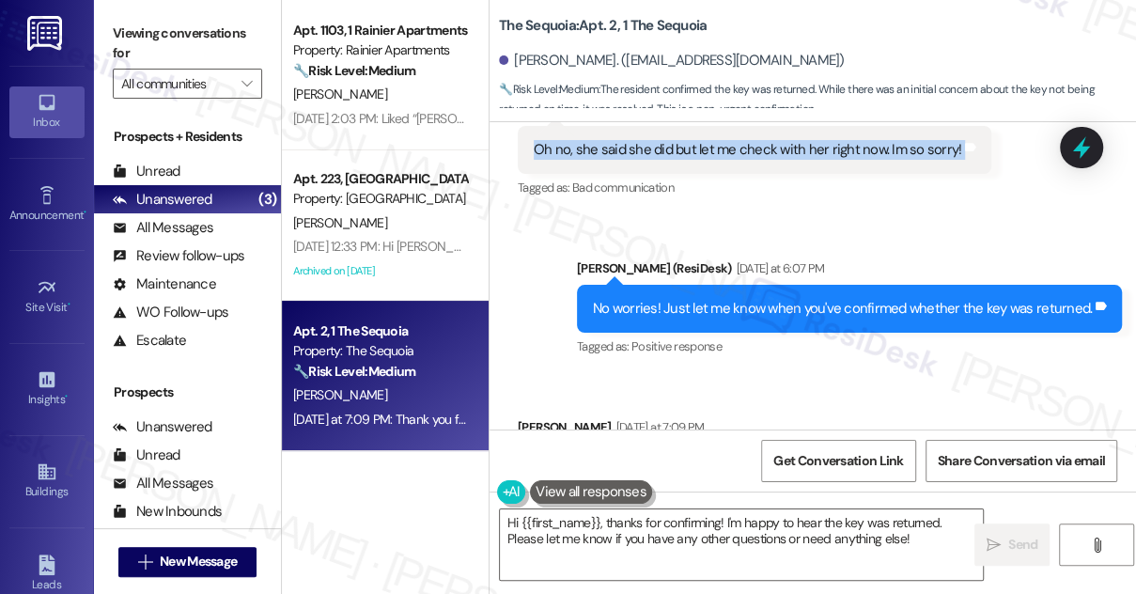
scroll to position [11874, 0]
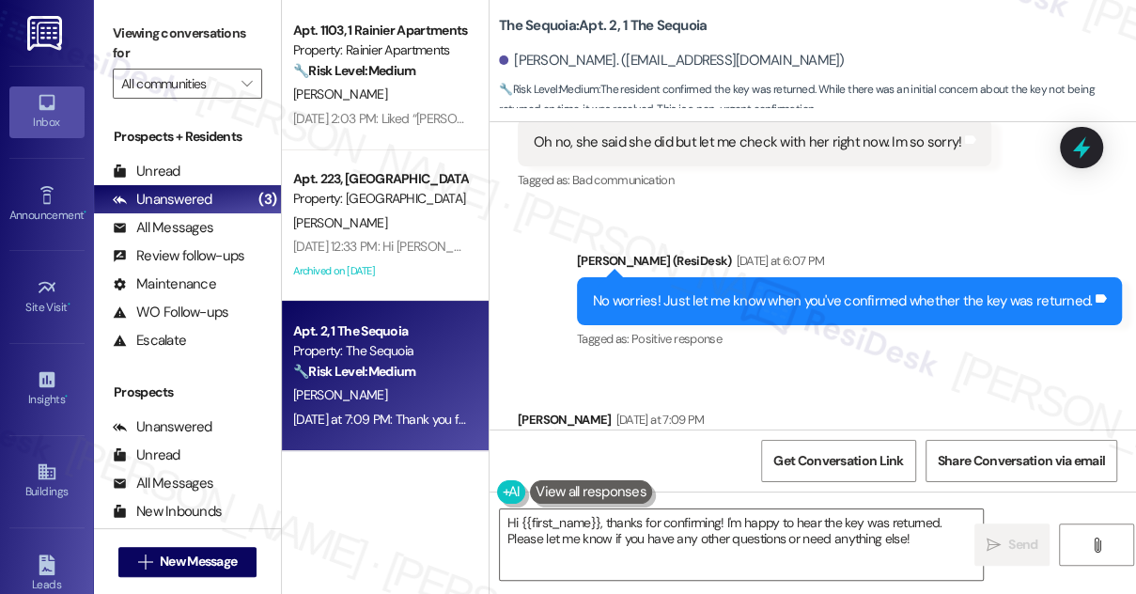
click at [634, 291] on div "No worries! Just let me know when you've confirmed whether the key was returned." at bounding box center [842, 301] width 499 height 20
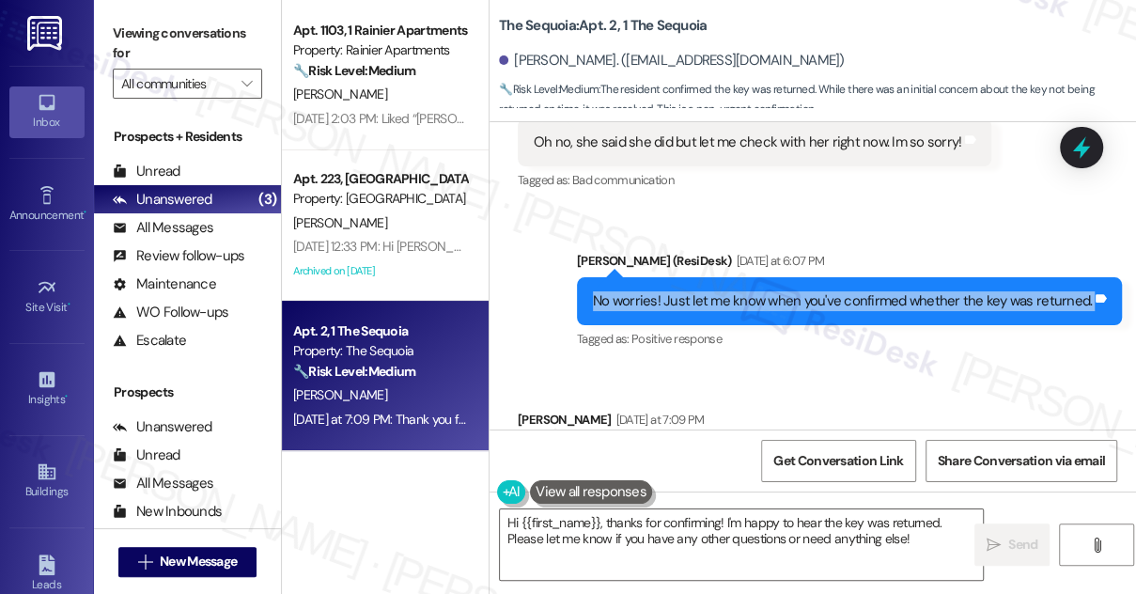
click at [634, 291] on div "No worries! Just let me know when you've confirmed whether the key was returned." at bounding box center [842, 301] width 499 height 20
click at [683, 291] on div "No worries! Just let me know when you've confirmed whether the key was returned." at bounding box center [842, 301] width 499 height 20
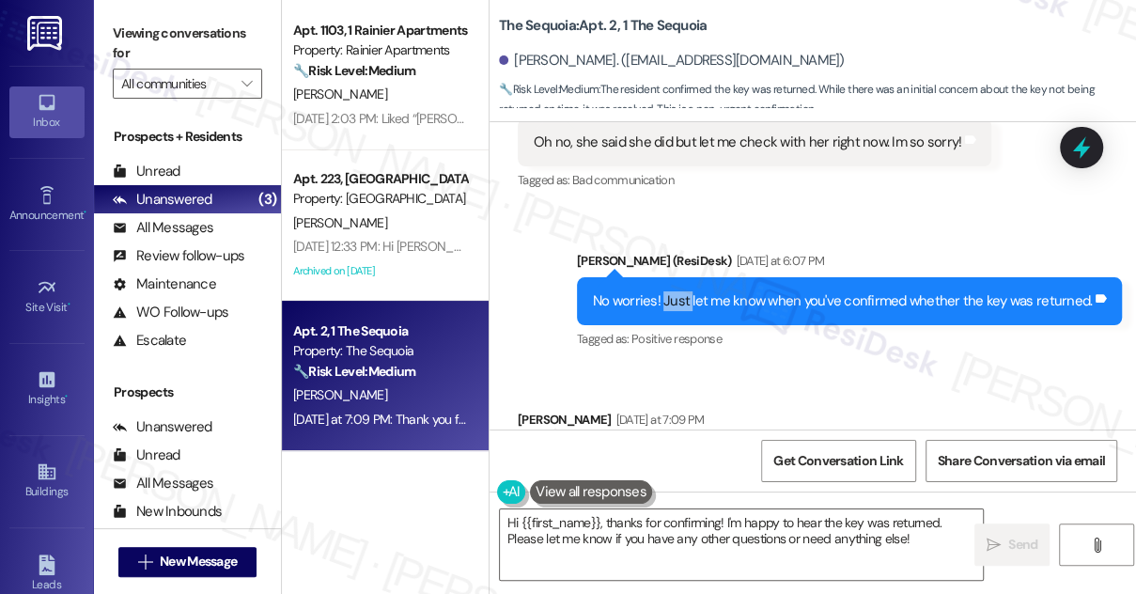
click at [684, 291] on div "No worries! Just let me know when you've confirmed whether the key was returned." at bounding box center [842, 301] width 499 height 20
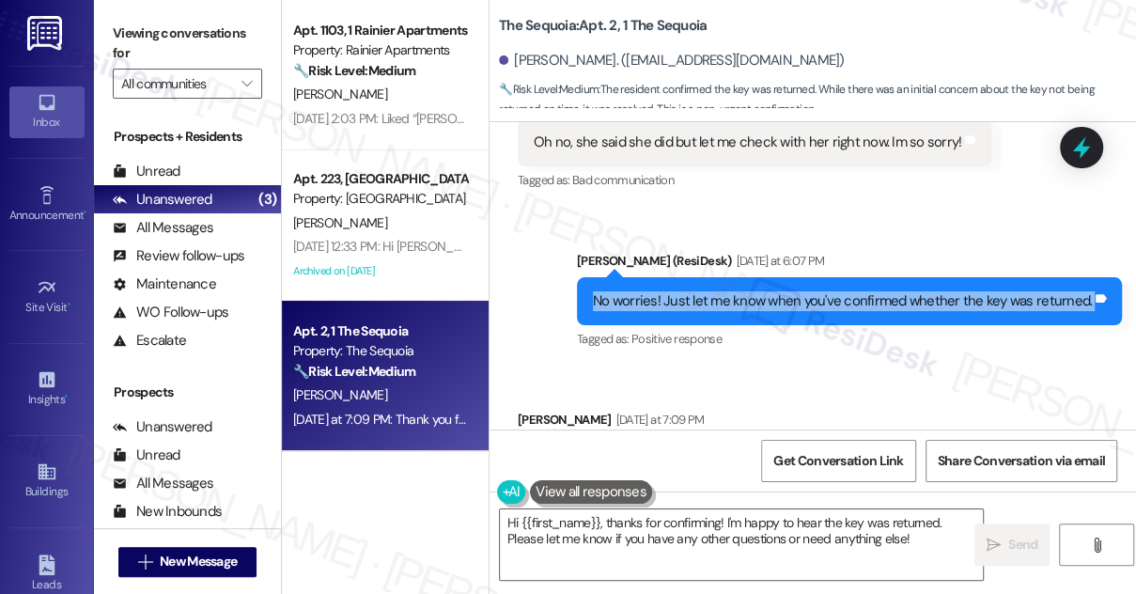
click at [684, 291] on div "No worries! Just let me know when you've confirmed whether the key was returned." at bounding box center [842, 301] width 499 height 20
click at [618, 531] on textarea "Hi {{first_name}}, thanks for confirming! I'm happy to hear the key was returne…" at bounding box center [741, 544] width 483 height 70
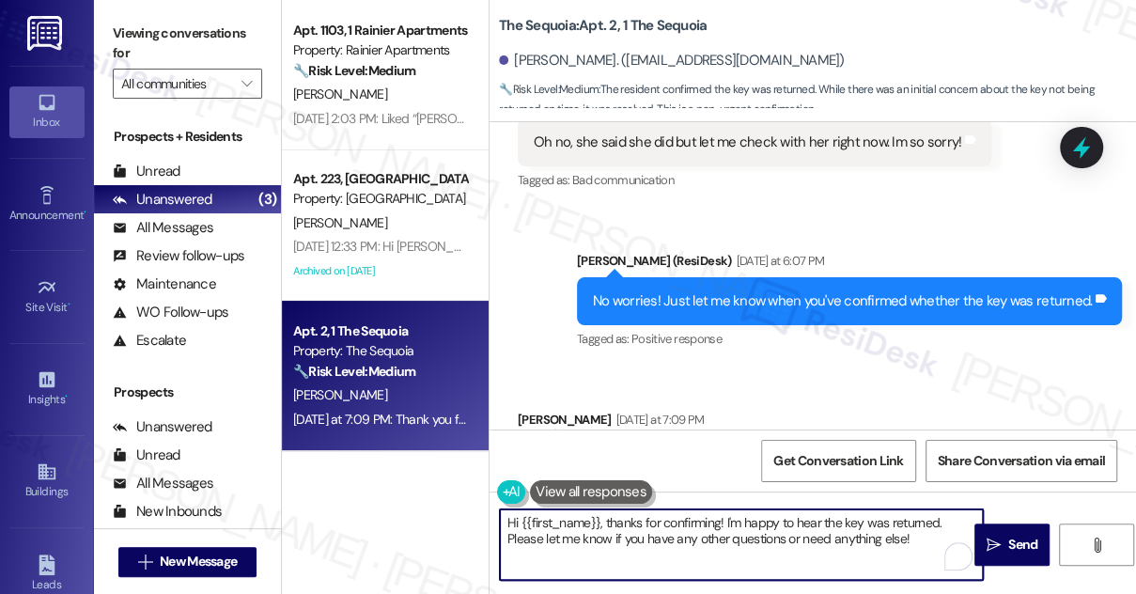
click at [618, 531] on textarea "Hi {{first_name}}, thanks for confirming! I'm happy to hear the key was returne…" at bounding box center [741, 544] width 483 height 70
click at [923, 554] on textarea "Hi {{first_name}}, thanks for confirming! I'm happy to hear the key was returne…" at bounding box center [741, 544] width 483 height 70
drag, startPoint x: 924, startPoint y: 547, endPoint x: 506, endPoint y: 546, distance: 418.1
click at [506, 546] on textarea "Hi {{first_name}}, thanks for confirming! I'm happy to hear the key was returne…" at bounding box center [741, 544] width 483 height 70
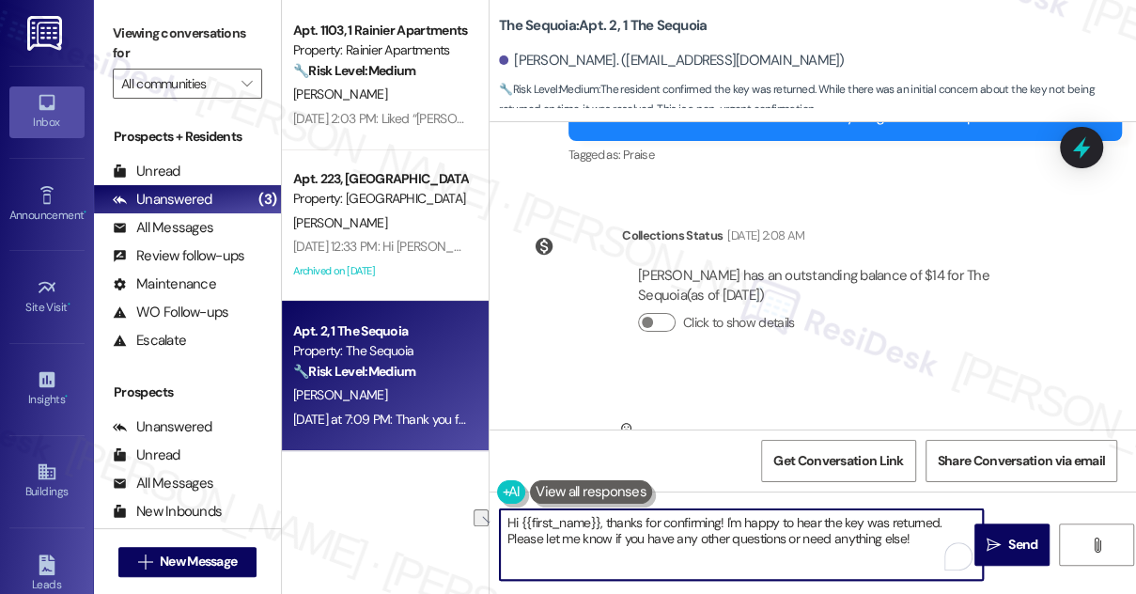
scroll to position [10764, 0]
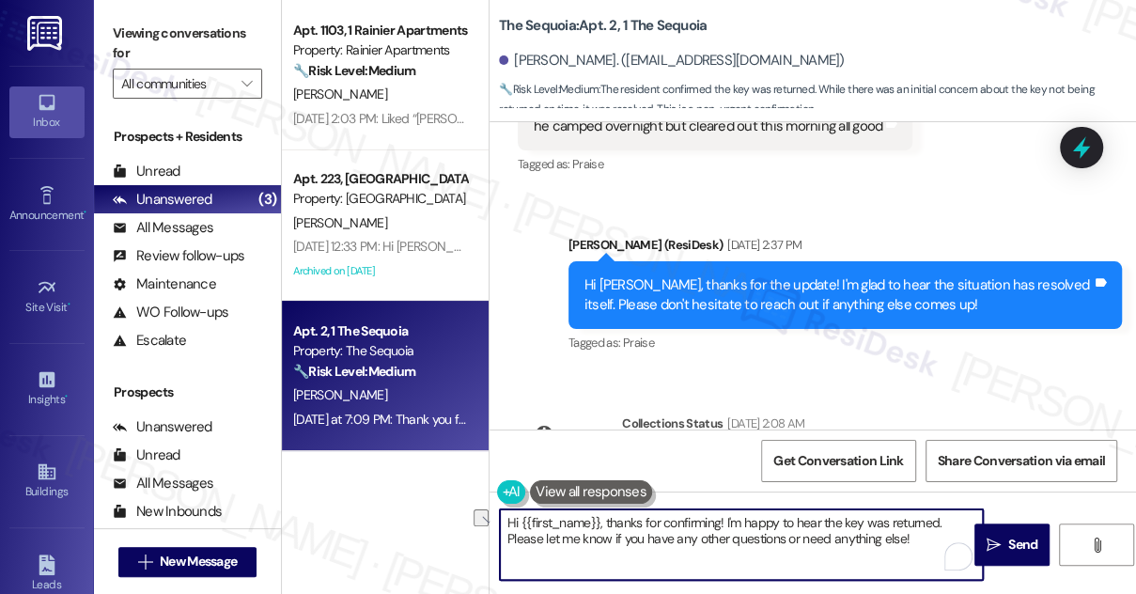
click at [812, 275] on div "Hi Isabella, thanks for the update! I'm glad to hear the situation has resolved…" at bounding box center [837, 295] width 507 height 40
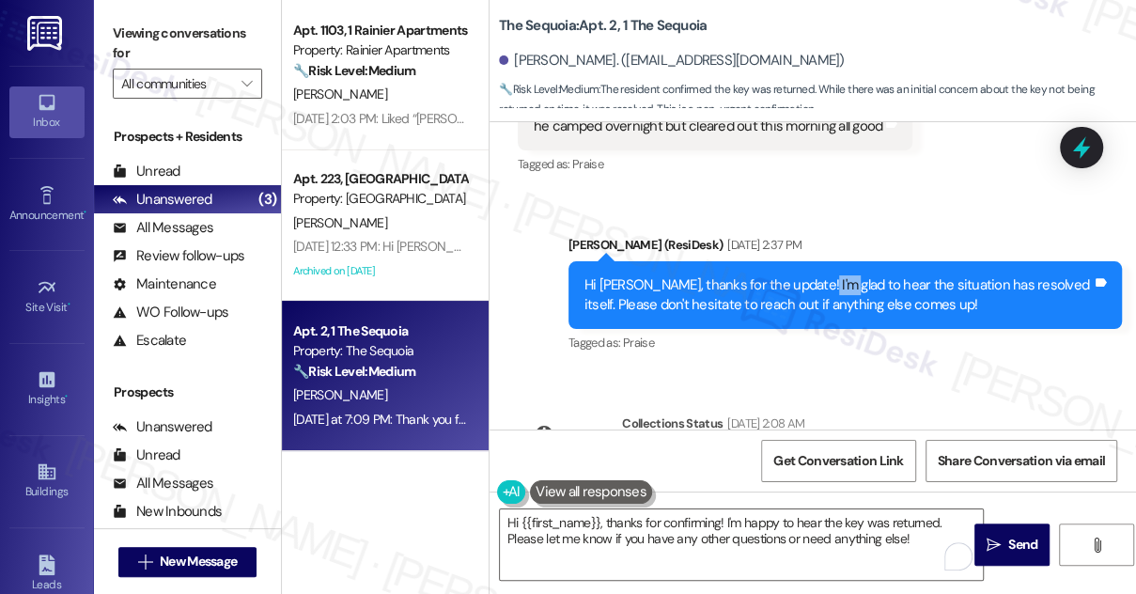
click at [812, 275] on div "Hi Isabella, thanks for the update! I'm glad to hear the situation has resolved…" at bounding box center [837, 295] width 507 height 40
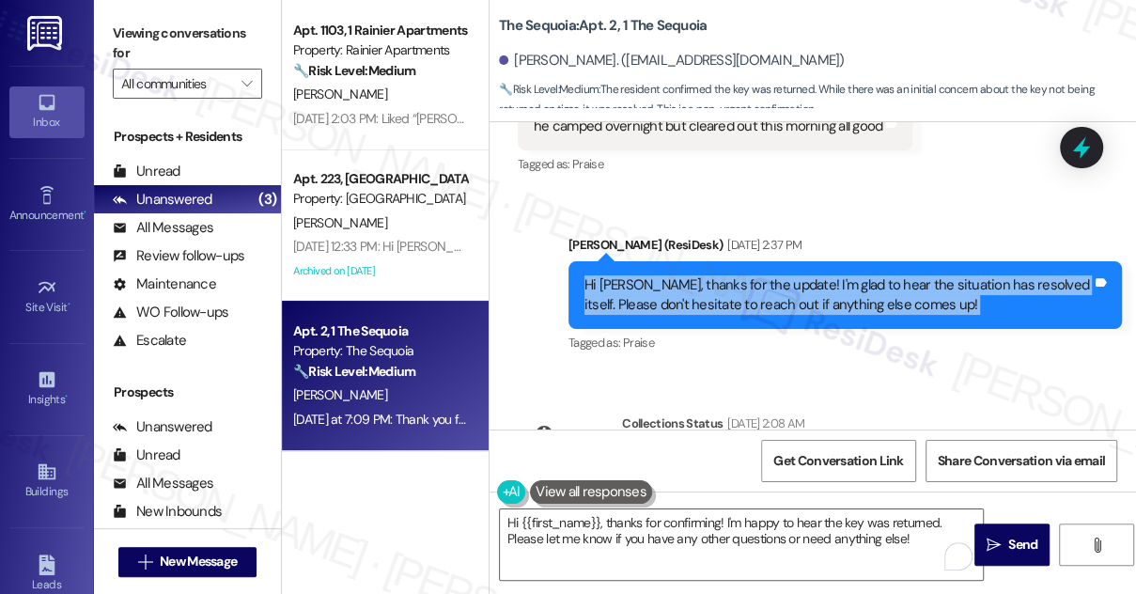
click at [812, 275] on div "Hi Isabella, thanks for the update! I'm glad to hear the situation has resolved…" at bounding box center [837, 295] width 507 height 40
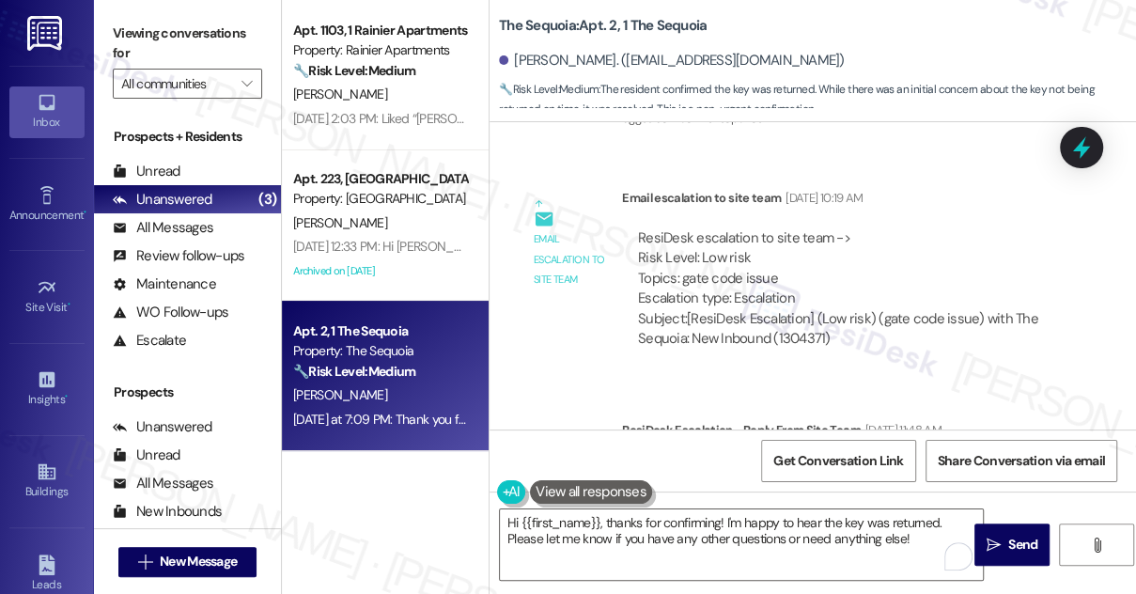
scroll to position [7946, 0]
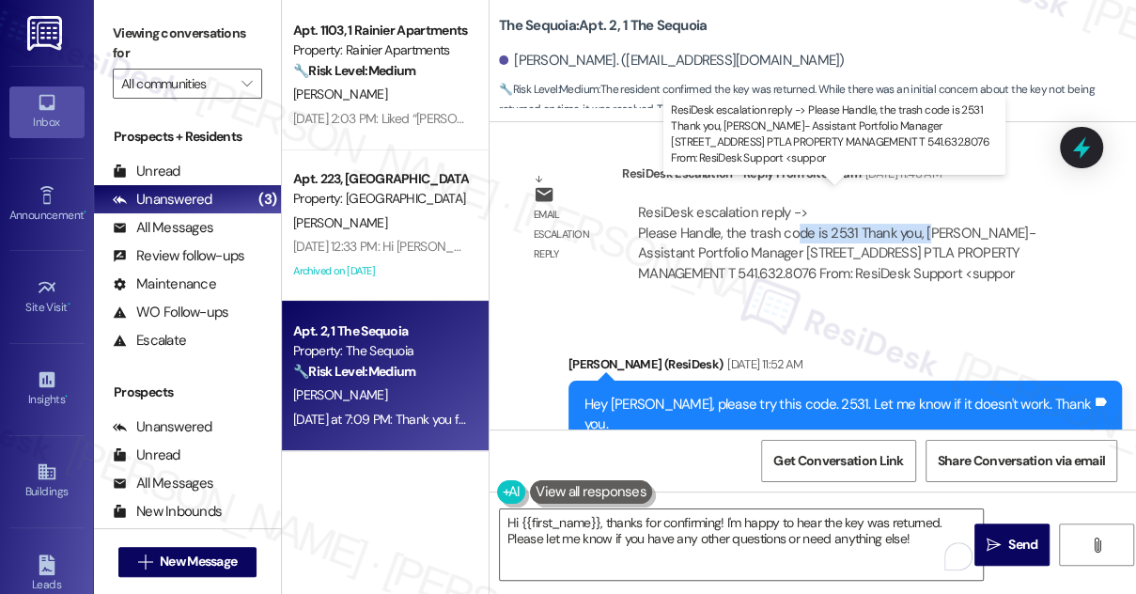
drag, startPoint x: 794, startPoint y: 216, endPoint x: 931, endPoint y: 217, distance: 137.2
click at [931, 217] on div "ResiDesk escalation reply -> Please Handle, the trash code is 2531 Thank you, G…" at bounding box center [836, 242] width 397 height 79
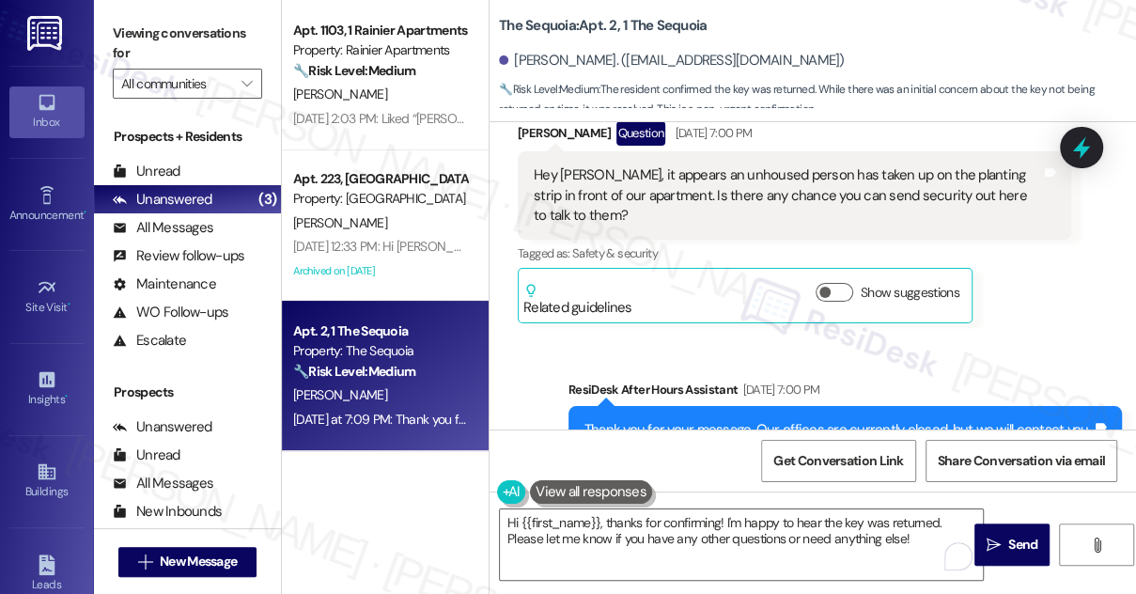
scroll to position [10166, 0]
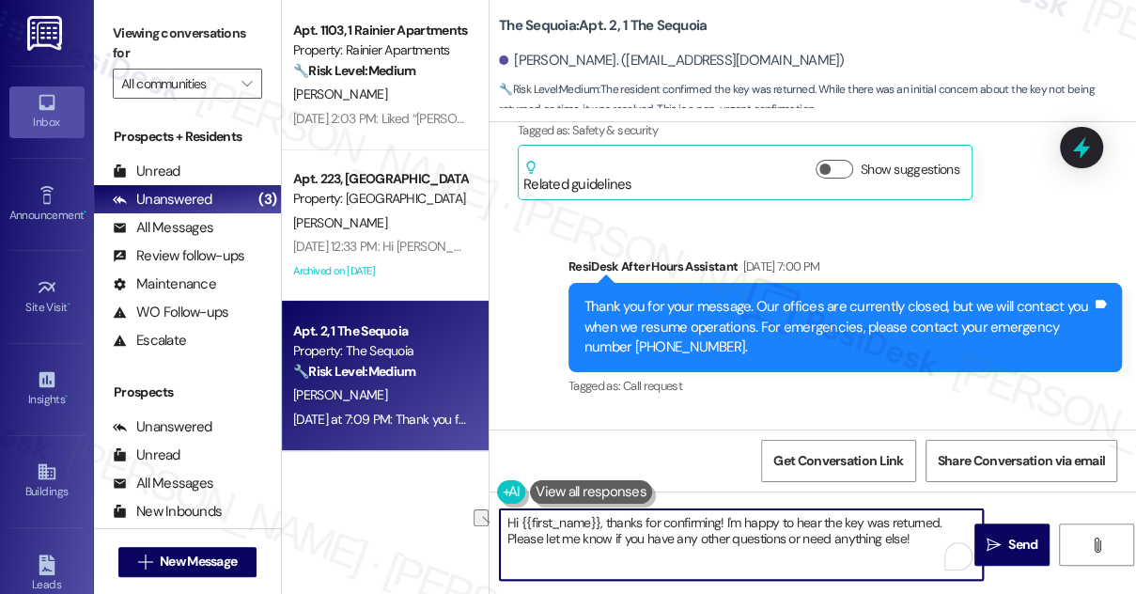
drag, startPoint x: 660, startPoint y: 533, endPoint x: 908, endPoint y: 536, distance: 248.1
click at [908, 536] on textarea "Hi {{first_name}}, thanks for confirming! I'm happy to hear the key was returne…" at bounding box center [741, 544] width 483 height 70
drag, startPoint x: 911, startPoint y: 535, endPoint x: 496, endPoint y: 536, distance: 415.3
click at [496, 536] on div "Hi {{first_name}}, thanks for confirming! I'm happy to hear the key was returne…" at bounding box center [732, 544] width 485 height 72
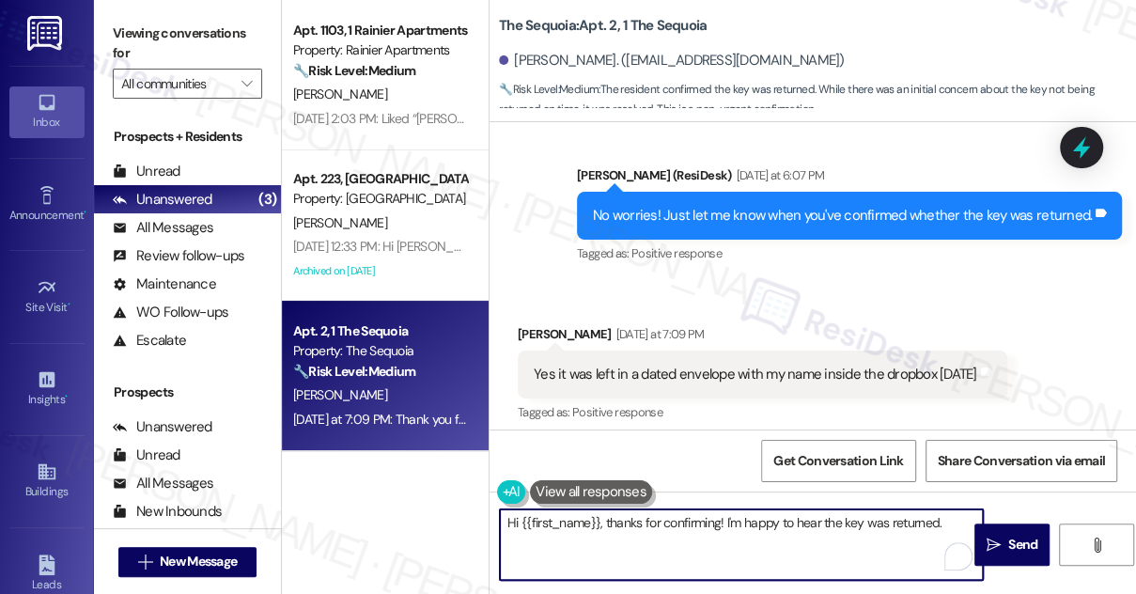
scroll to position [12131, 0]
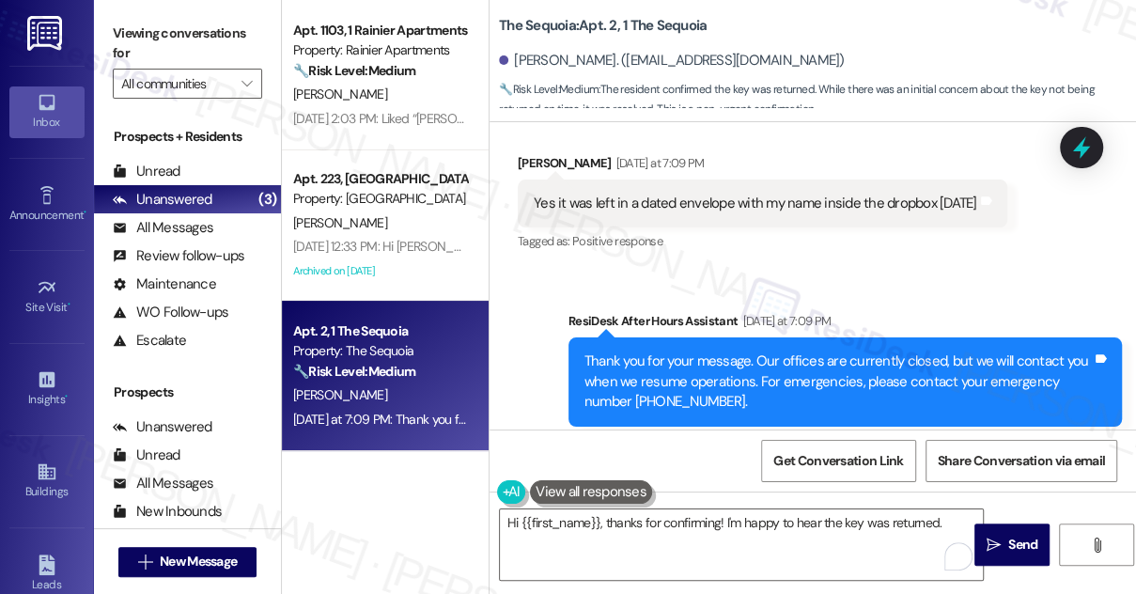
click at [762, 351] on div "Thank you for your message. Our offices are currently closed, but we will conta…" at bounding box center [837, 381] width 507 height 60
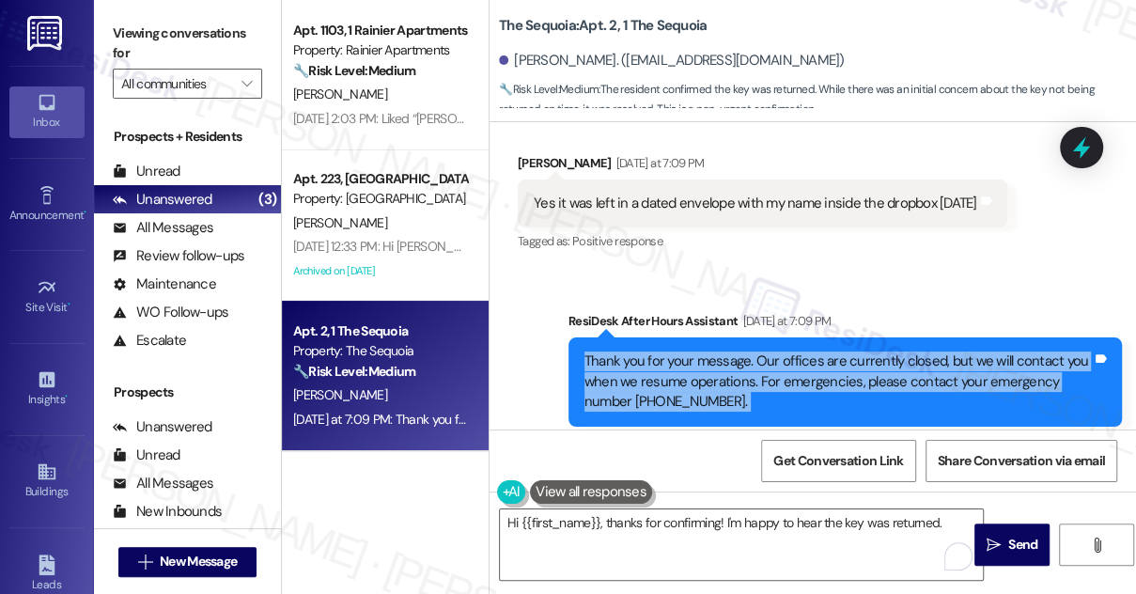
click at [762, 351] on div "Thank you for your message. Our offices are currently closed, but we will conta…" at bounding box center [837, 381] width 507 height 60
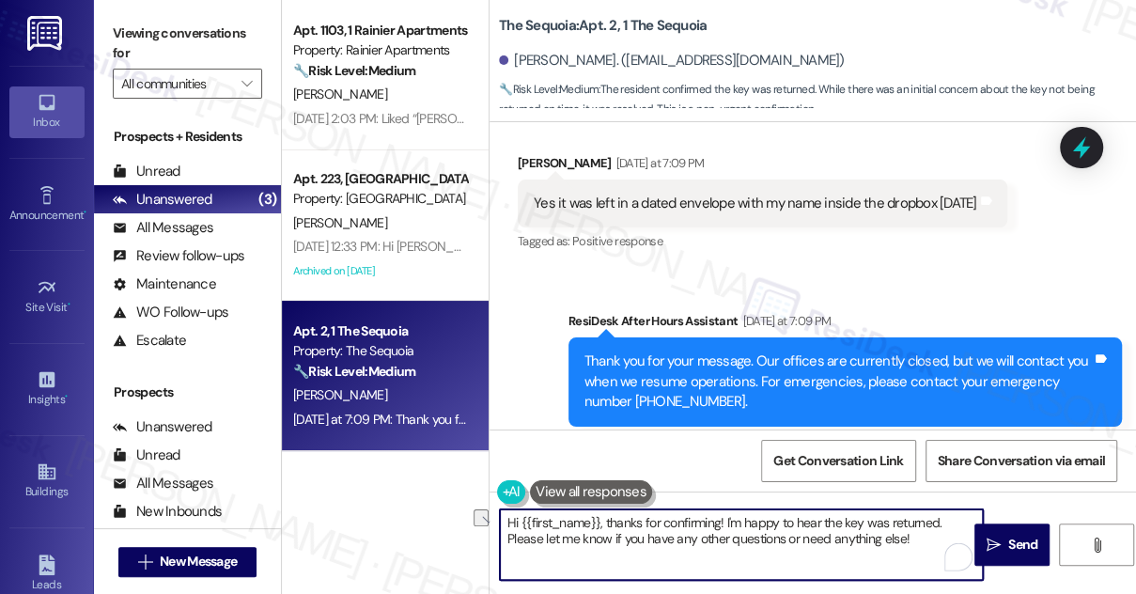
click at [669, 537] on textarea "Hi {{first_name}}, thanks for confirming! I'm happy to hear the key was returne…" at bounding box center [741, 544] width 483 height 70
click at [917, 539] on textarea "Hi {{first_name}}, thanks for confirming! I'm happy to hear the key was returne…" at bounding box center [741, 544] width 483 height 70
type textarea "Hi {{first_name}}, thanks for confirming! I'm happy to hear the key was returne…"
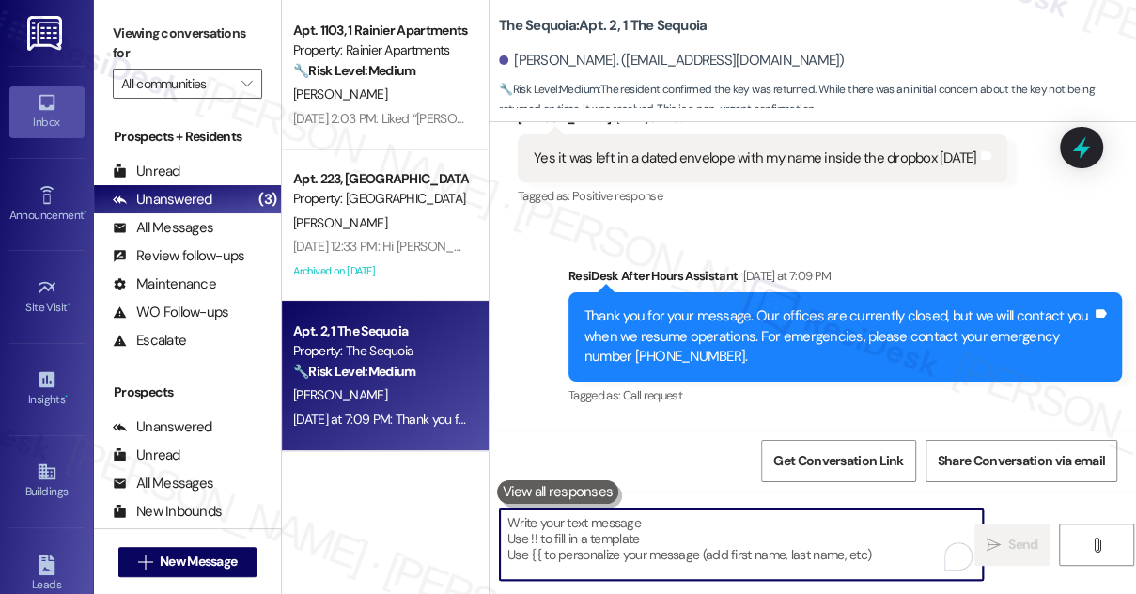
scroll to position [12282, 0]
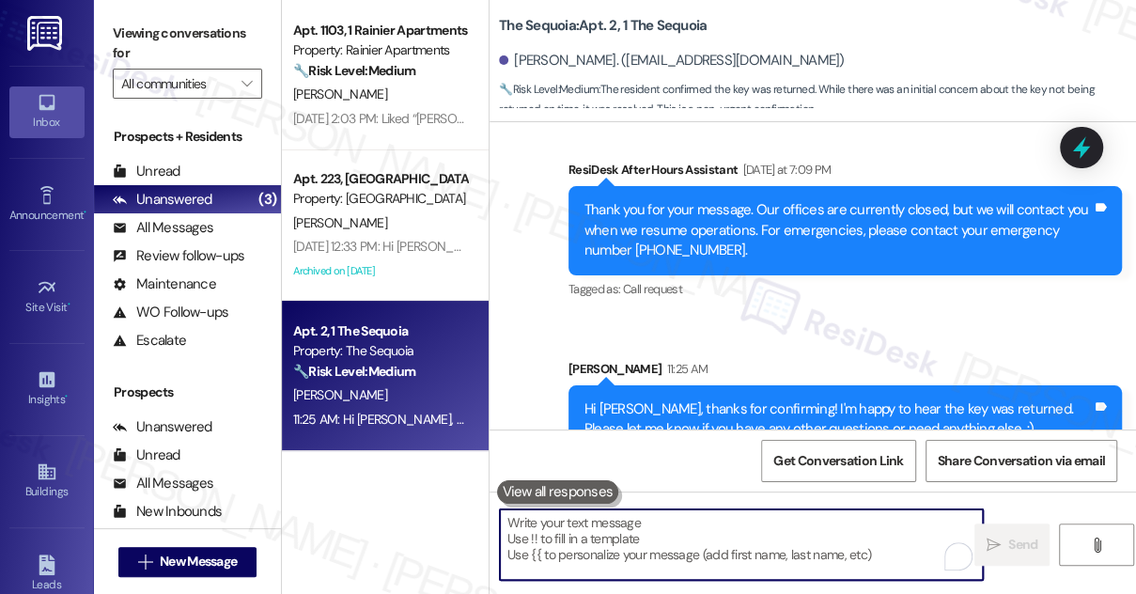
click at [826, 275] on div "Sent via SMS ResiDesk After Hours Assistant Yesterday at 7:09 PM Thank you for …" at bounding box center [845, 231] width 582 height 171
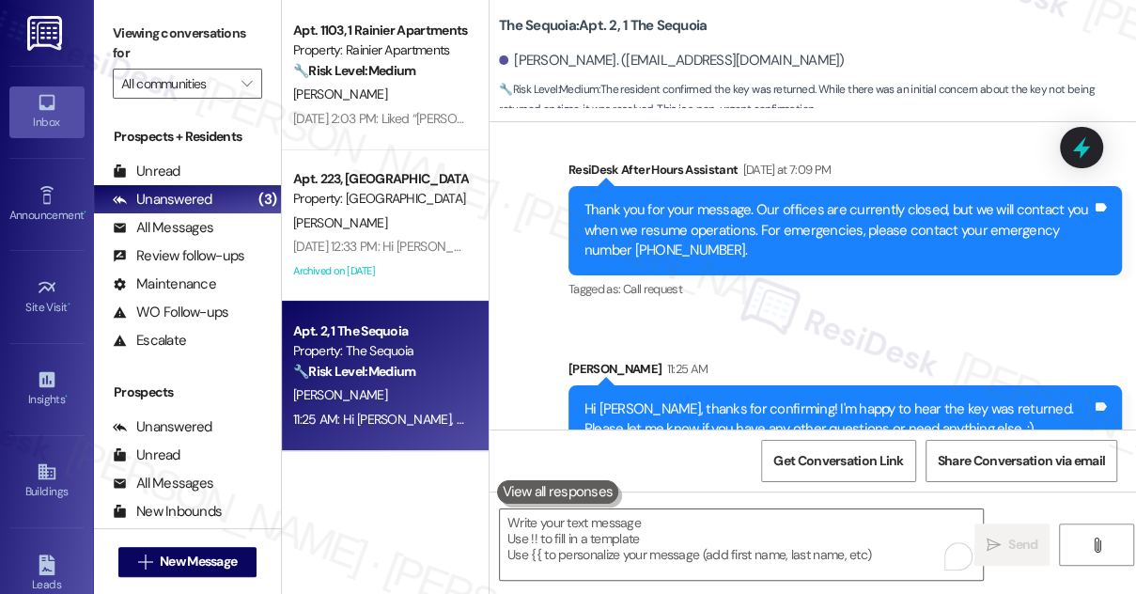
click at [826, 275] on div "Sent via SMS ResiDesk After Hours Assistant Yesterday at 7:09 PM Thank you for …" at bounding box center [845, 231] width 582 height 171
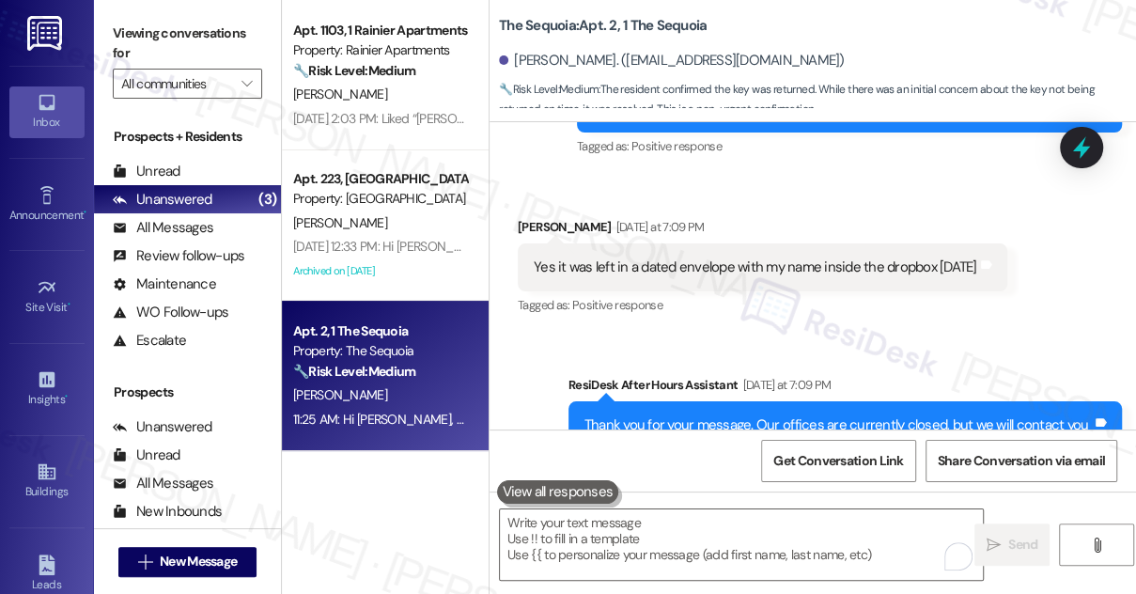
scroll to position [12025, 0]
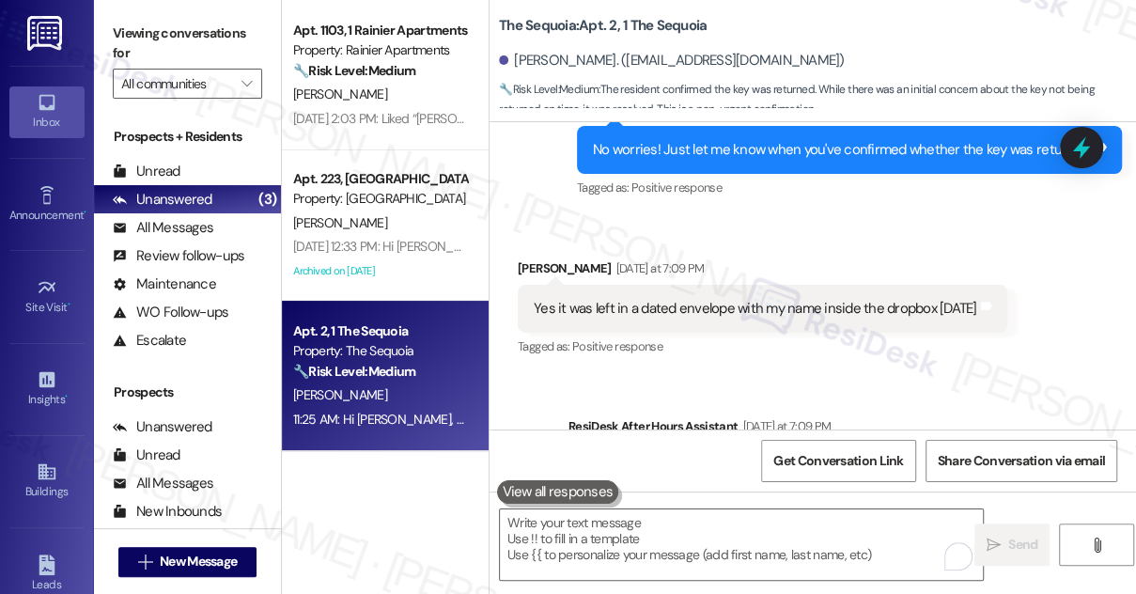
click at [1004, 333] on div "Tagged as: Positive response Click to highlight conversations about Positive re…" at bounding box center [763, 346] width 490 height 27
click at [742, 299] on div "Yes it was left in a dated envelope with my name inside the dropbox on Saturday" at bounding box center [756, 309] width 444 height 20
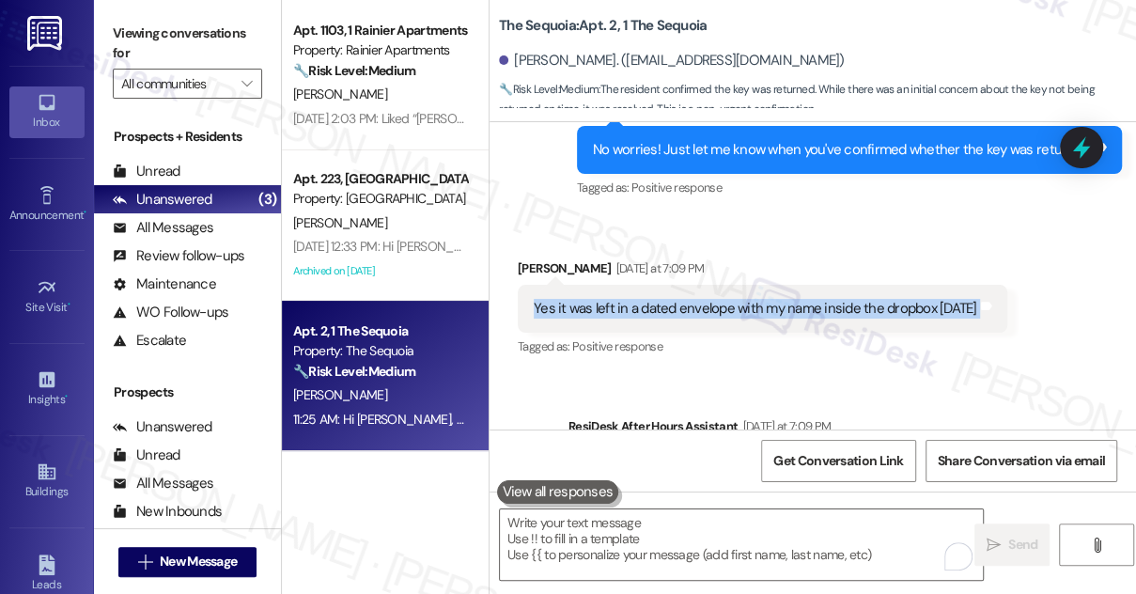
click at [742, 299] on div "Yes it was left in a dated envelope with my name inside the dropbox on Saturday" at bounding box center [756, 309] width 444 height 20
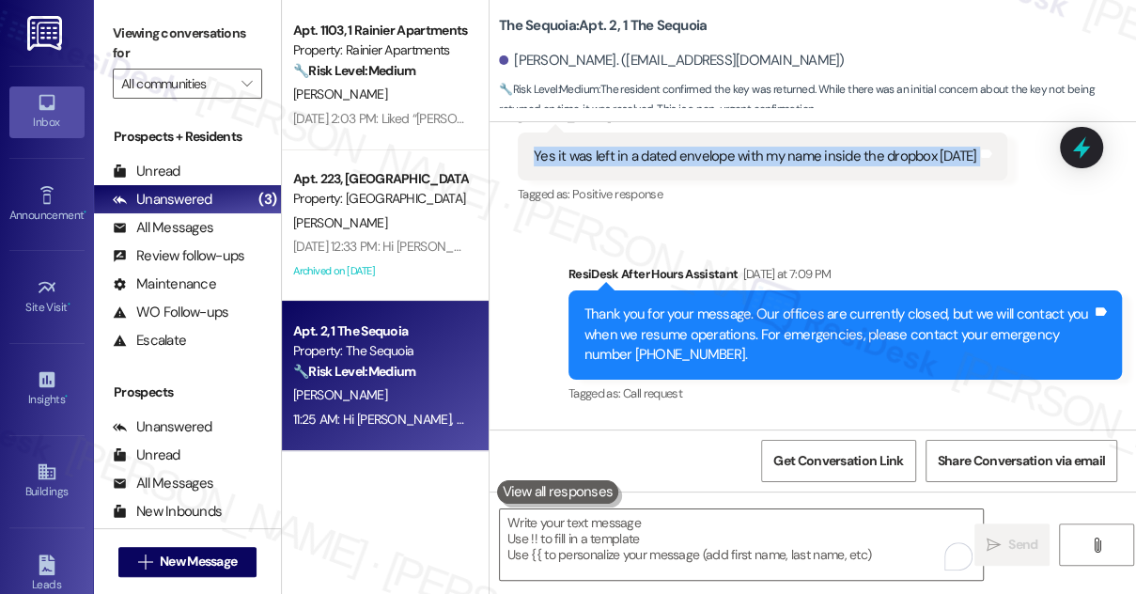
scroll to position [12282, 0]
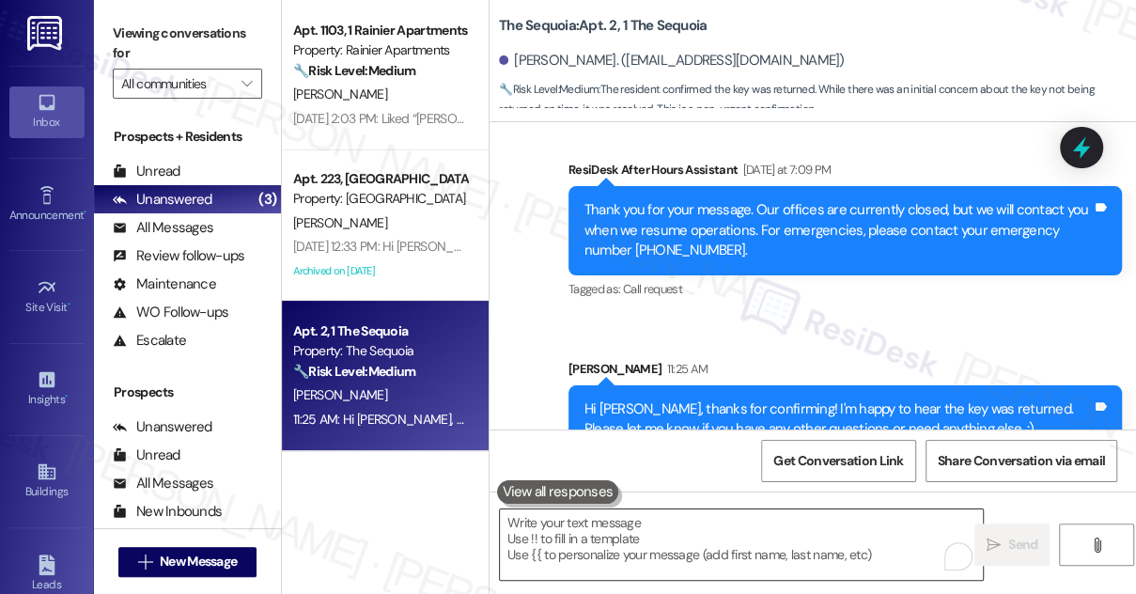
click at [688, 510] on textarea "To enrich screen reader interactions, please activate Accessibility in Grammarl…" at bounding box center [741, 544] width 483 height 70
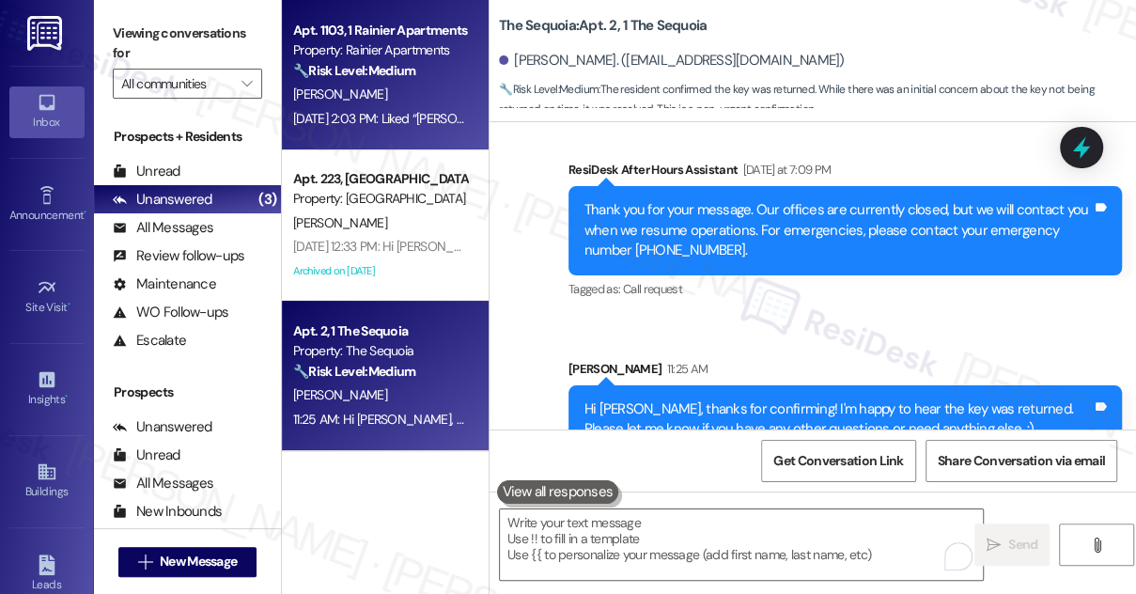
click at [385, 109] on div "Aug 07, 2025 at 2:03 PM: Liked “Sarah (Rainier Apartments): You're very welcome…" at bounding box center [380, 118] width 178 height 23
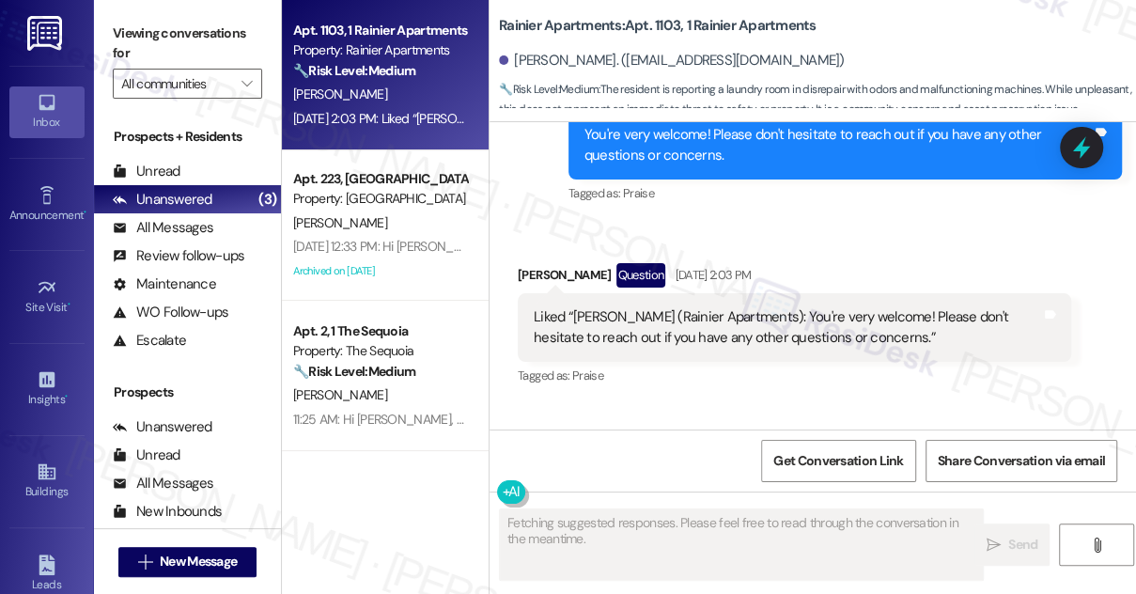
scroll to position [3951, 0]
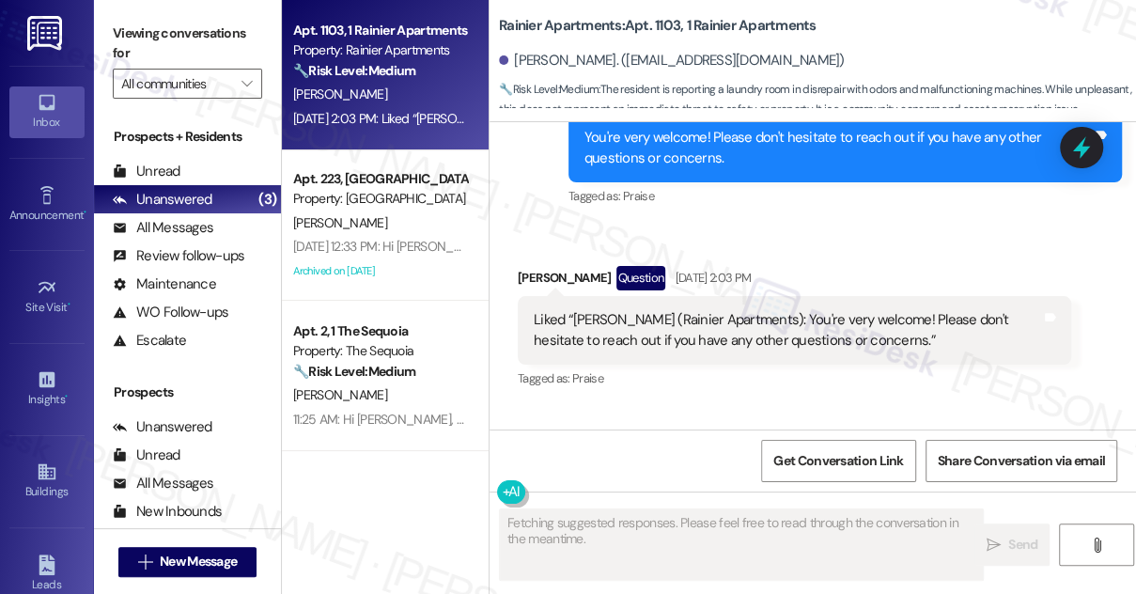
click at [762, 159] on div "You're very welcome! Please don't hesitate to reach out if you have any other q…" at bounding box center [837, 148] width 507 height 40
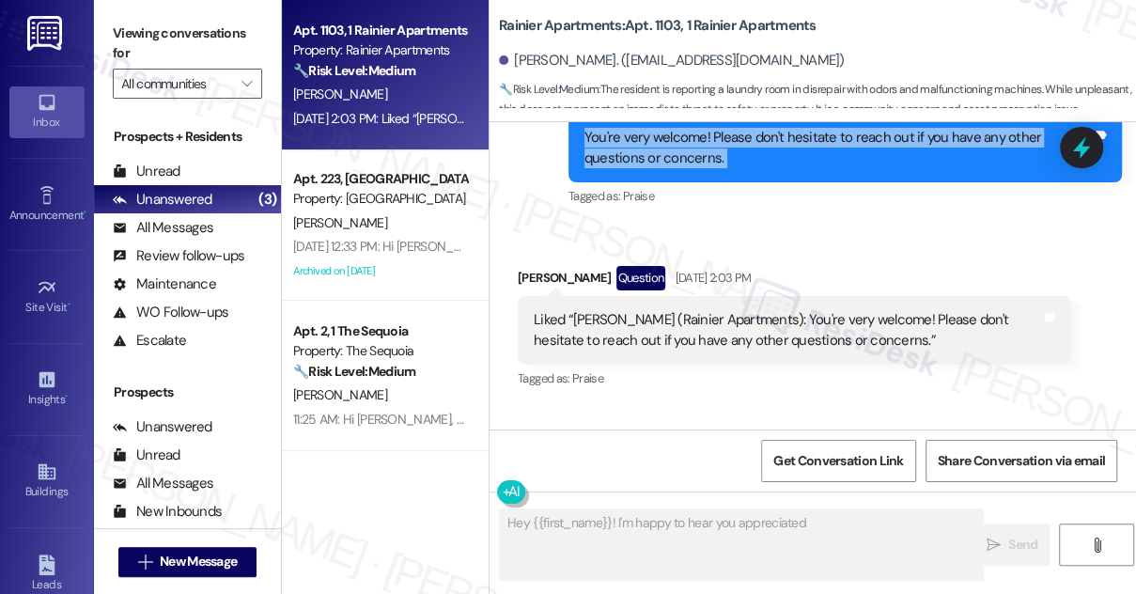
click at [762, 159] on div "You're very welcome! Please don't hesitate to reach out if you have any other q…" at bounding box center [837, 148] width 507 height 40
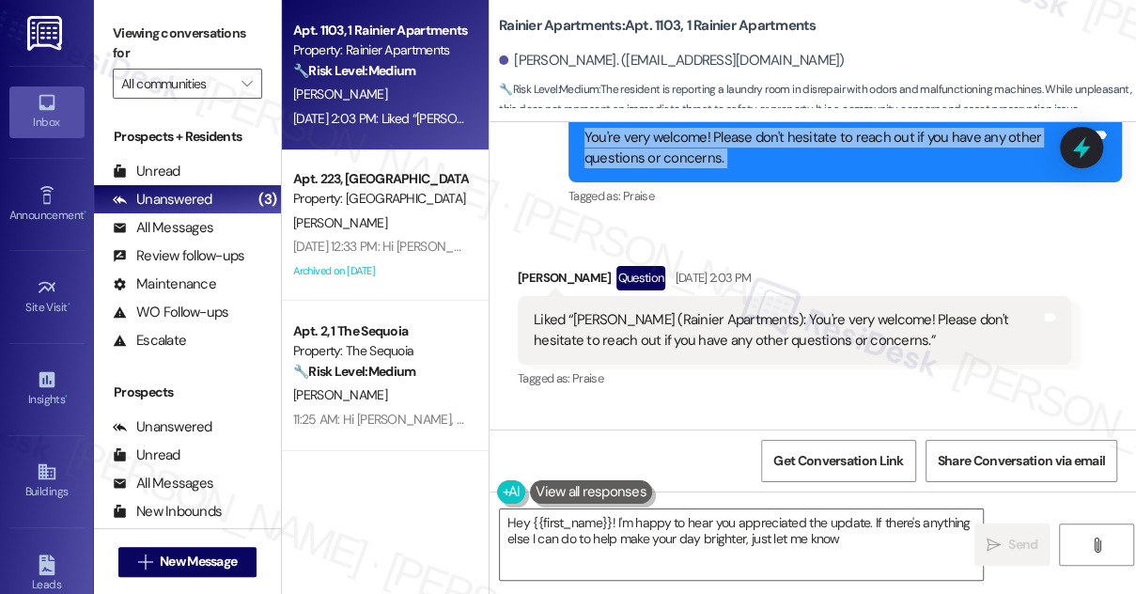
type textarea "Hey {{first_name}}! I'm happy to hear you appreciated the update. If there's an…"
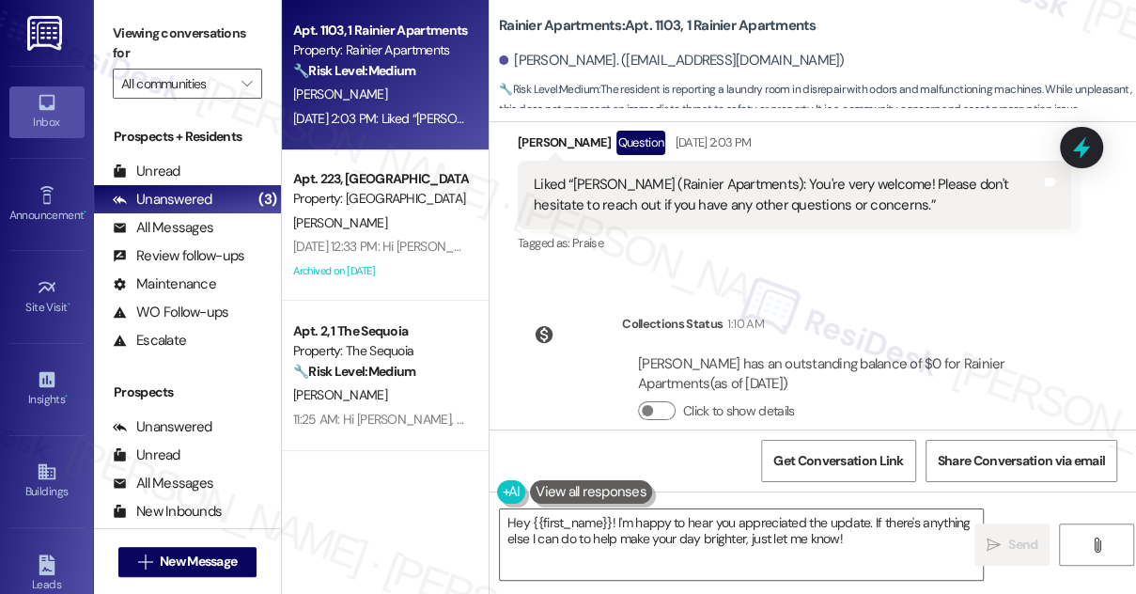
scroll to position [4122, 0]
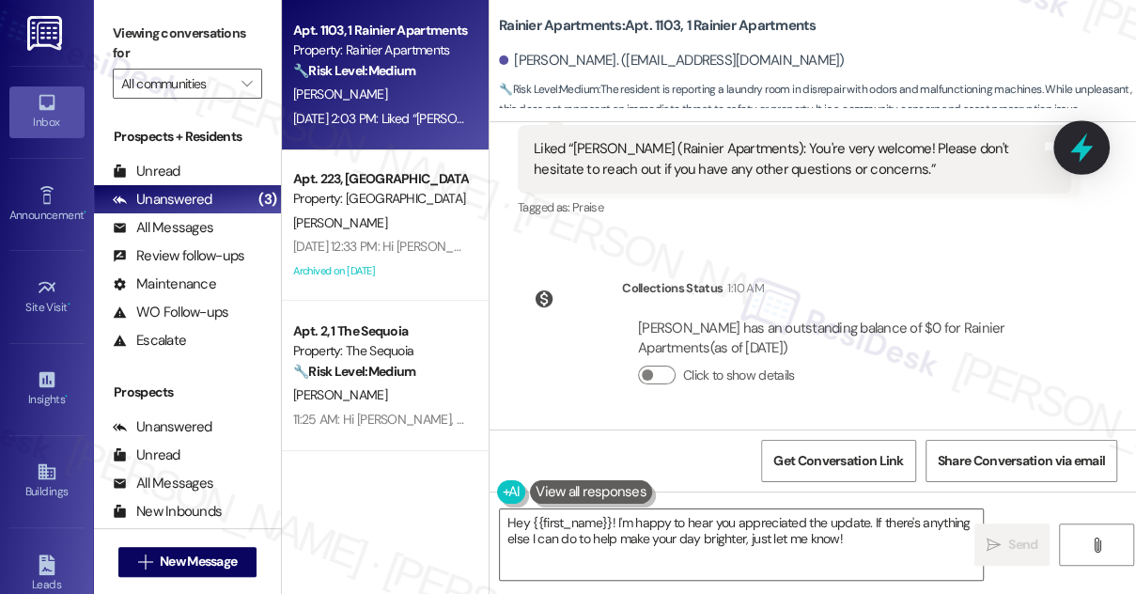
click at [1088, 157] on icon at bounding box center [1082, 148] width 32 height 32
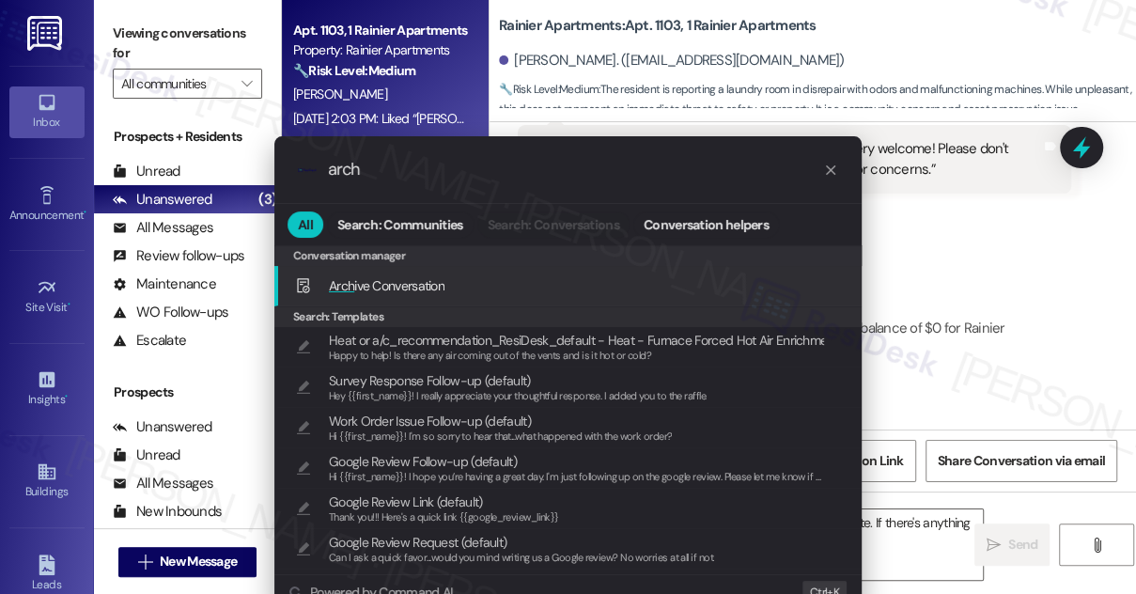
type input "arch"
click at [402, 283] on span "Arch ive Conversation" at bounding box center [387, 285] width 116 height 17
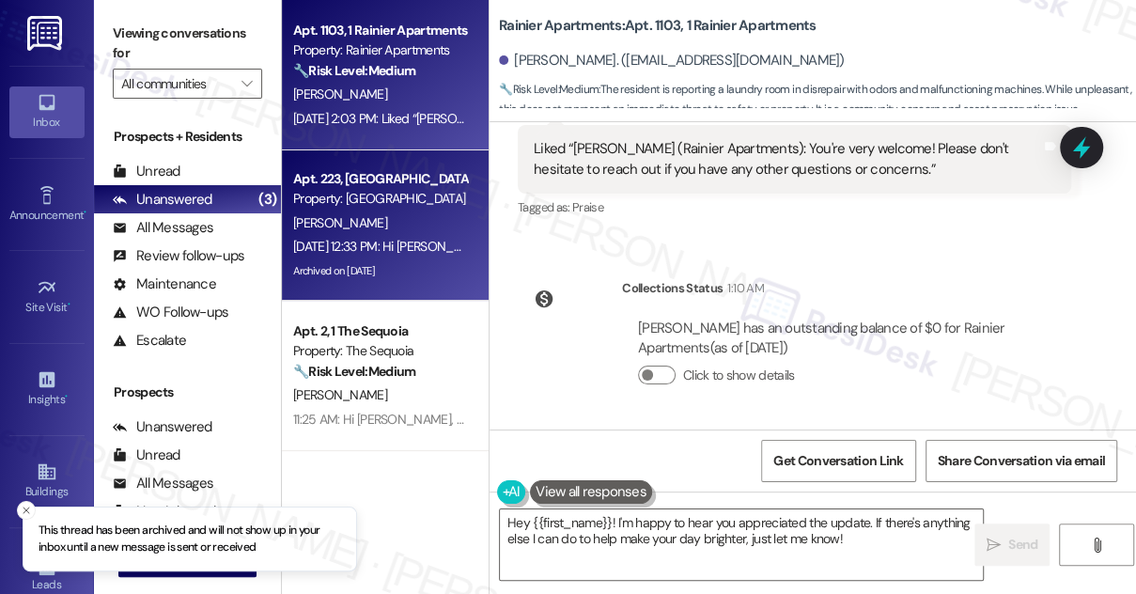
click at [457, 249] on div "Aug 05, 2025 at 12:33 PM: Hi Kade and Madi, how are you? A friendly reminder th…" at bounding box center [1081, 246] width 1577 height 17
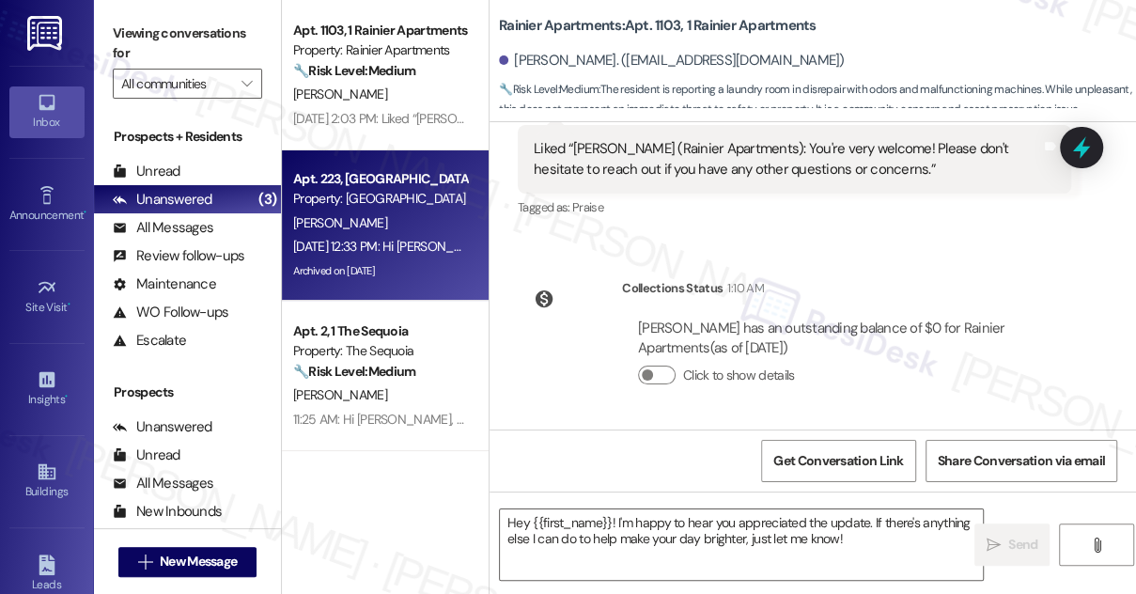
type textarea "Fetching suggested responses. Please feel free to read through the conversation…"
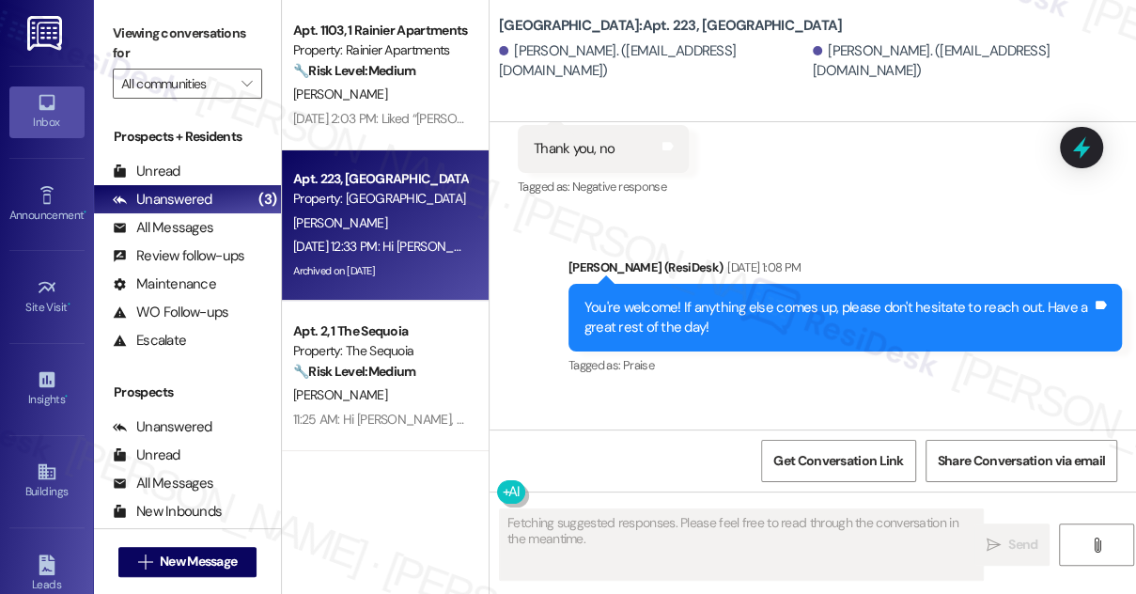
scroll to position [6113, 0]
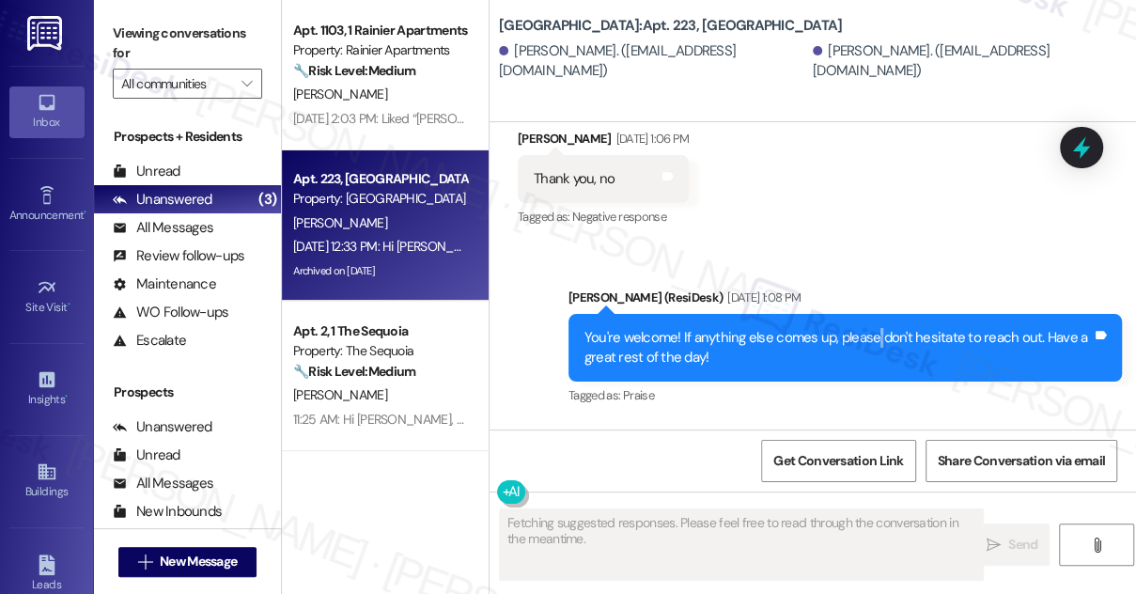
click at [874, 328] on div "You're welcome! If anything else comes up, please don't hesitate to reach out. …" at bounding box center [837, 348] width 507 height 40
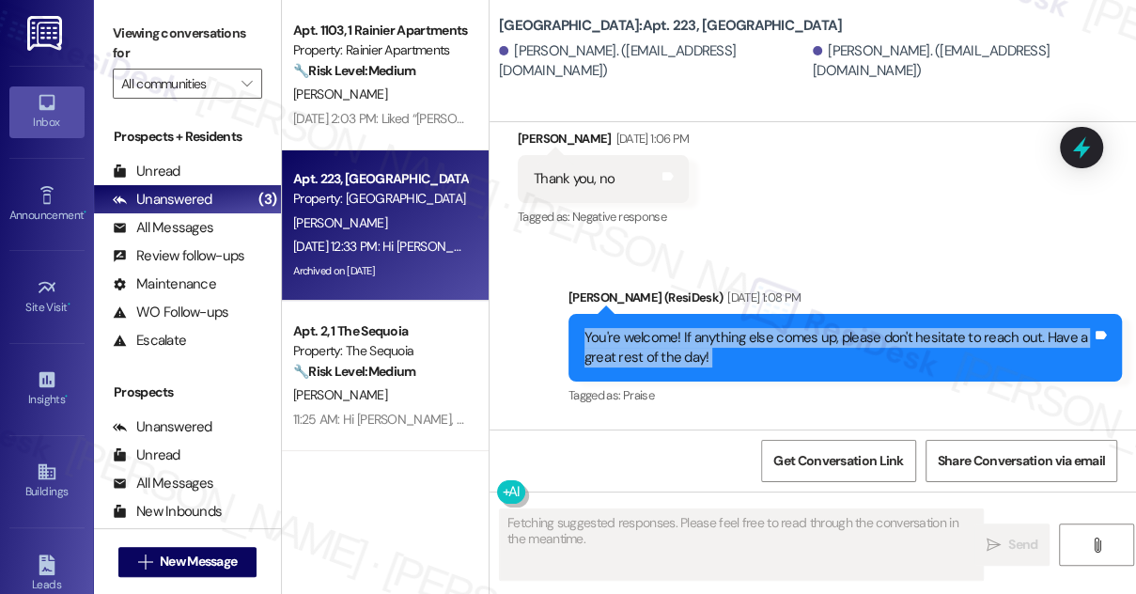
click at [874, 328] on div "You're welcome! If anything else comes up, please don't hesitate to reach out. …" at bounding box center [837, 348] width 507 height 40
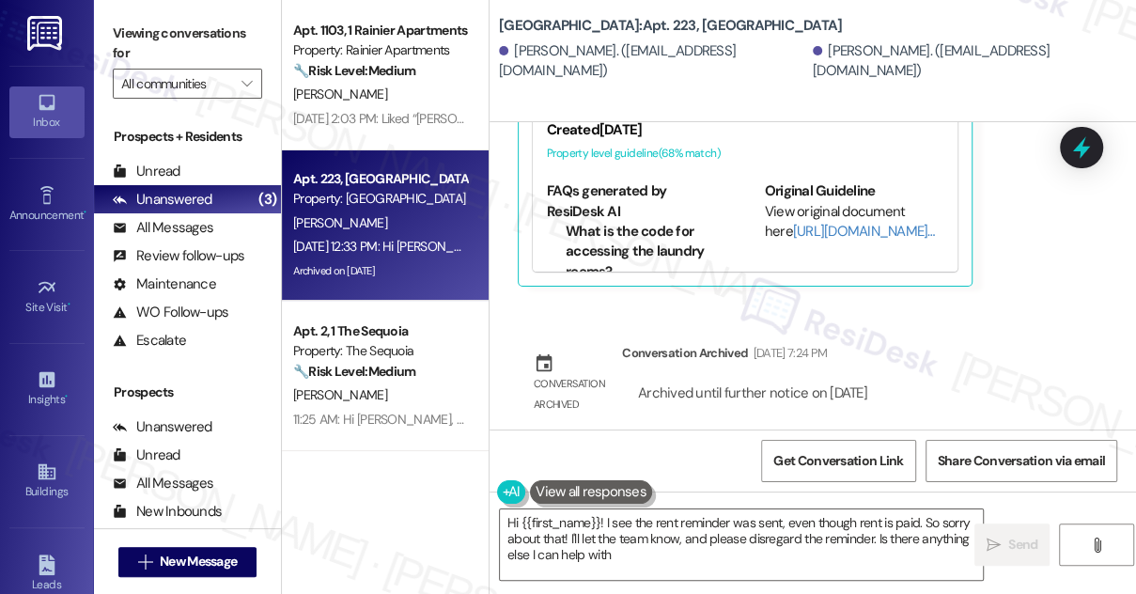
type textarea "Hi {{first_name}}! I see the rent reminder was sent, even though rent is paid. …"
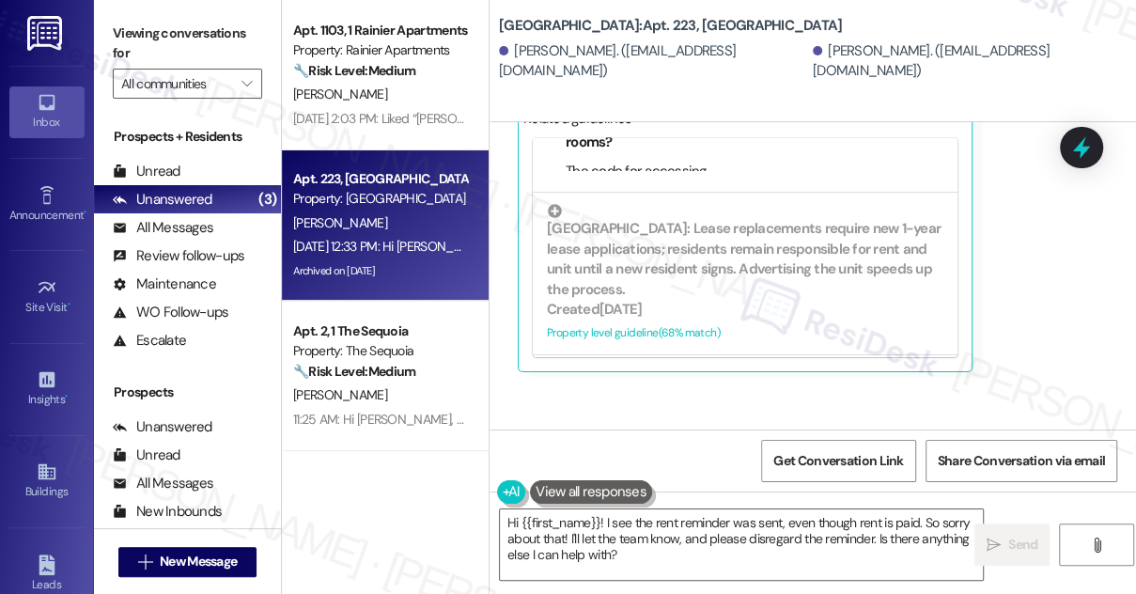
scroll to position [334, 0]
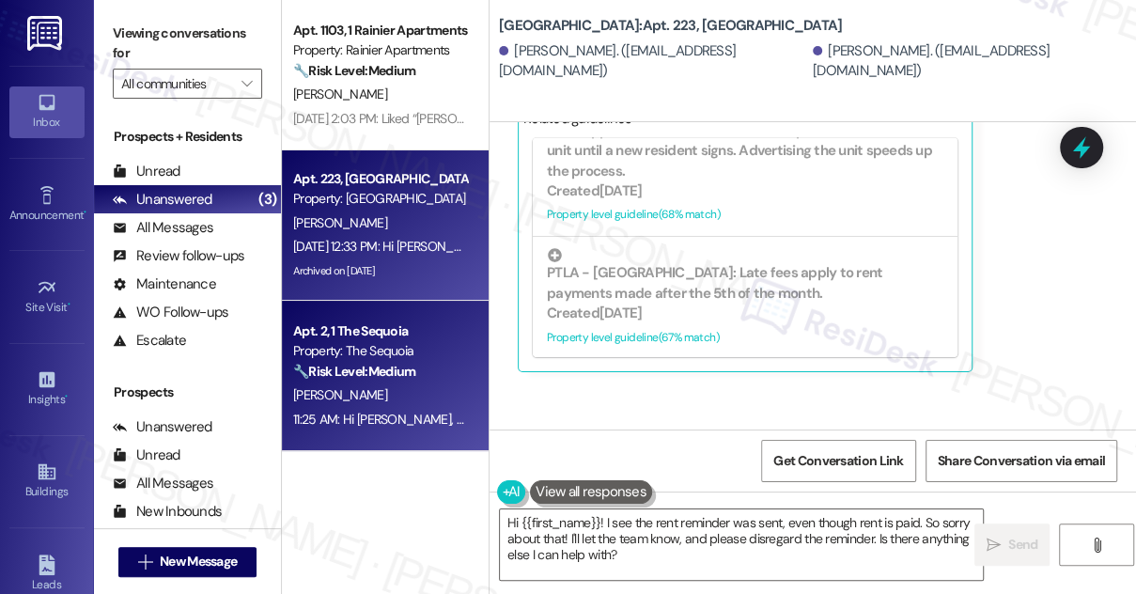
click at [392, 352] on div "Property: The Sequoia" at bounding box center [380, 351] width 174 height 20
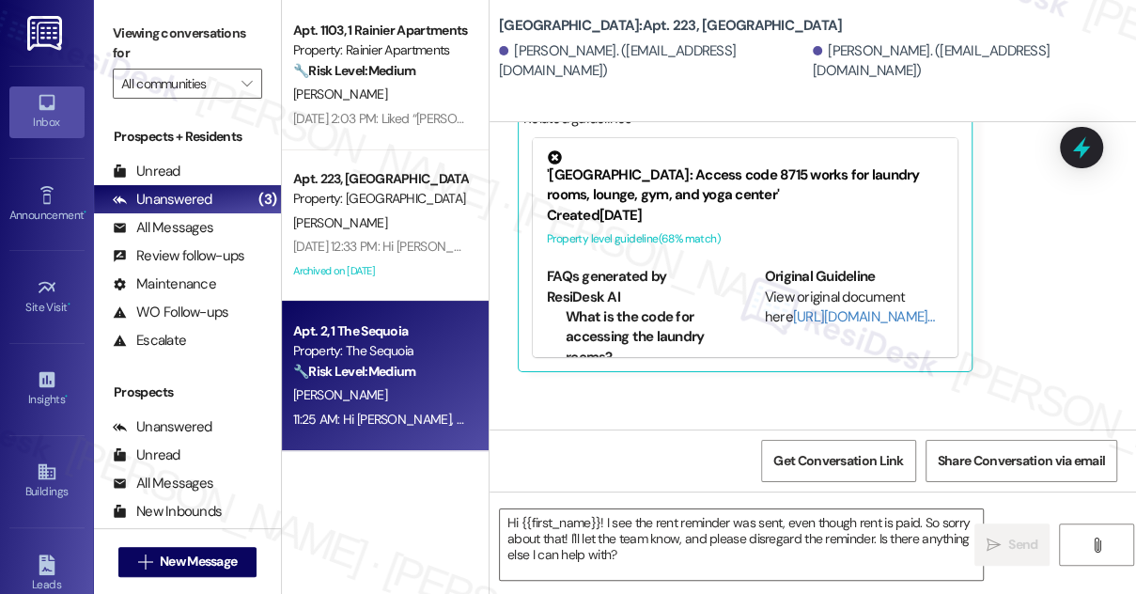
type textarea "Fetching suggested responses. Please feel free to read through the conversation…"
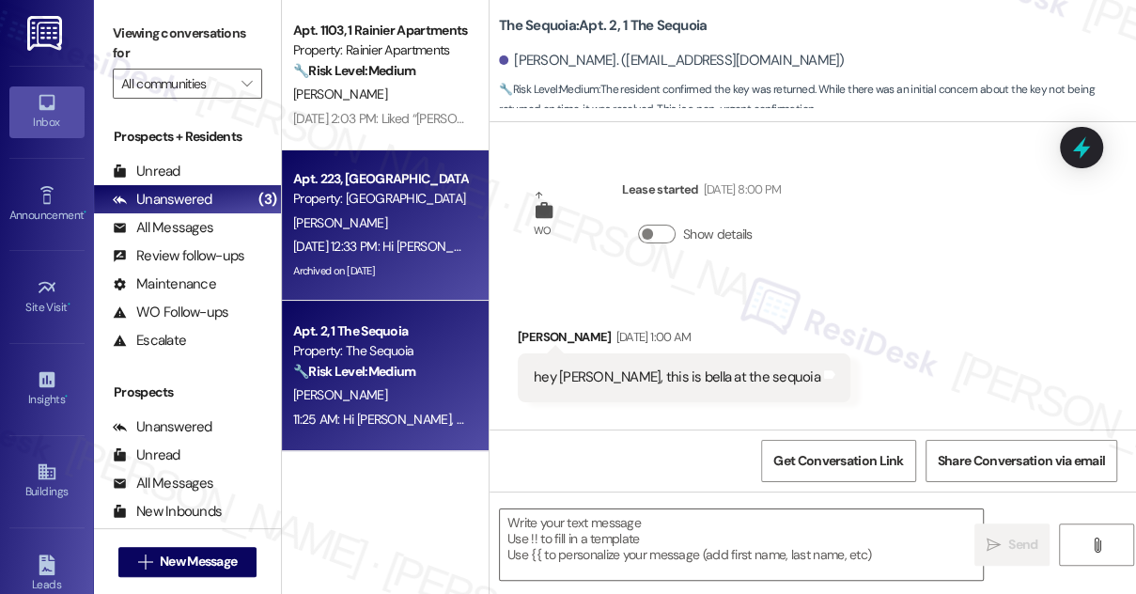
scroll to position [12309, 0]
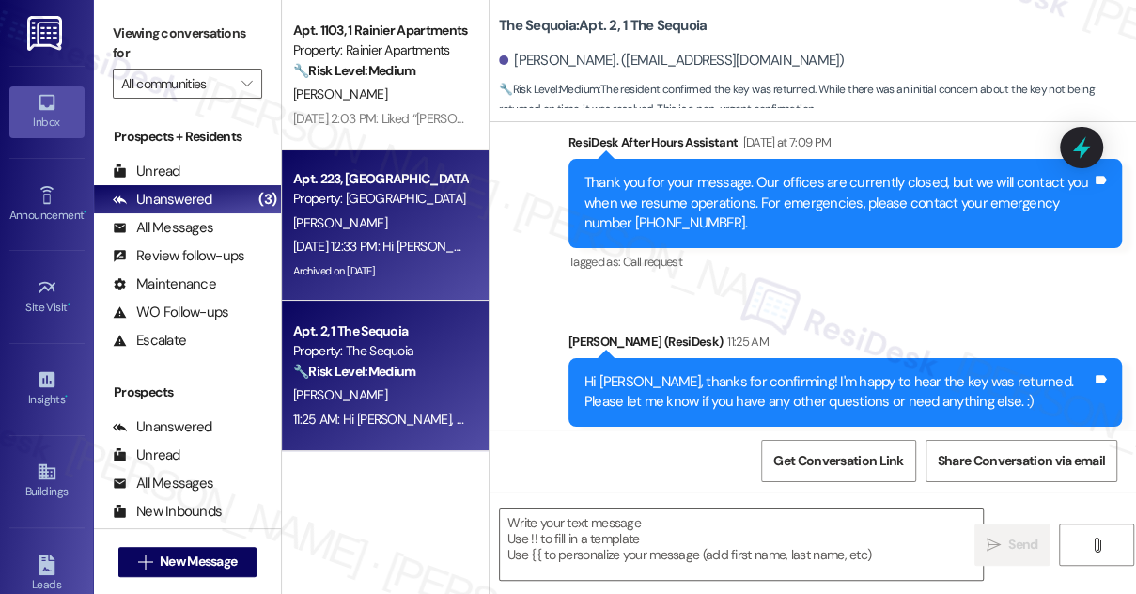
type textarea "Fetching suggested responses. Please feel free to read through the conversation…"
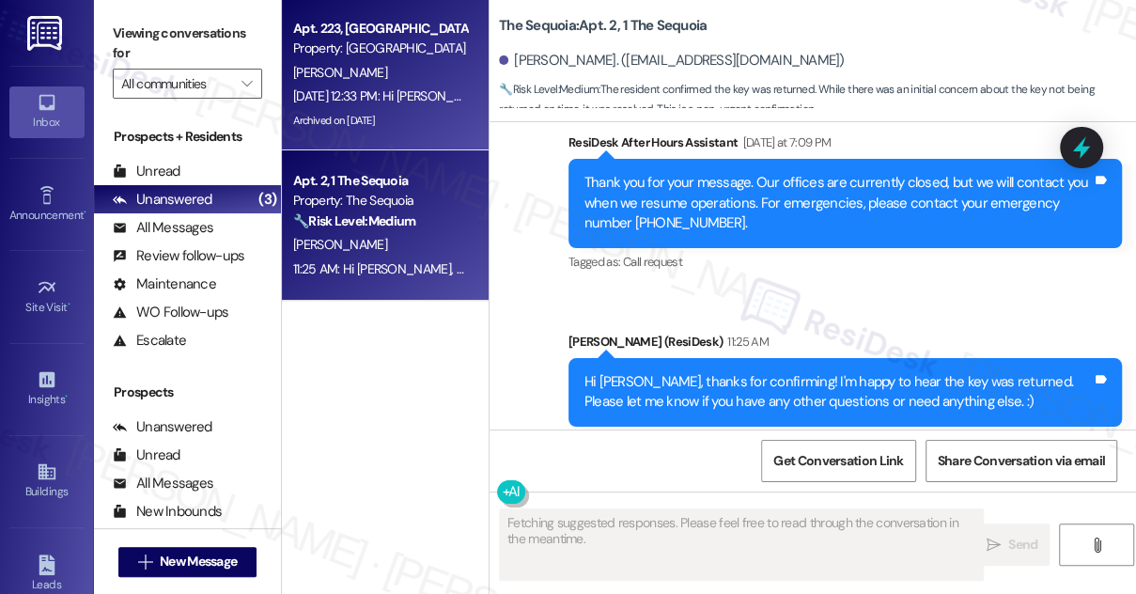
click at [397, 80] on div "[PERSON_NAME]" at bounding box center [380, 72] width 178 height 23
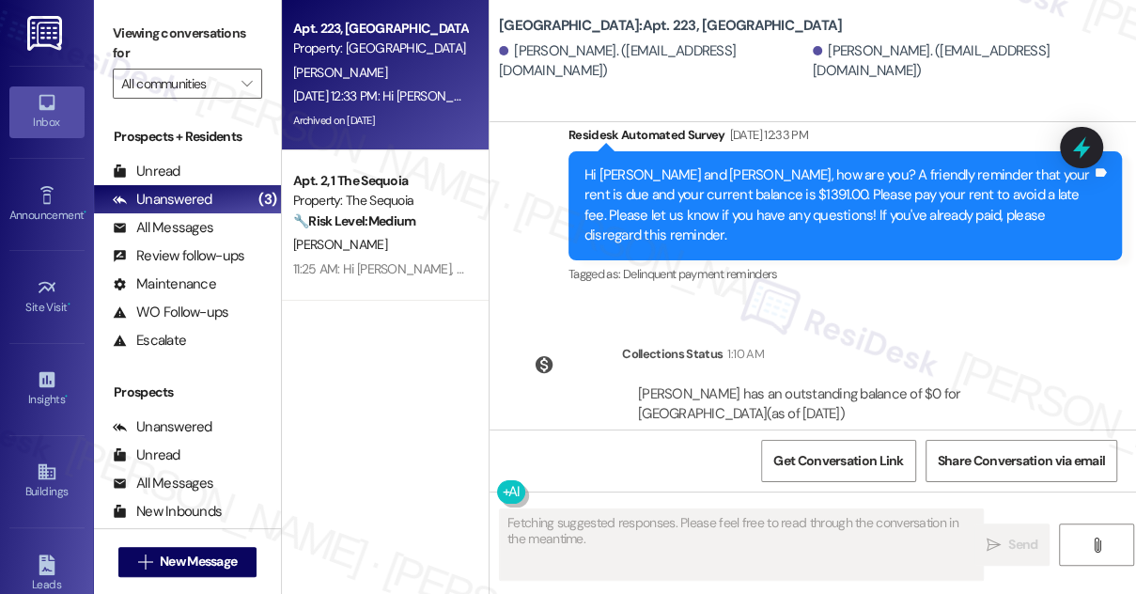
scroll to position [7071, 0]
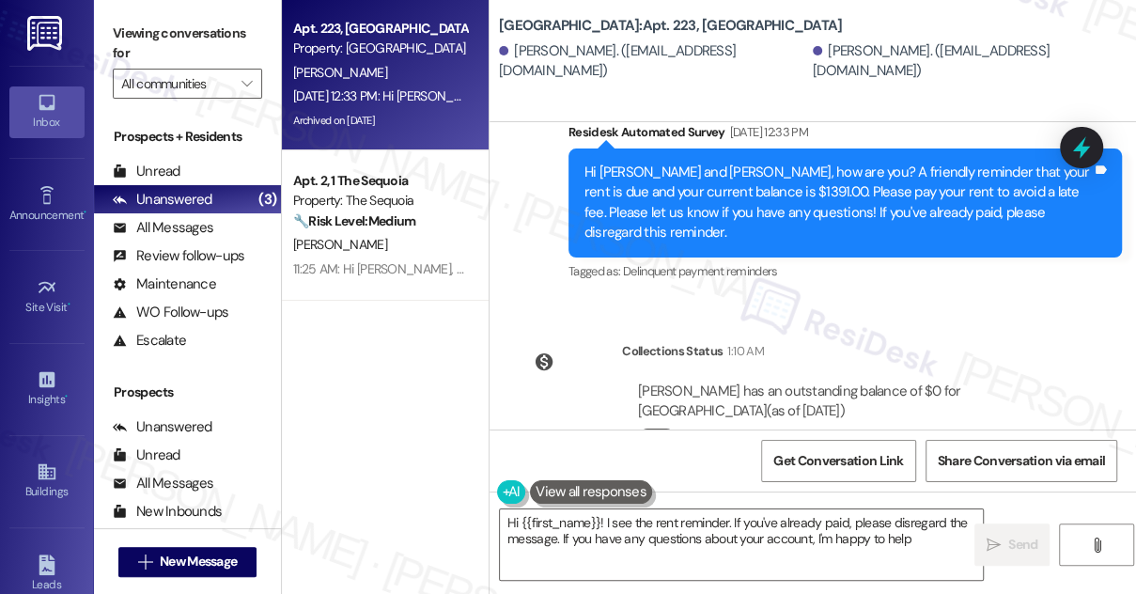
type textarea "Hi {{first_name}}! I see the rent reminder. If you've already paid, please disr…"
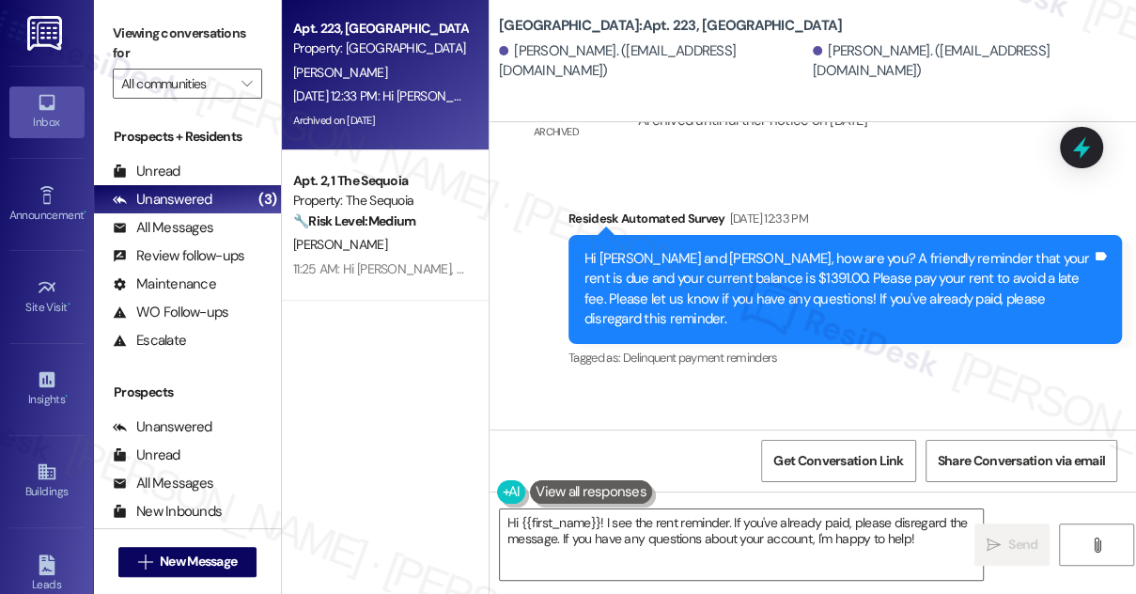
scroll to position [6901, 0]
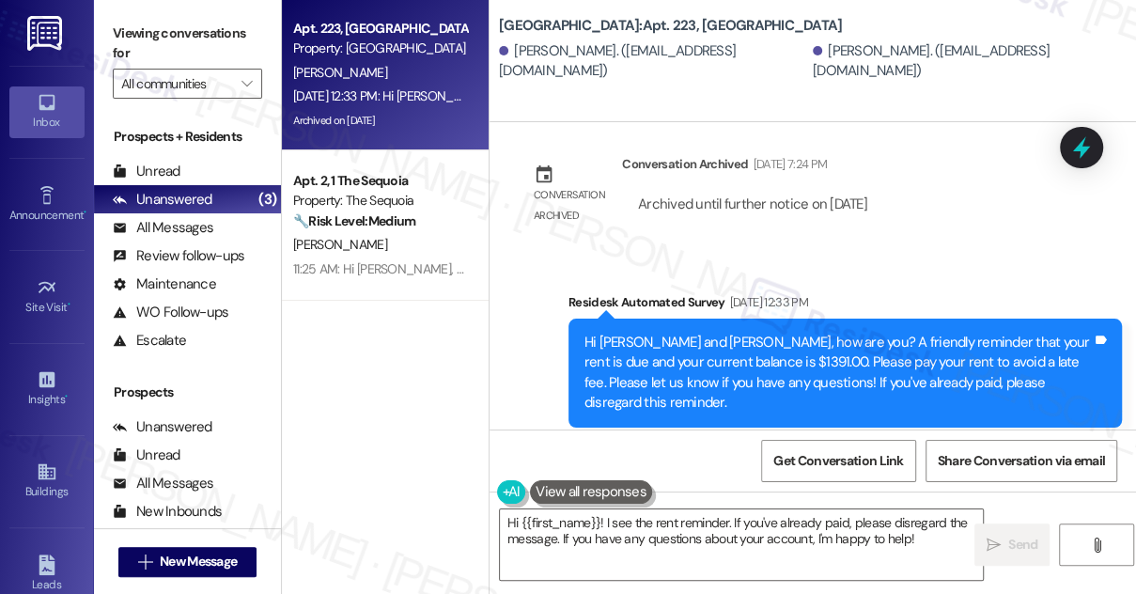
click at [744, 333] on div "Hi Kade and Madi, how are you? A friendly reminder that your rent is due and yo…" at bounding box center [837, 373] width 507 height 81
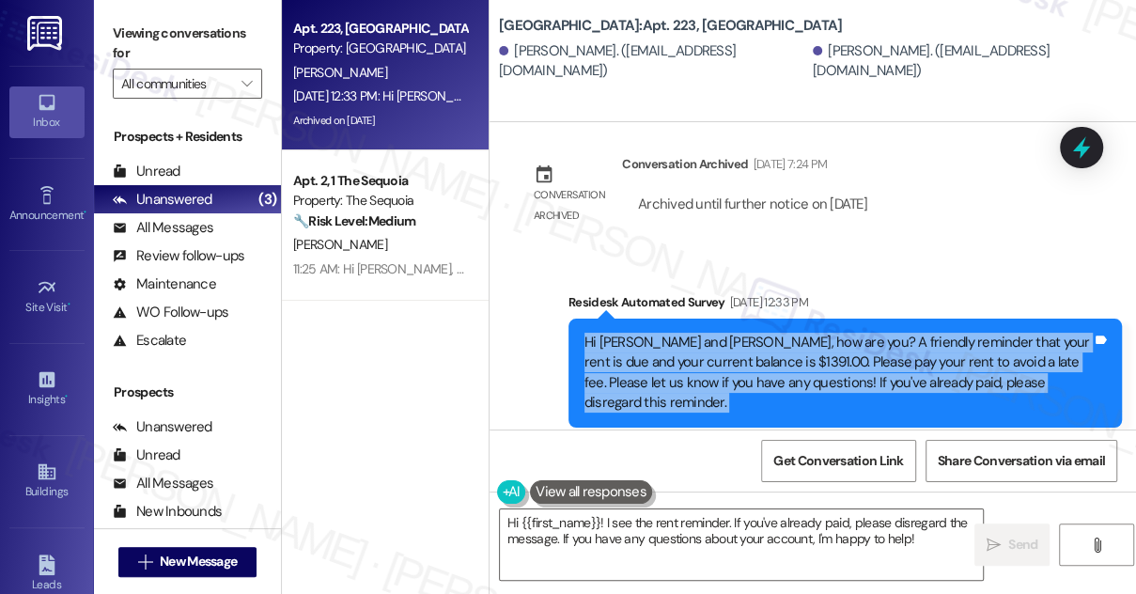
click at [744, 333] on div "Hi Kade and Madi, how are you? A friendly reminder that your rent is due and yo…" at bounding box center [837, 373] width 507 height 81
click at [946, 292] on div "Residesk Automated Survey Aug 05, 2025 at 12:33 PM" at bounding box center [844, 305] width 553 height 26
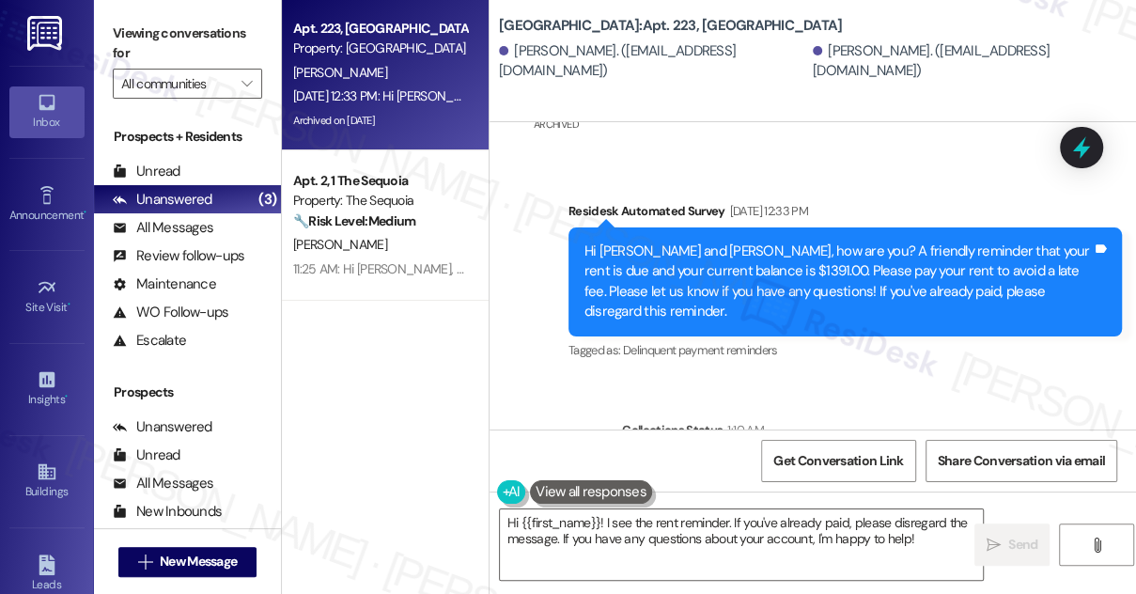
scroll to position [7071, 0]
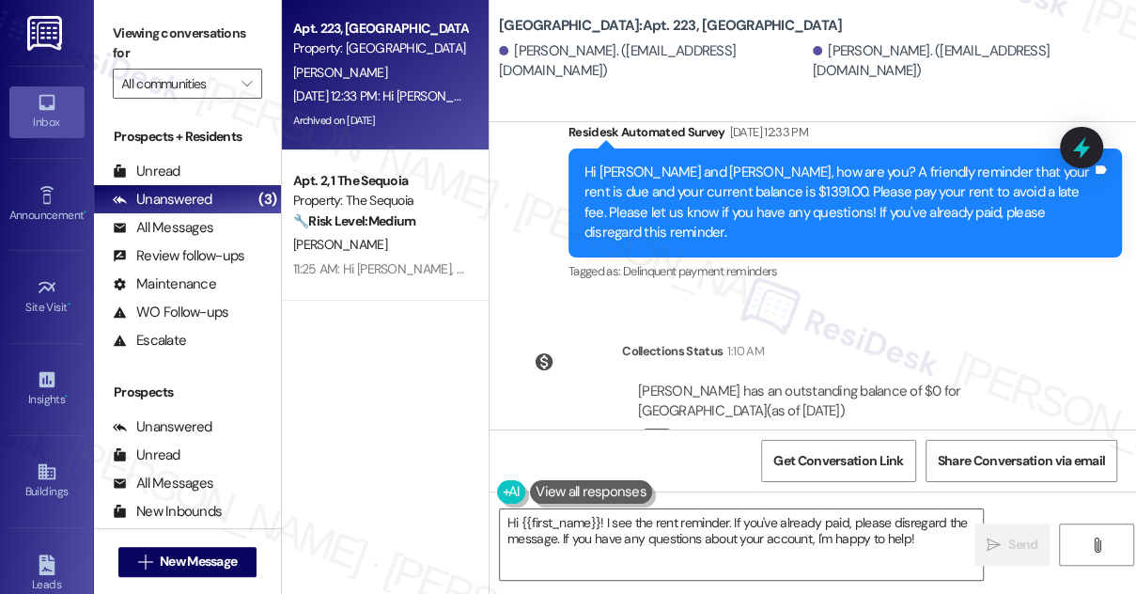
click at [651, 432] on span "button" at bounding box center [647, 437] width 11 height 11
drag, startPoint x: 877, startPoint y: 318, endPoint x: 979, endPoint y: 335, distance: 103.8
click at [979, 367] on div "Kade Crankovich has an outstanding balance of $0 for University Park & Place (a…" at bounding box center [846, 563] width 449 height 392
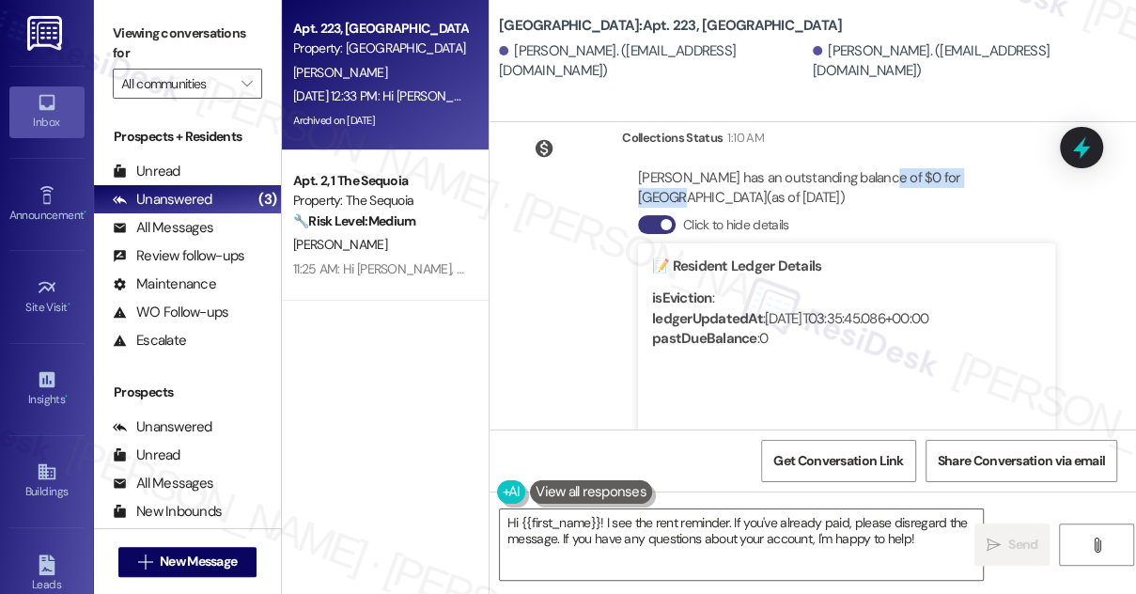
scroll to position [7242, 0]
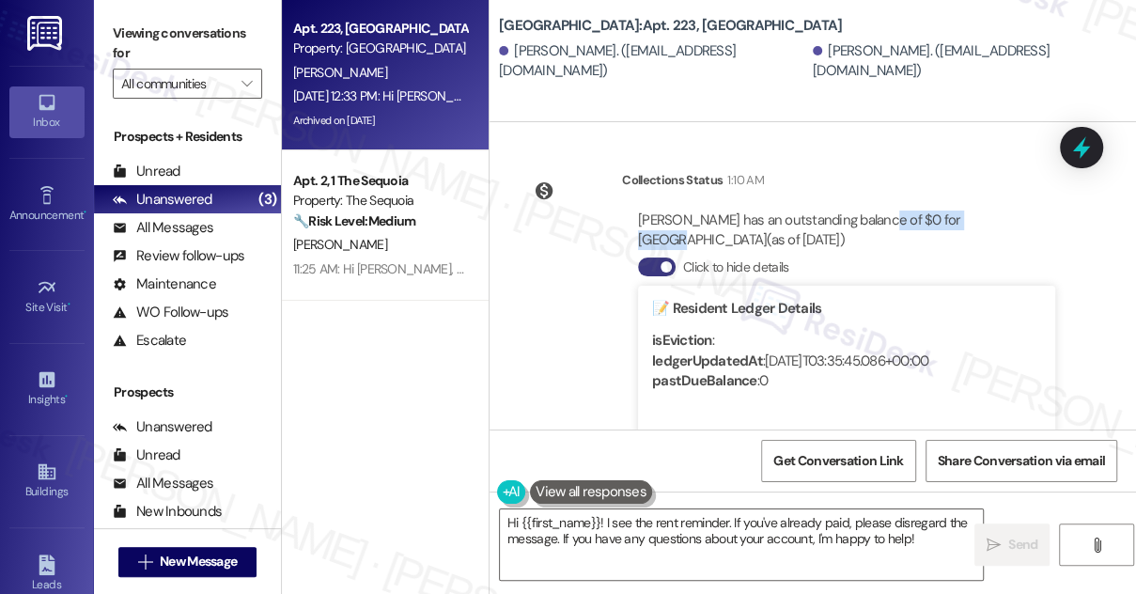
click at [675, 257] on div "Click to hide details" at bounding box center [846, 267] width 417 height 20
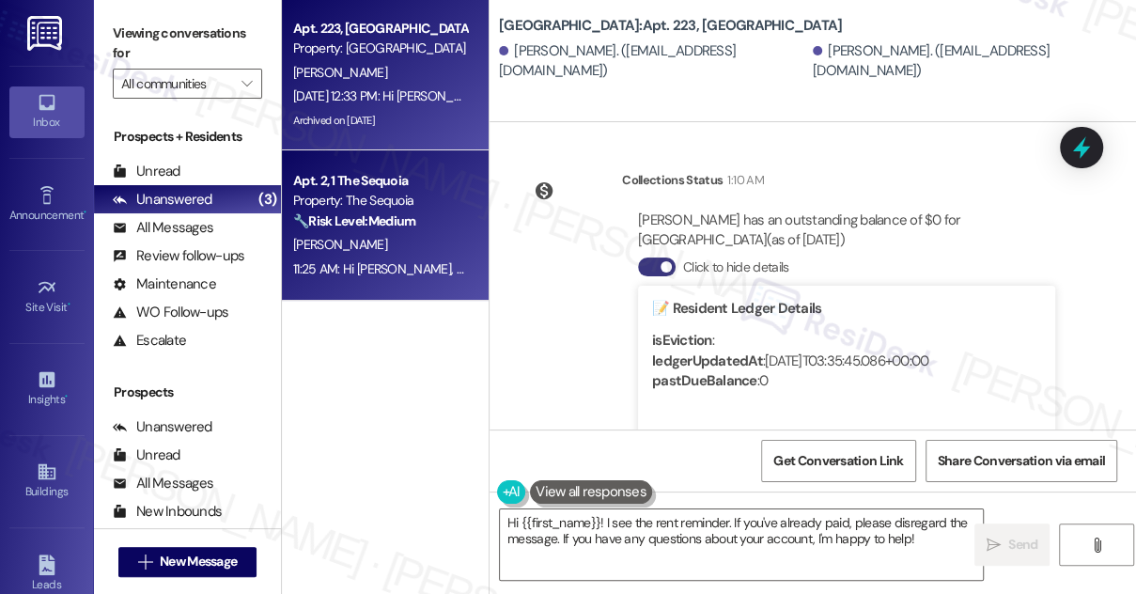
click at [382, 206] on div "Property: The Sequoia" at bounding box center [380, 201] width 174 height 20
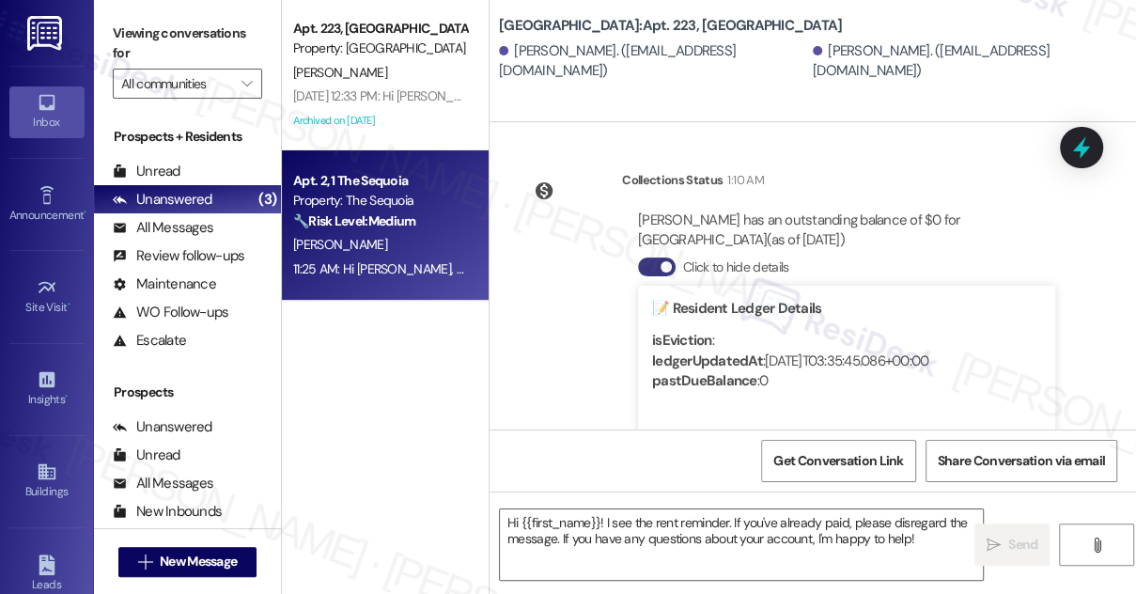
type textarea "Fetching suggested responses. Please feel free to read through the conversation…"
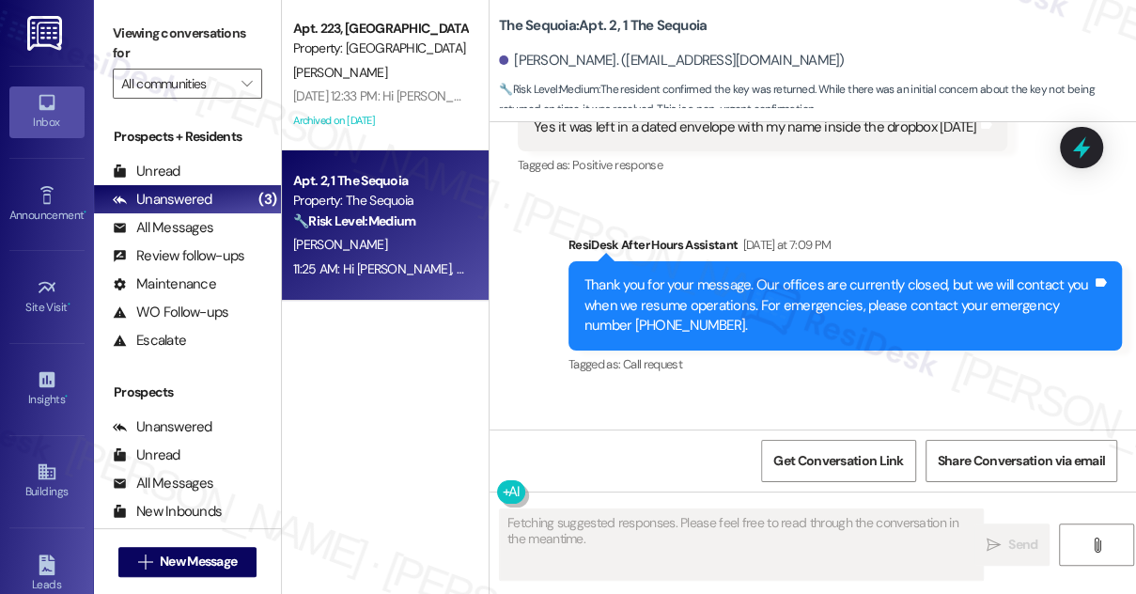
scroll to position [12309, 0]
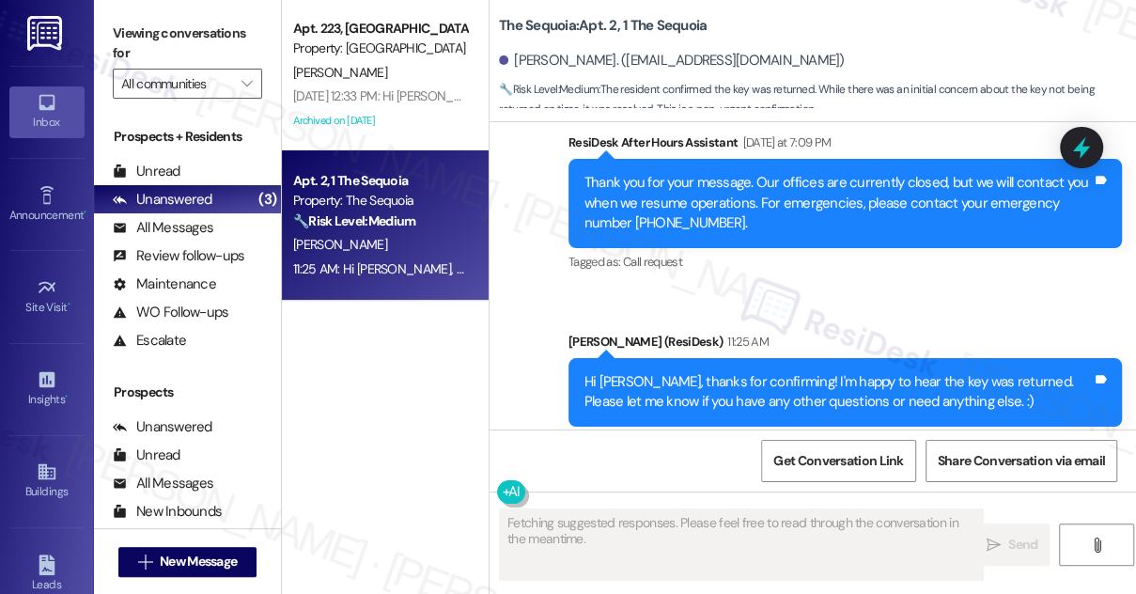
click at [735, 372] on div "Hi Isabella, thanks for confirming! I'm happy to hear the key was returned. Ple…" at bounding box center [837, 392] width 507 height 40
click at [730, 372] on div "Hi Isabella, thanks for confirming! I'm happy to hear the key was returned. Ple…" at bounding box center [837, 392] width 507 height 40
click at [827, 259] on div "Sent via SMS ResiDesk After Hours Assistant Yesterday at 7:09 PM Thank you for …" at bounding box center [813, 279] width 646 height 378
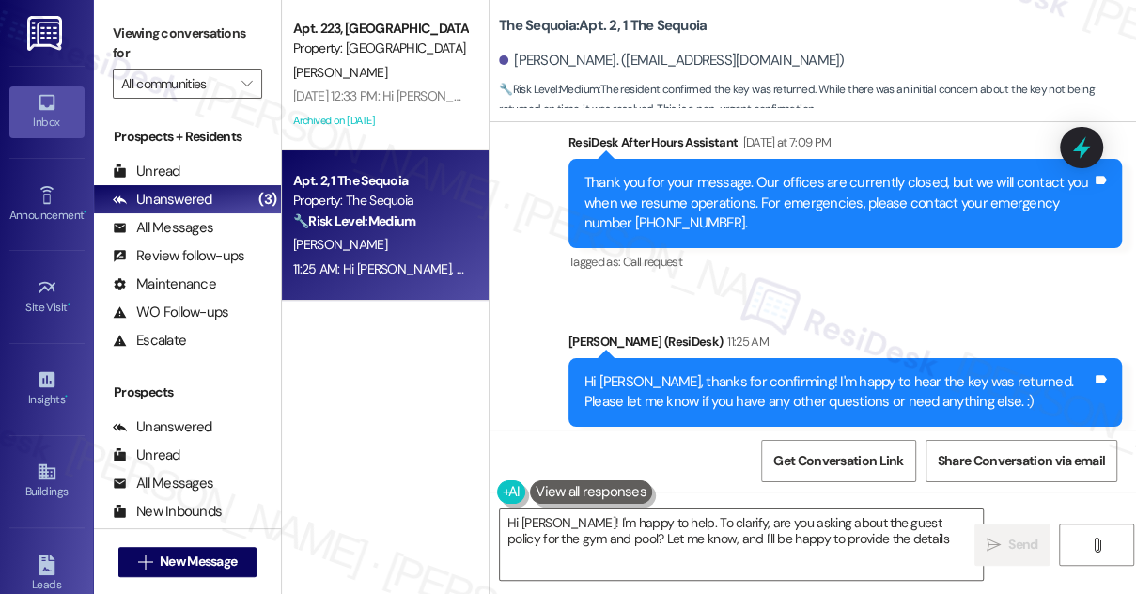
type textarea "Hi Isabella! I'm happy to help. To clarify, are you asking about the guest poli…"
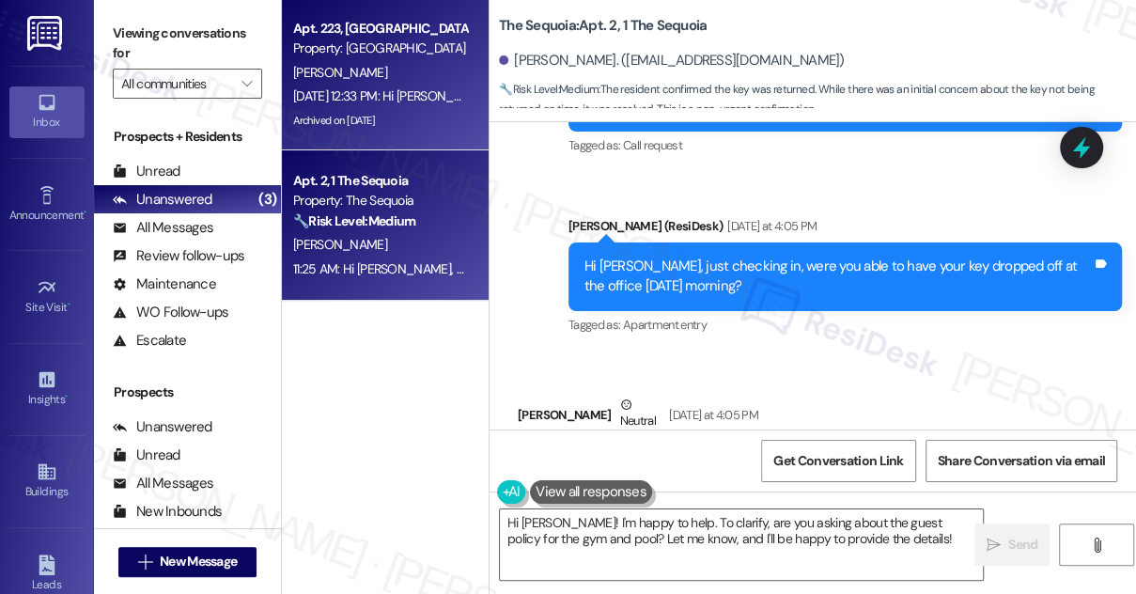
scroll to position [11626, 0]
